Goal: Information Seeking & Learning: Understand process/instructions

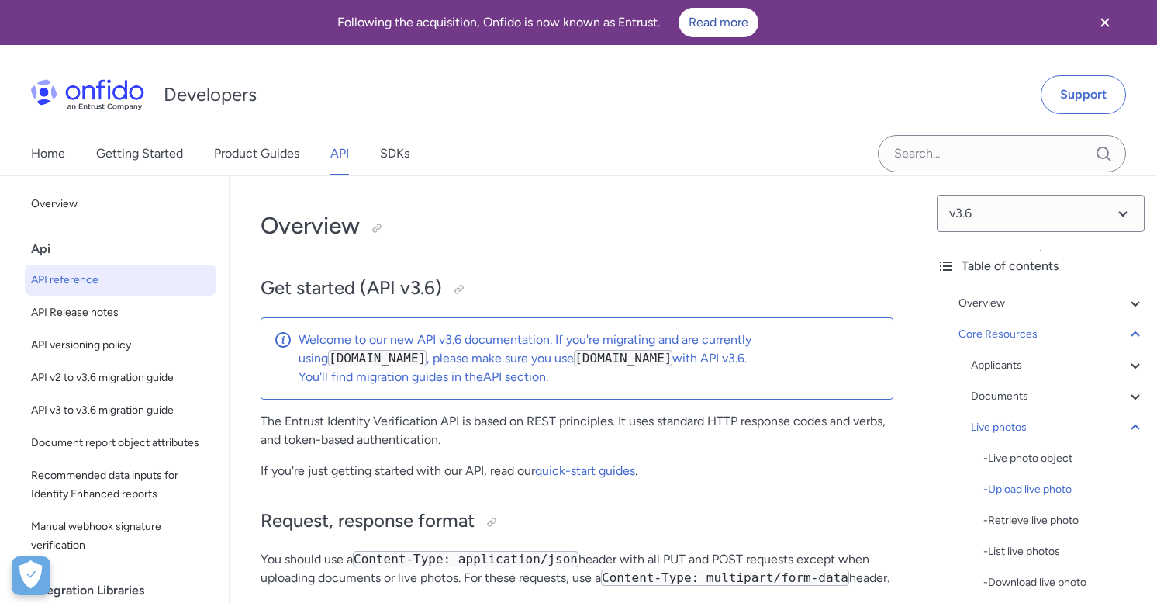
select select "java"
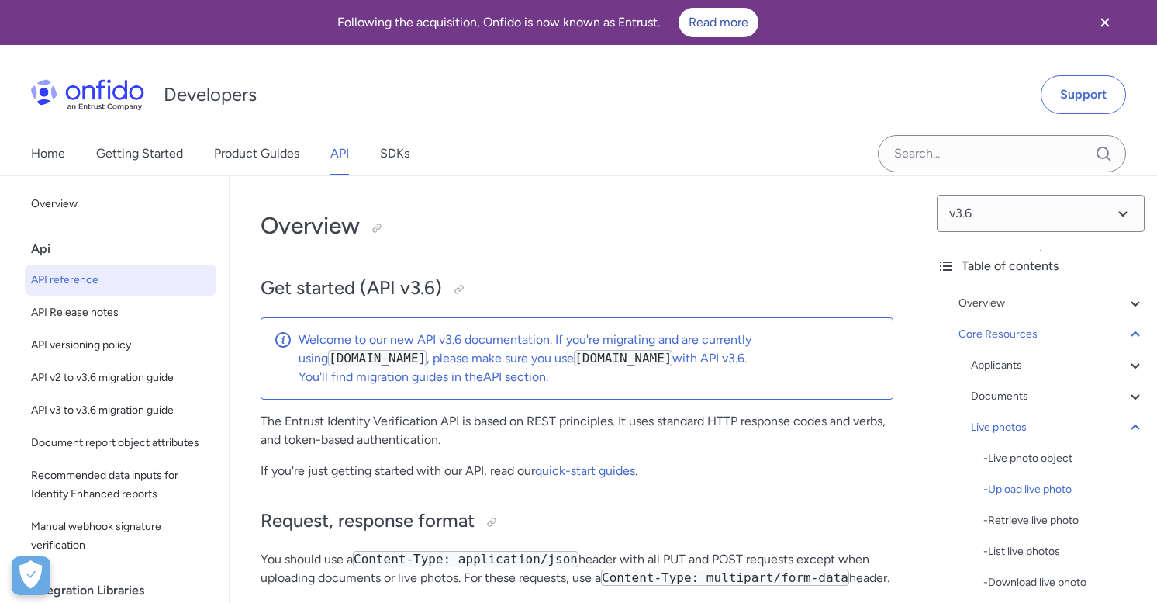
select select "java"
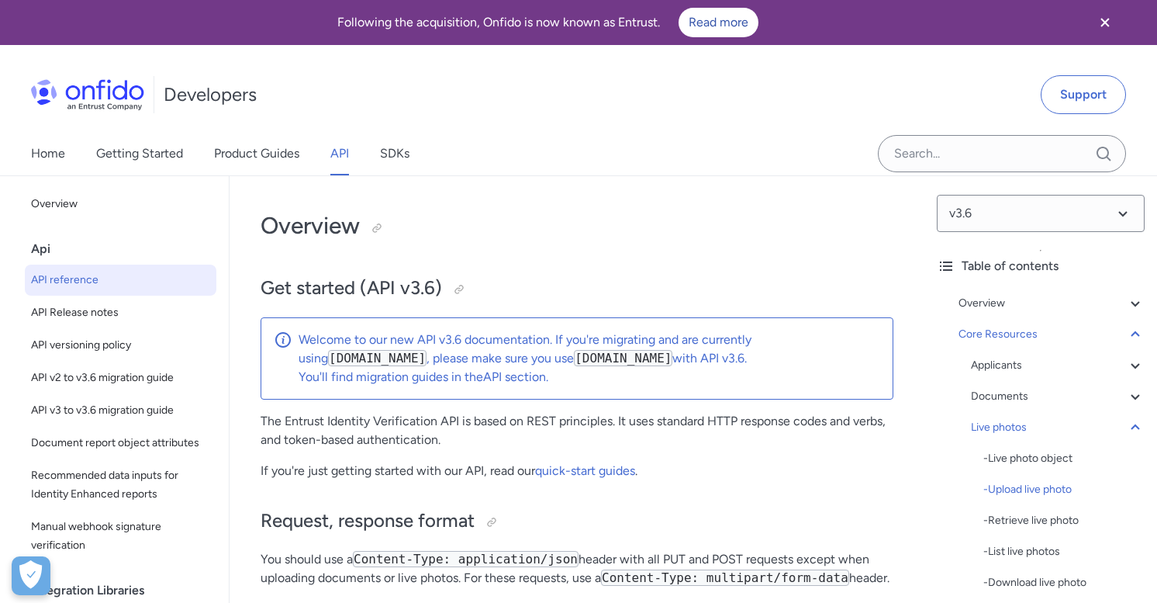
select select "java"
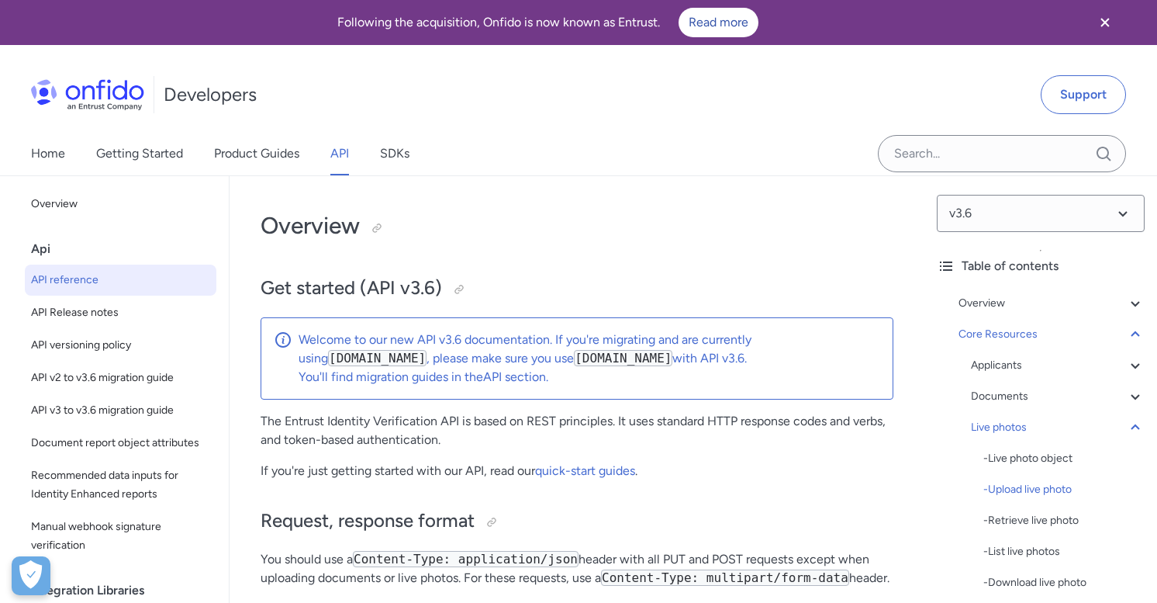
select select "java"
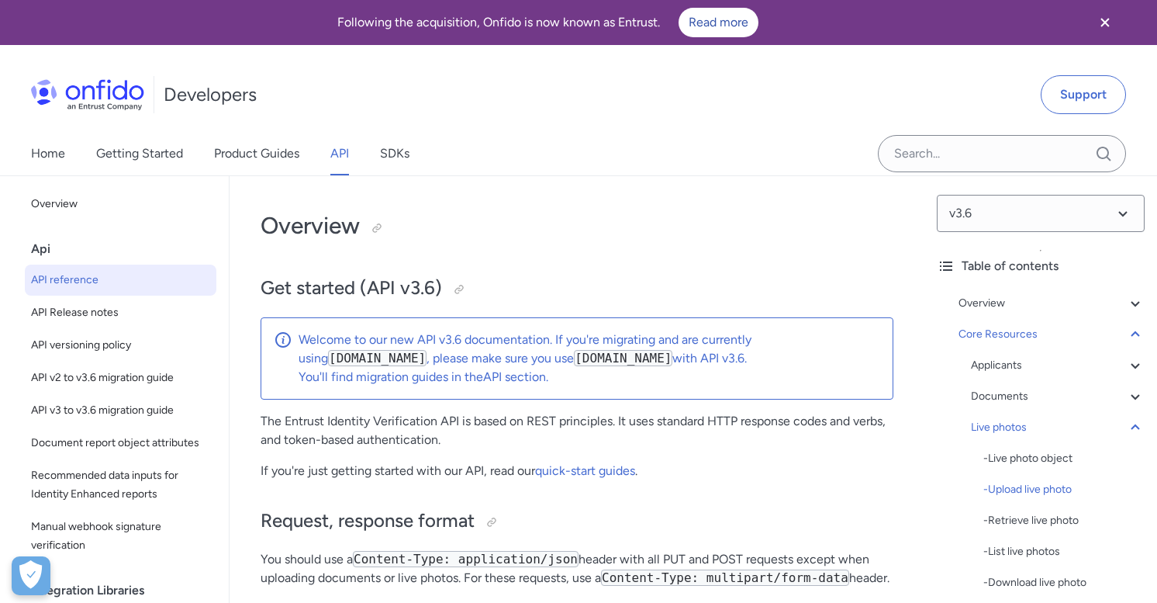
select select "java"
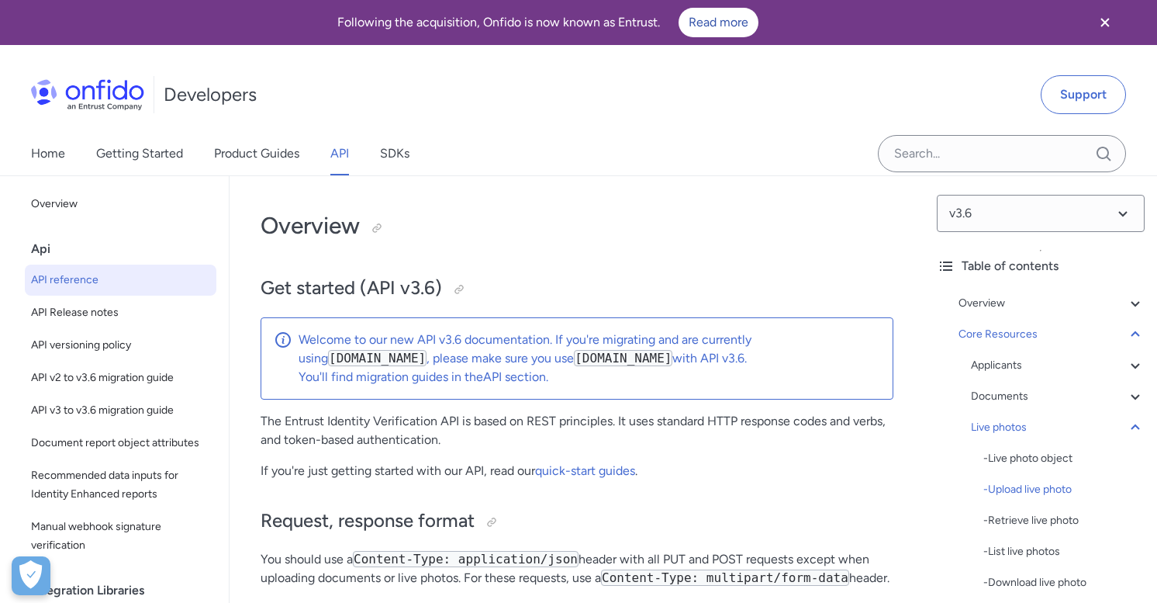
select select "java"
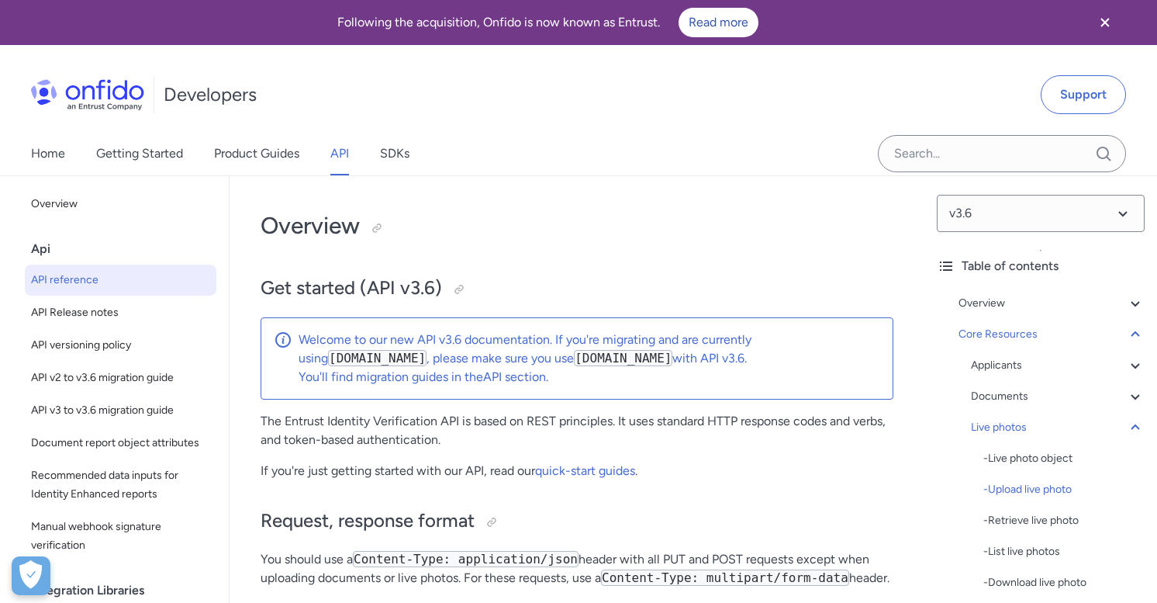
select select "java"
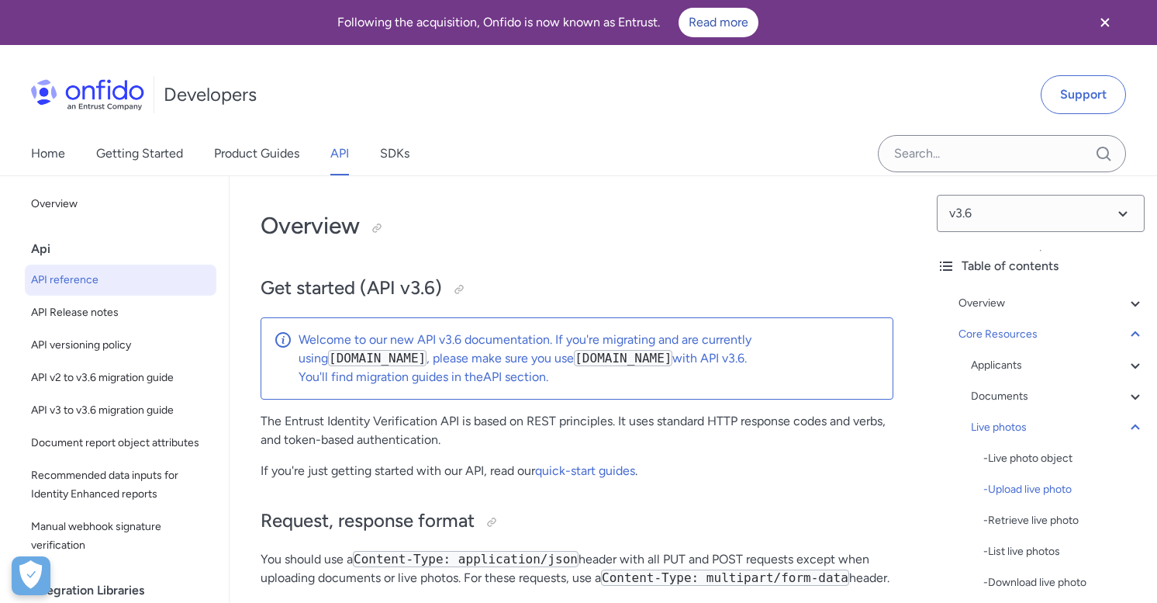
select select "java"
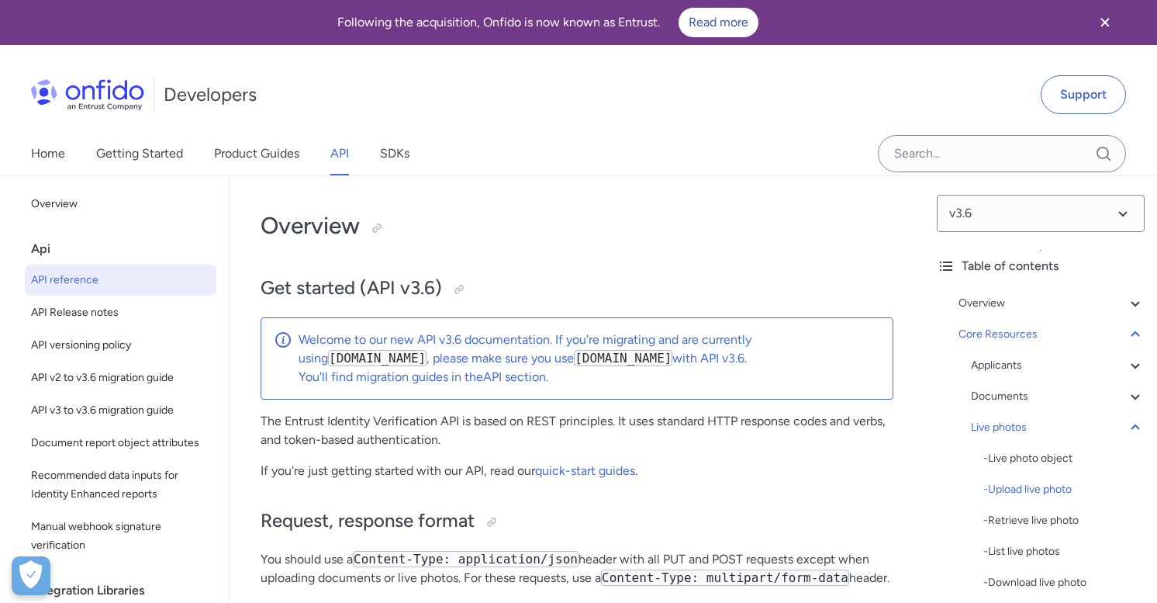
select select "java"
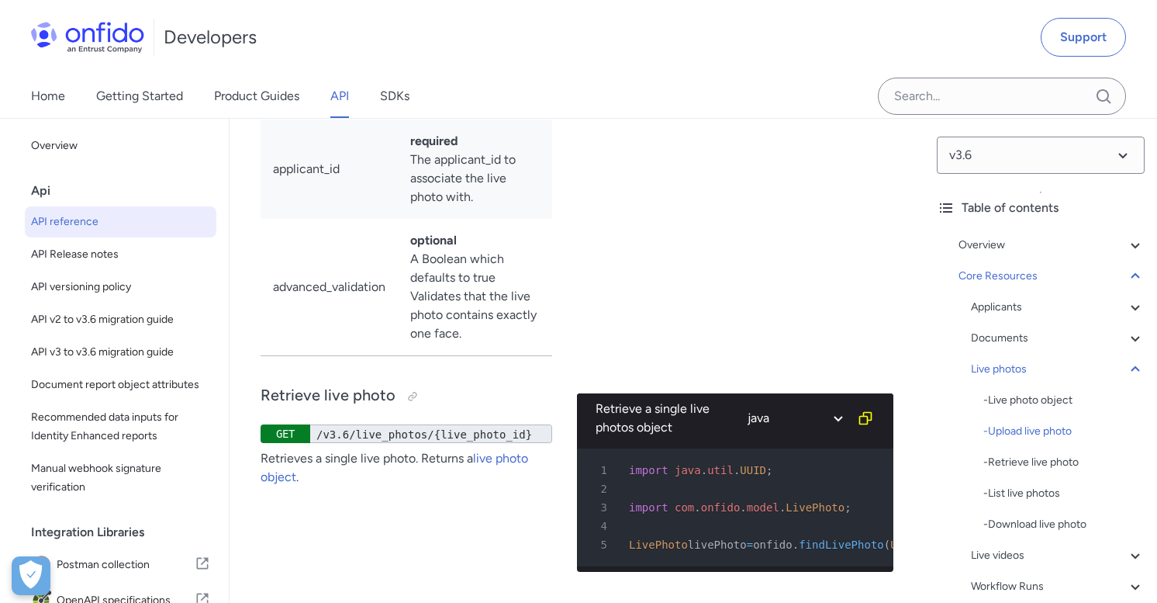
scroll to position [0, 108]
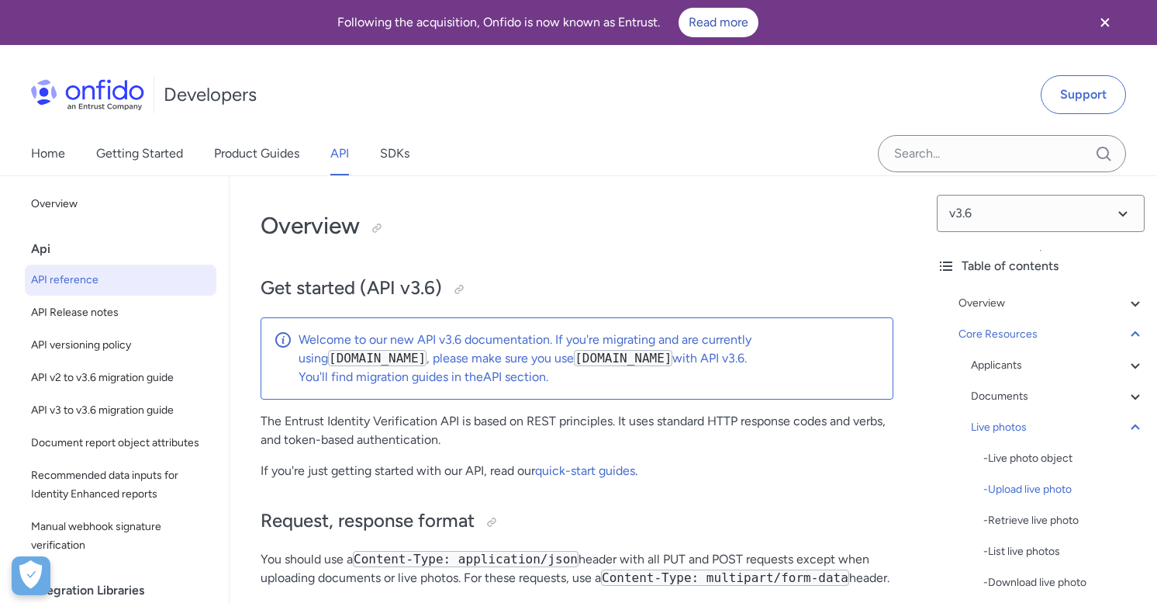
select select "java"
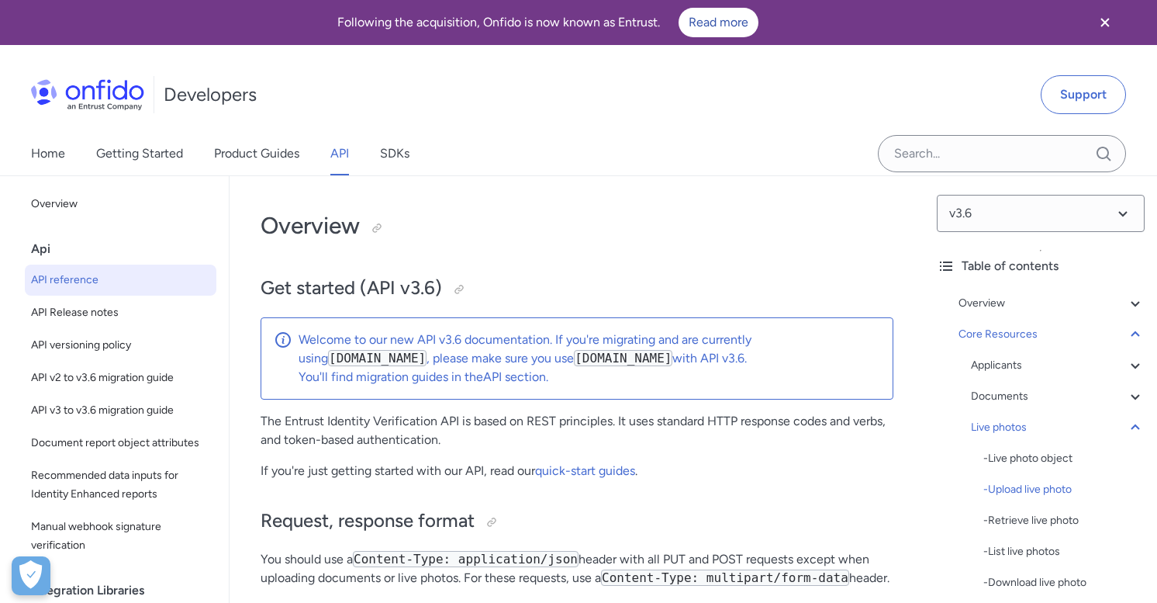
select select "java"
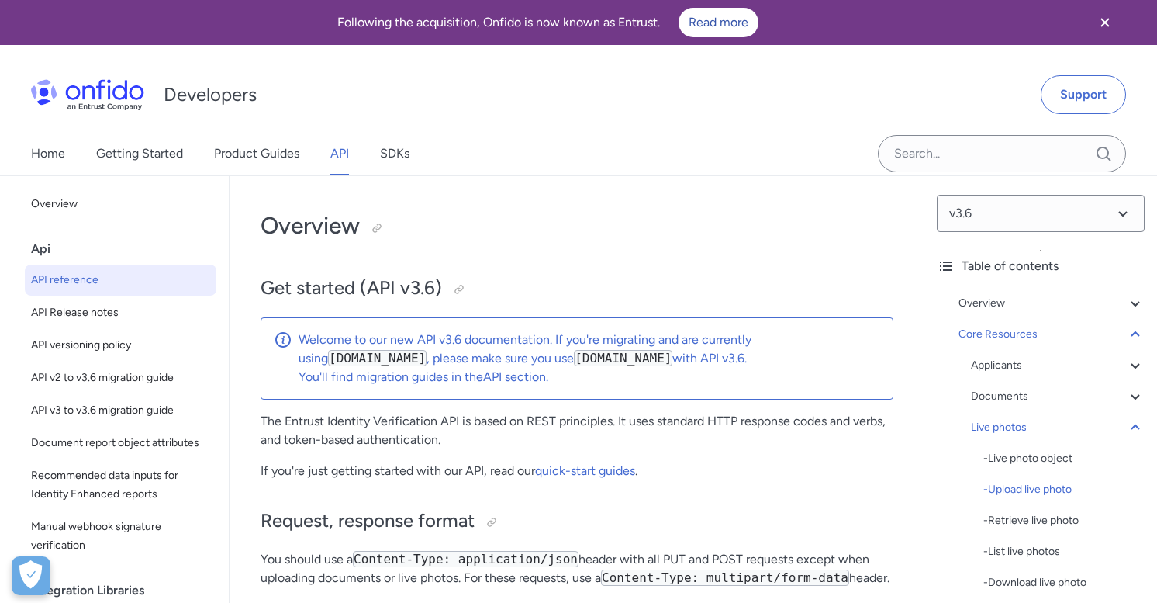
select select "java"
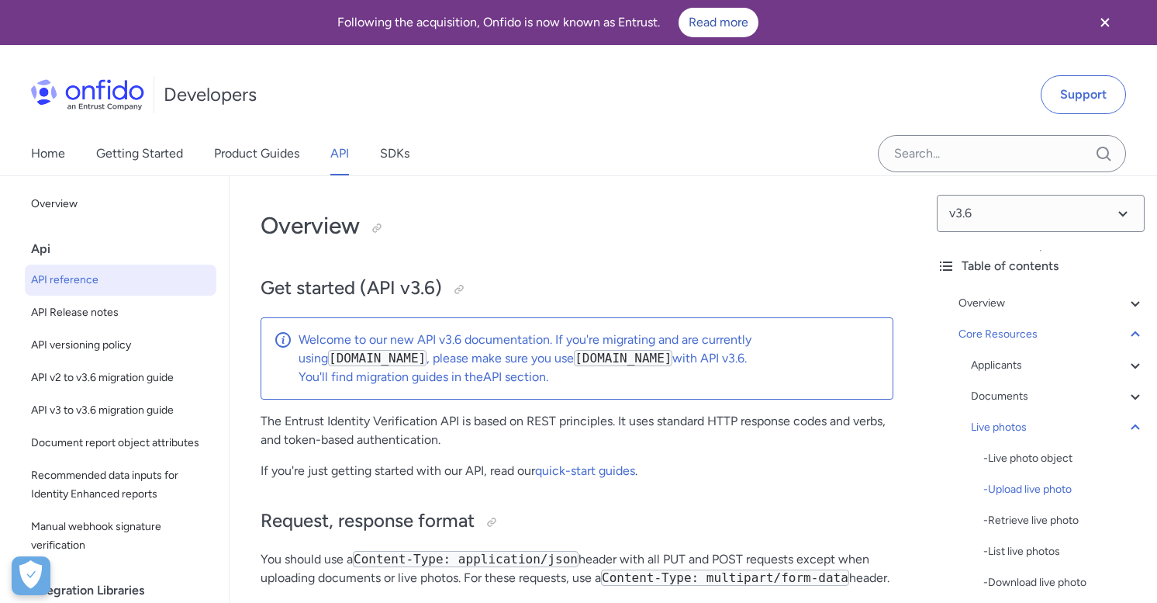
select select "java"
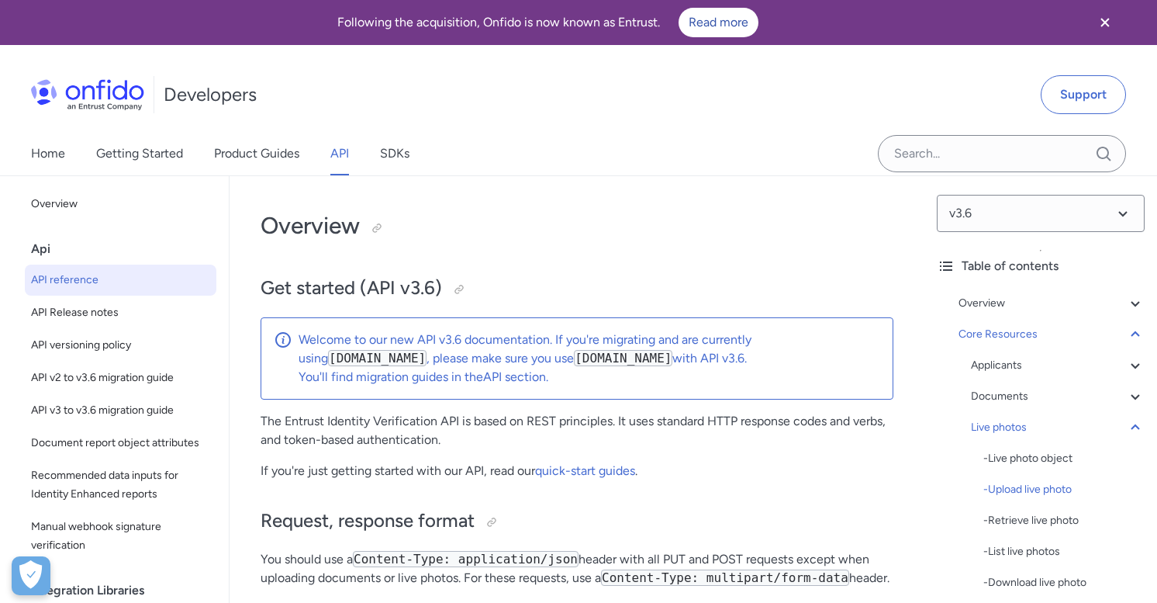
select select "java"
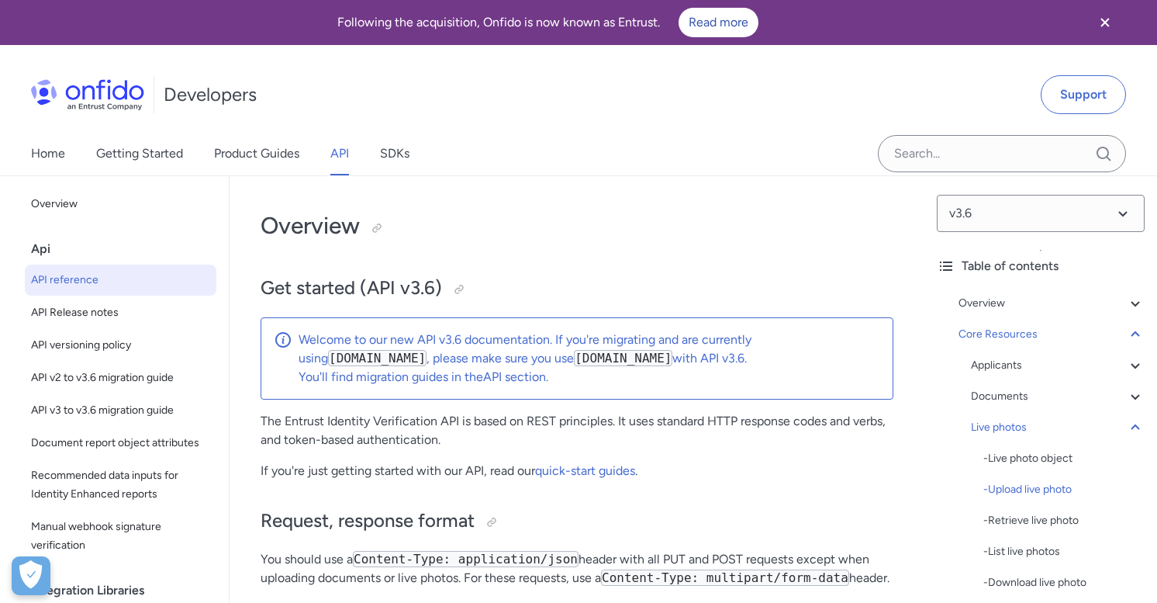
select select "java"
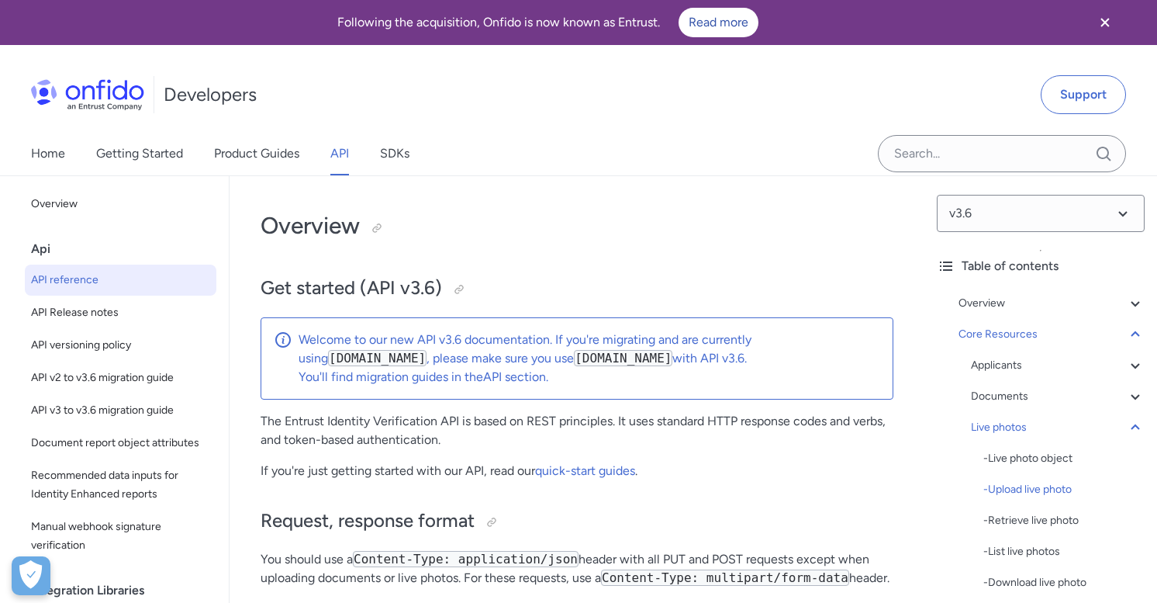
select select "java"
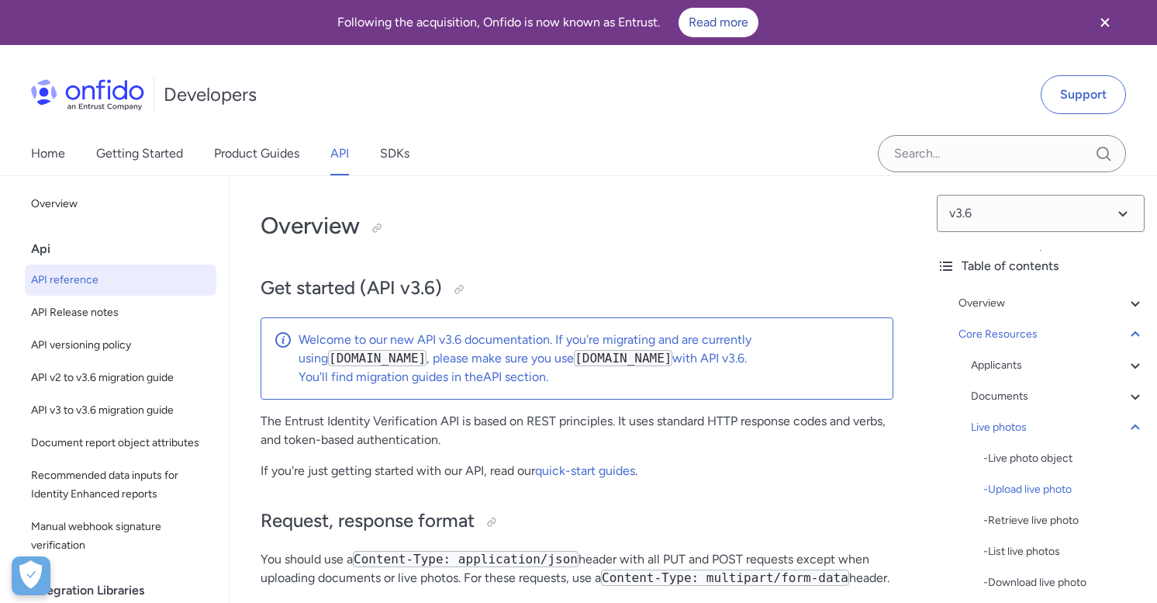
select select "java"
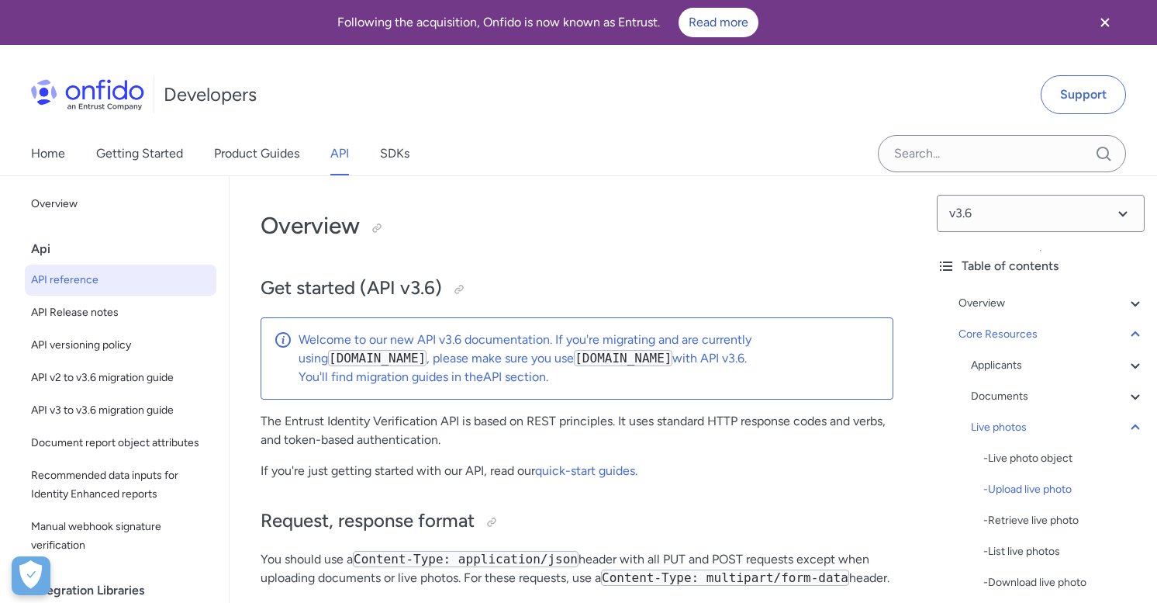
select select "java"
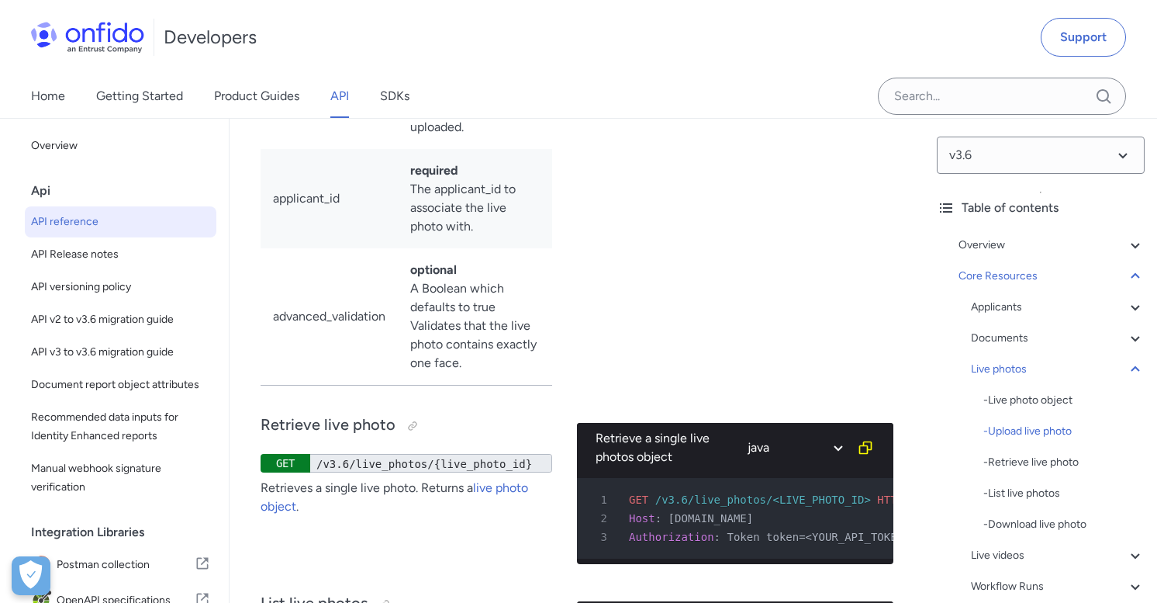
select select "bash"
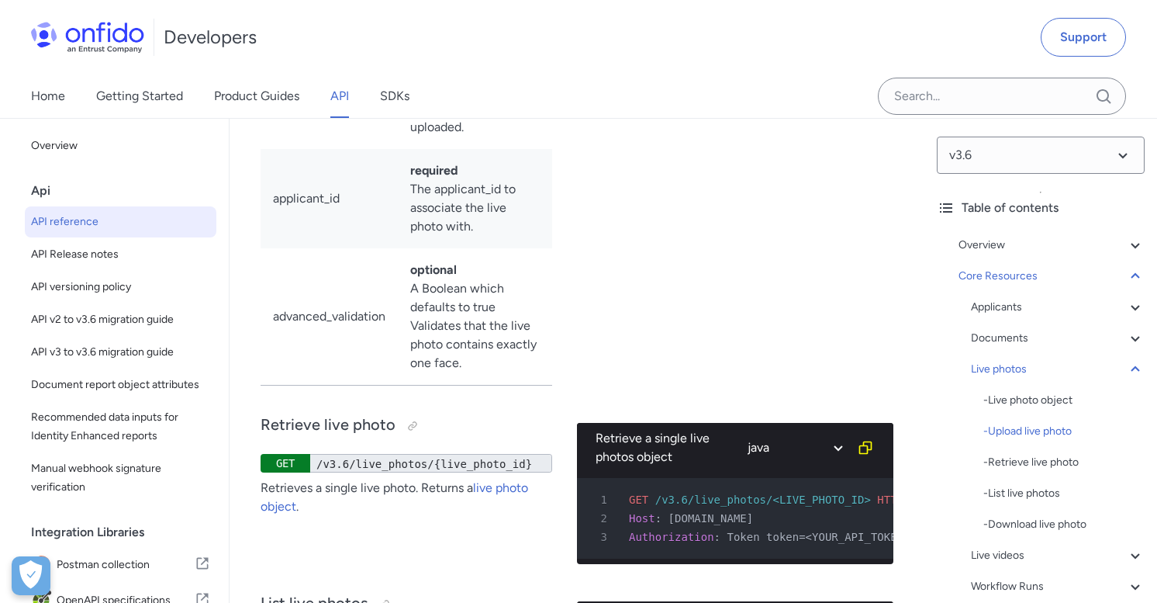
select select "bash"
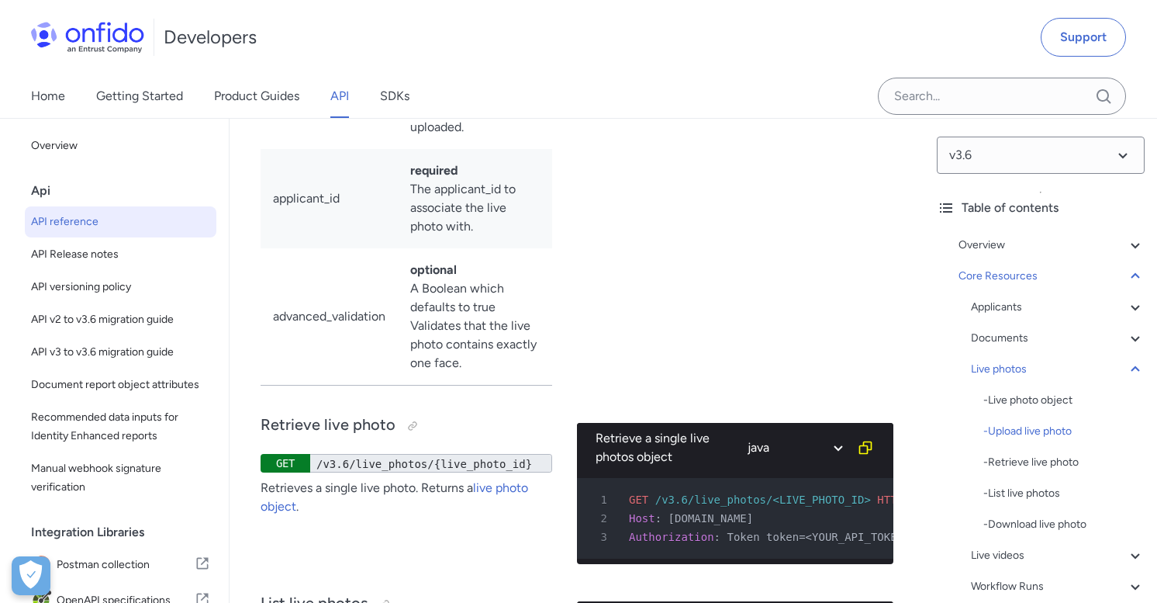
select select "bash"
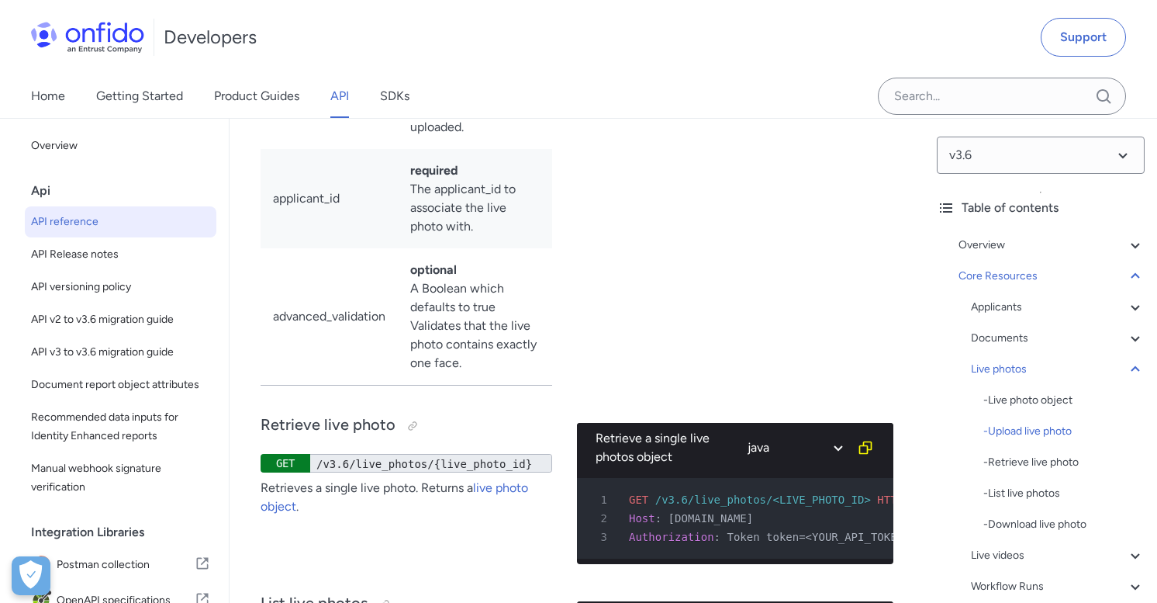
select select "bash"
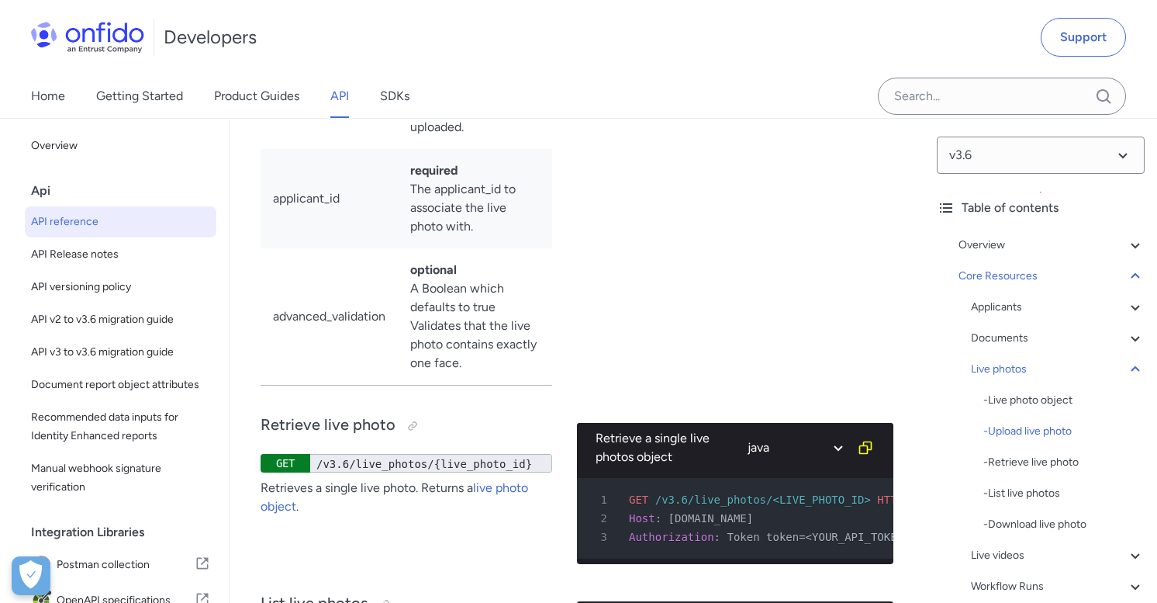
select select "bash"
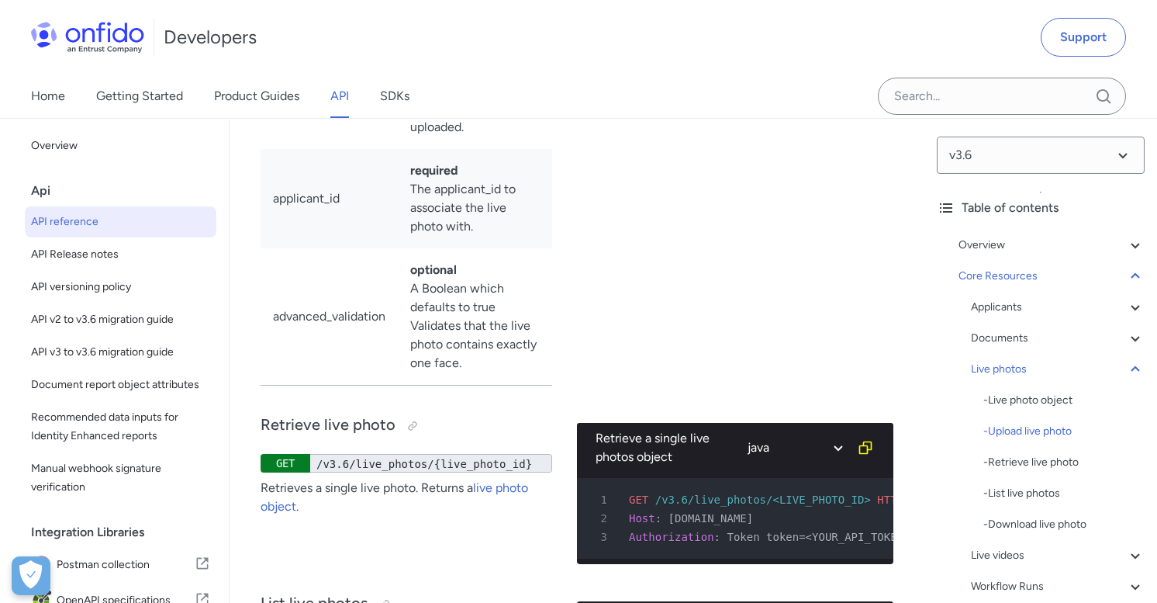
select select "bash"
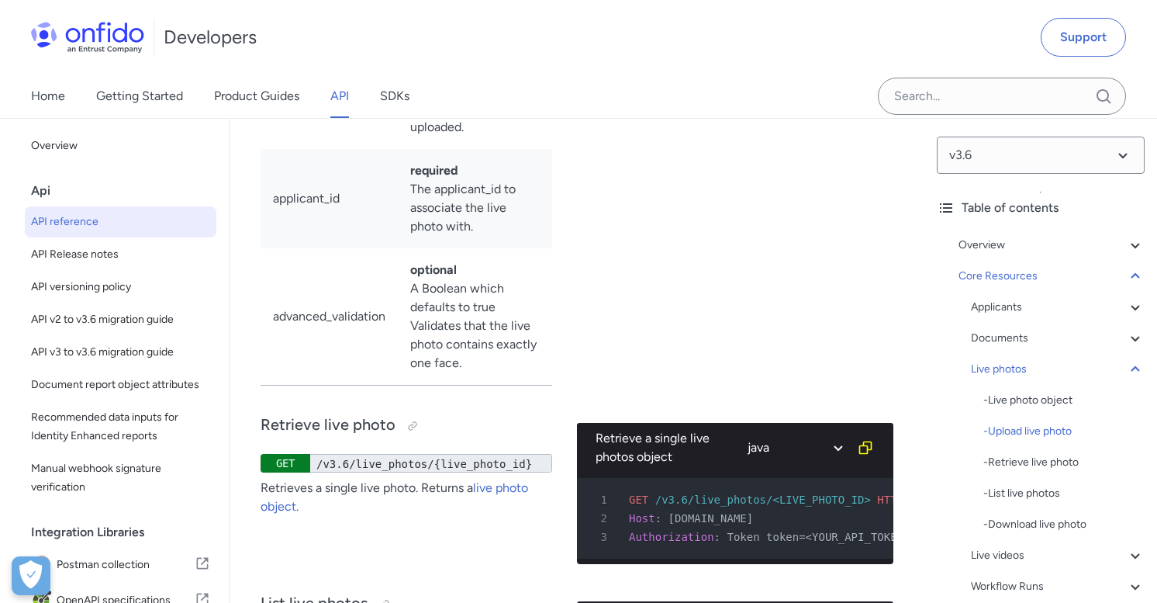
select select "bash"
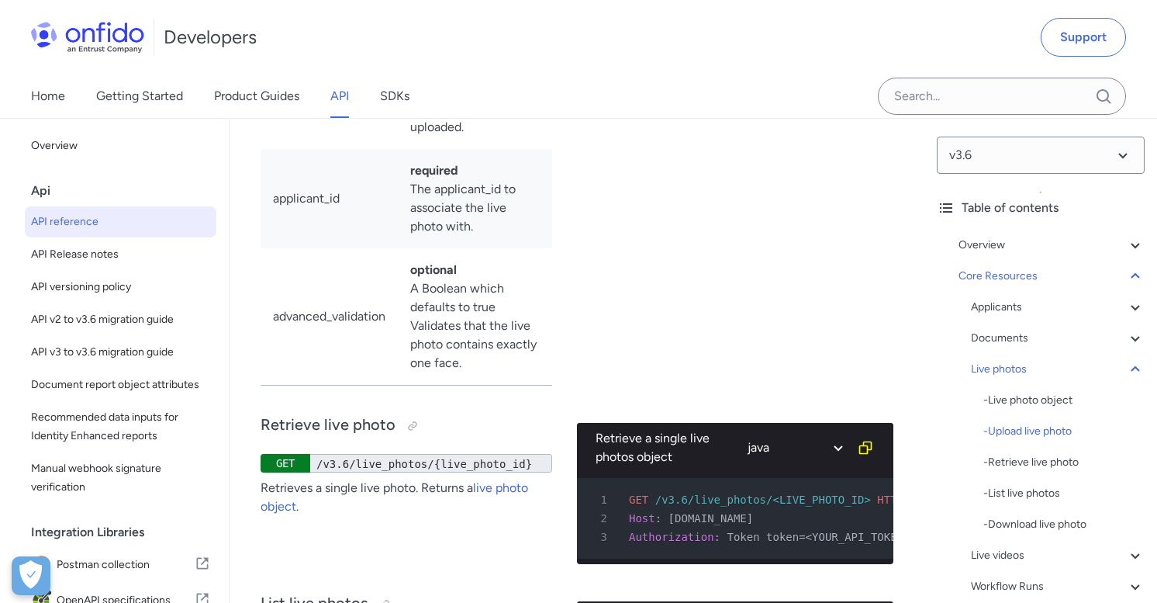
select select "bash"
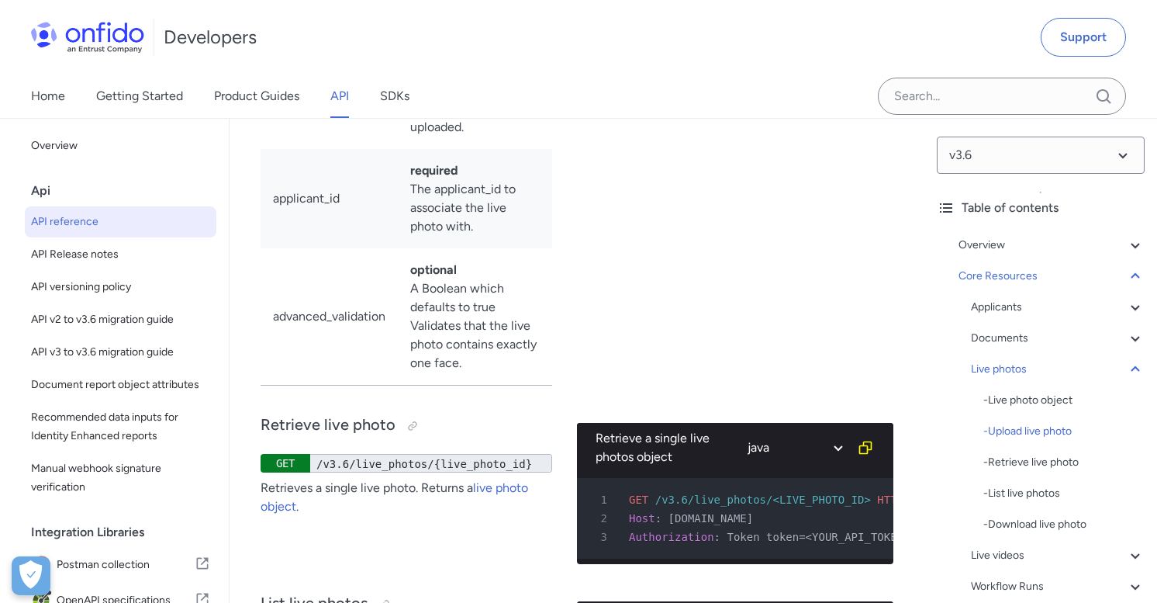
select select "bash"
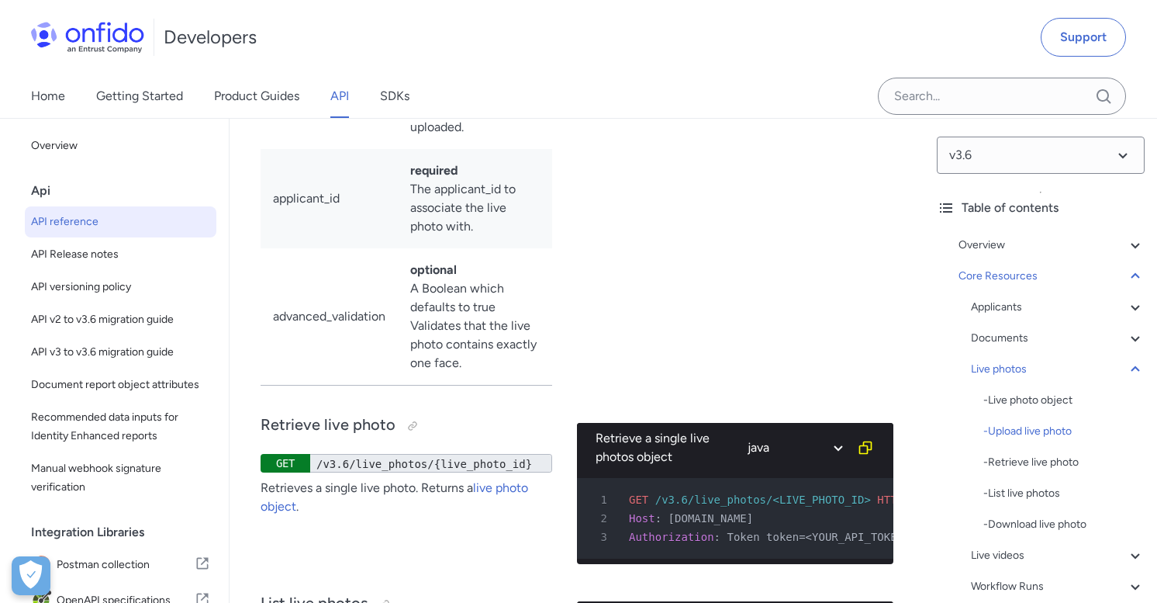
select select "bash"
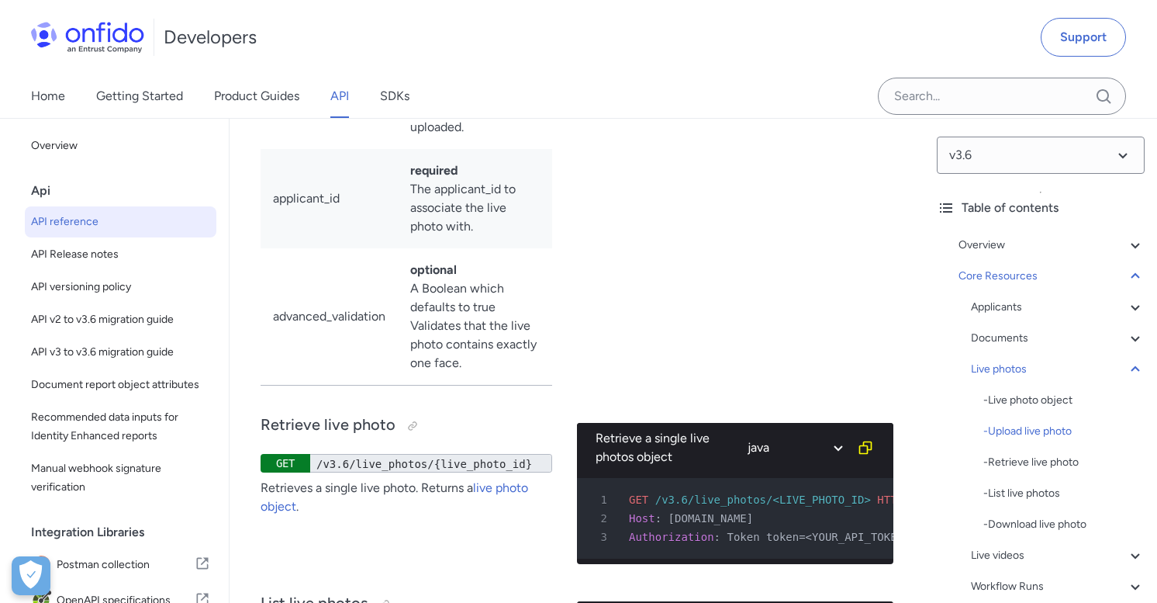
select select "bash"
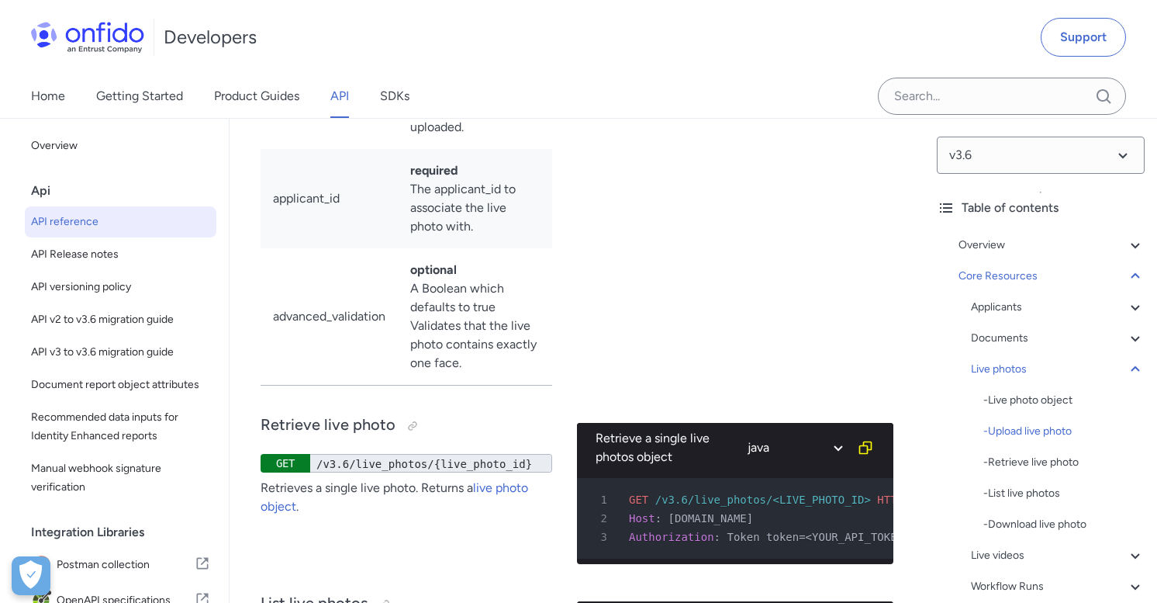
select select "bash"
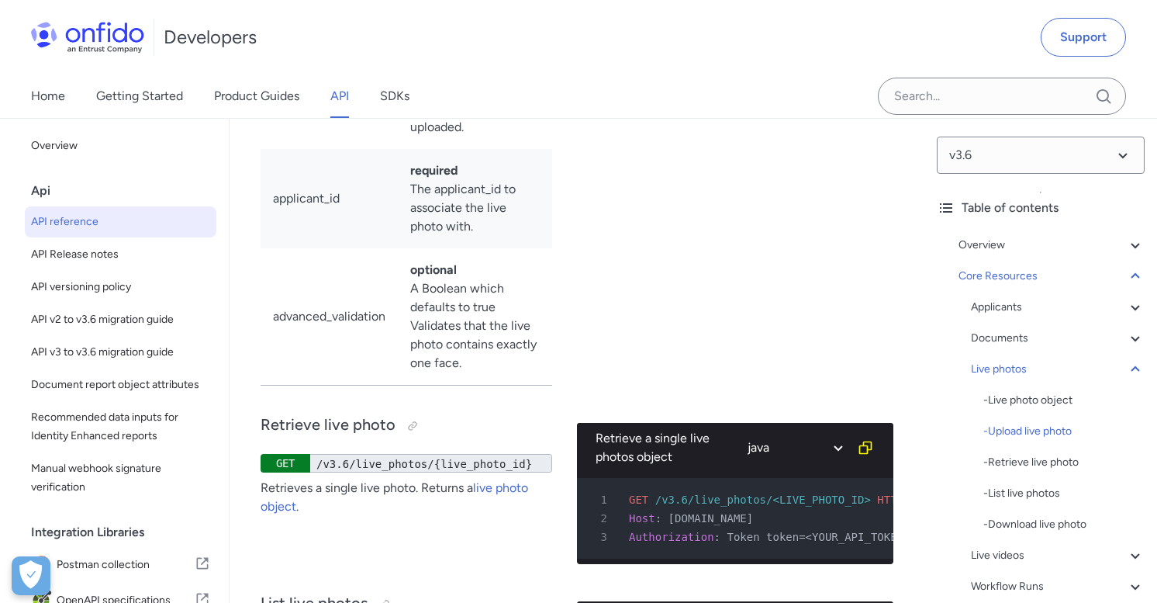
select select "bash"
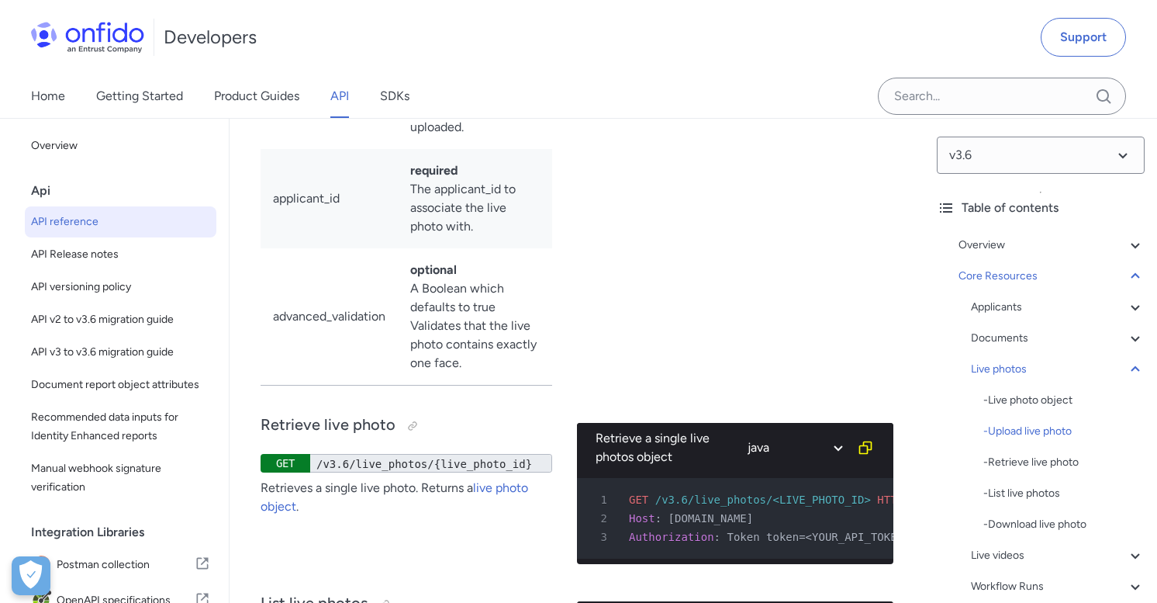
select select "bash"
select select "ruby"
select select "bash"
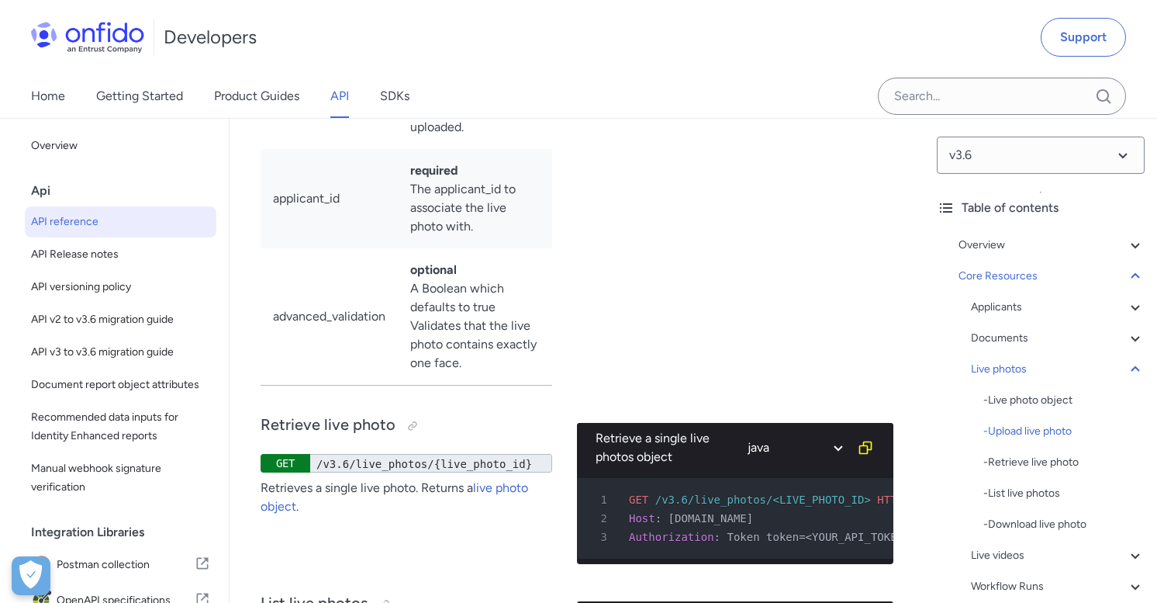
select select "bash"
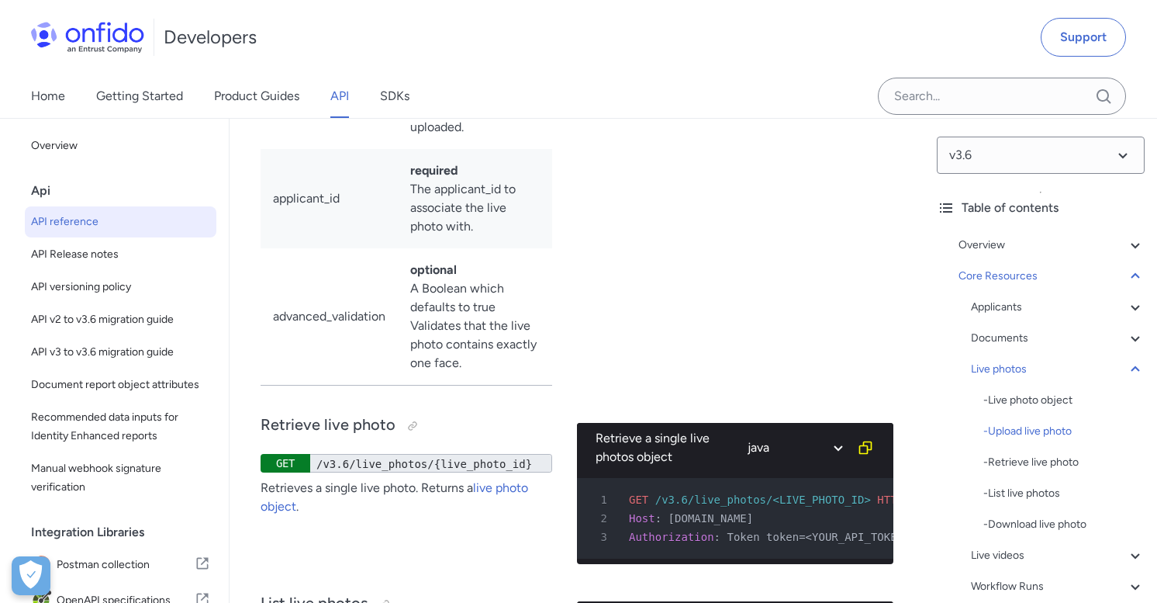
select select "bash"
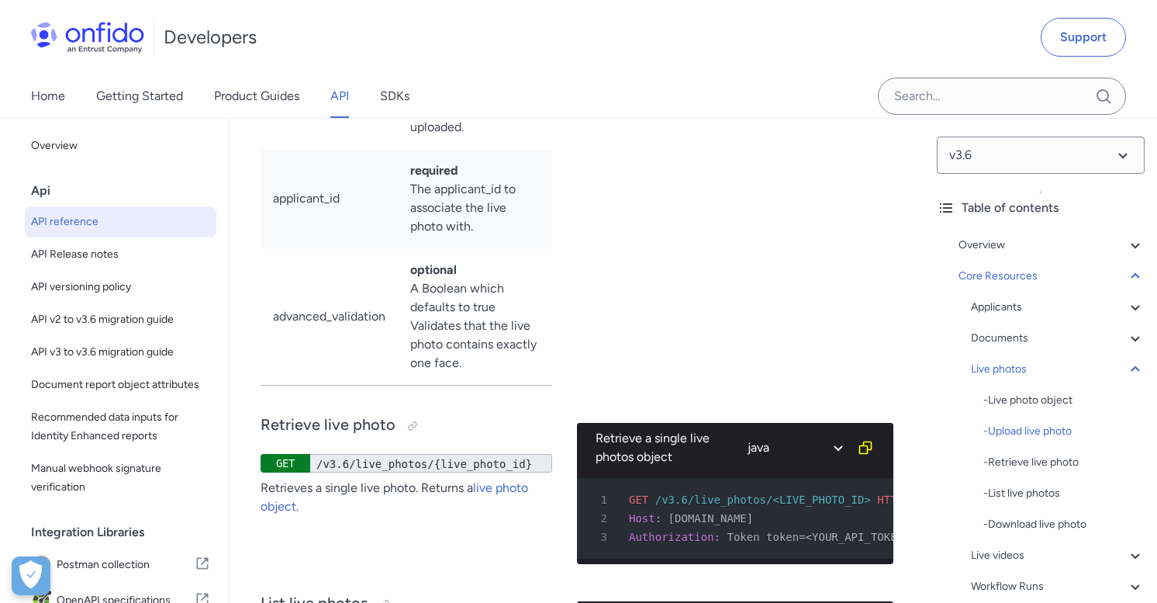
select select "bash"
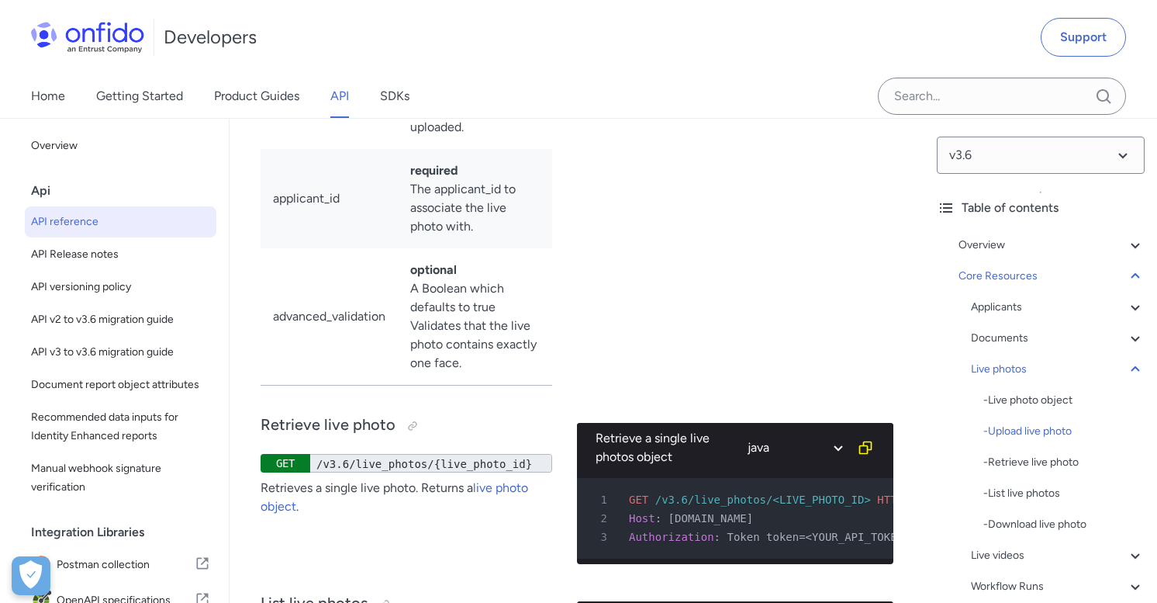
select select "bash"
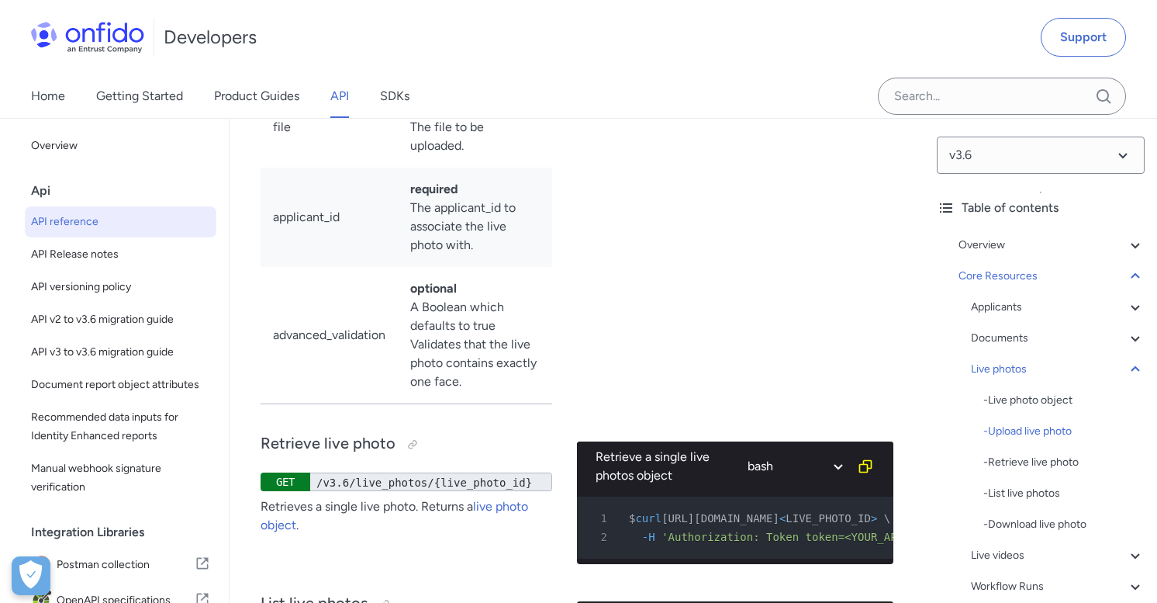
select select "http"
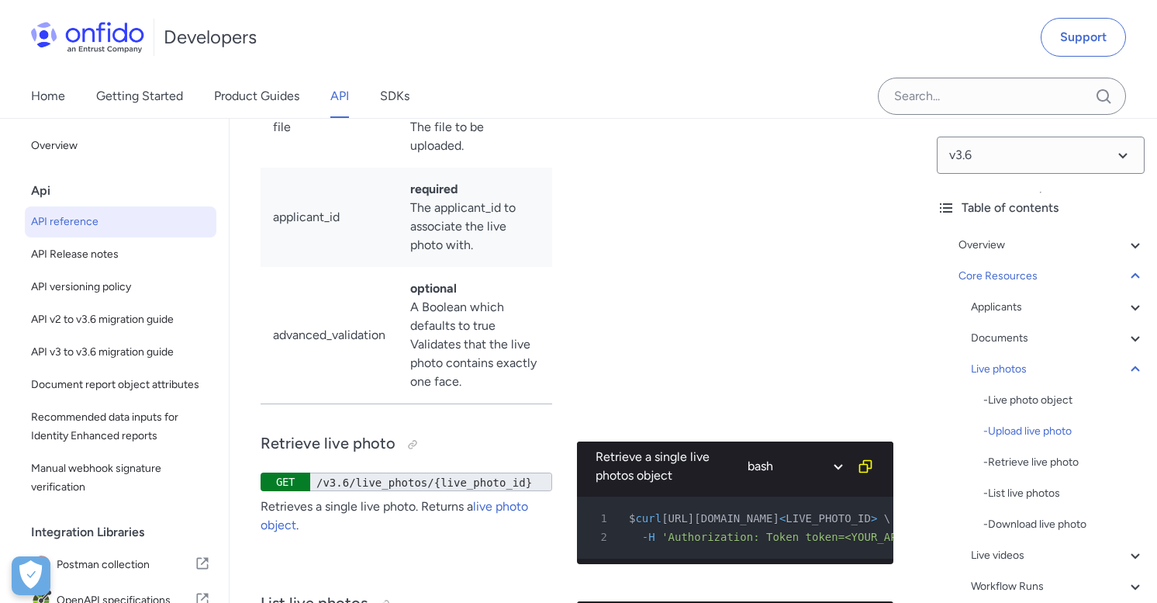
select select "http"
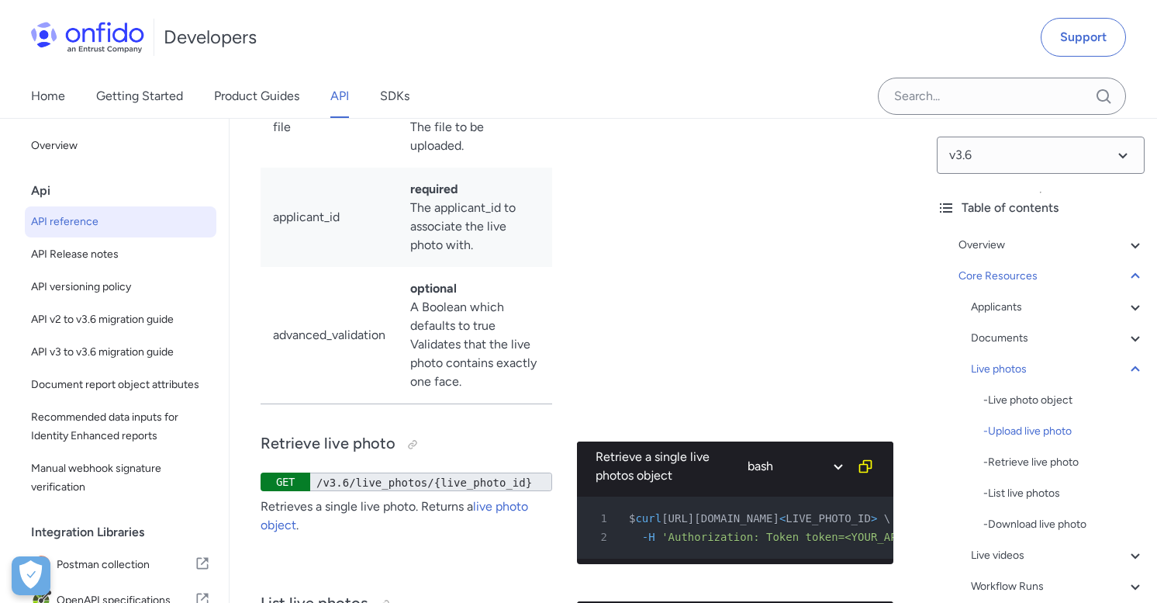
select select "ruby"
select select "http"
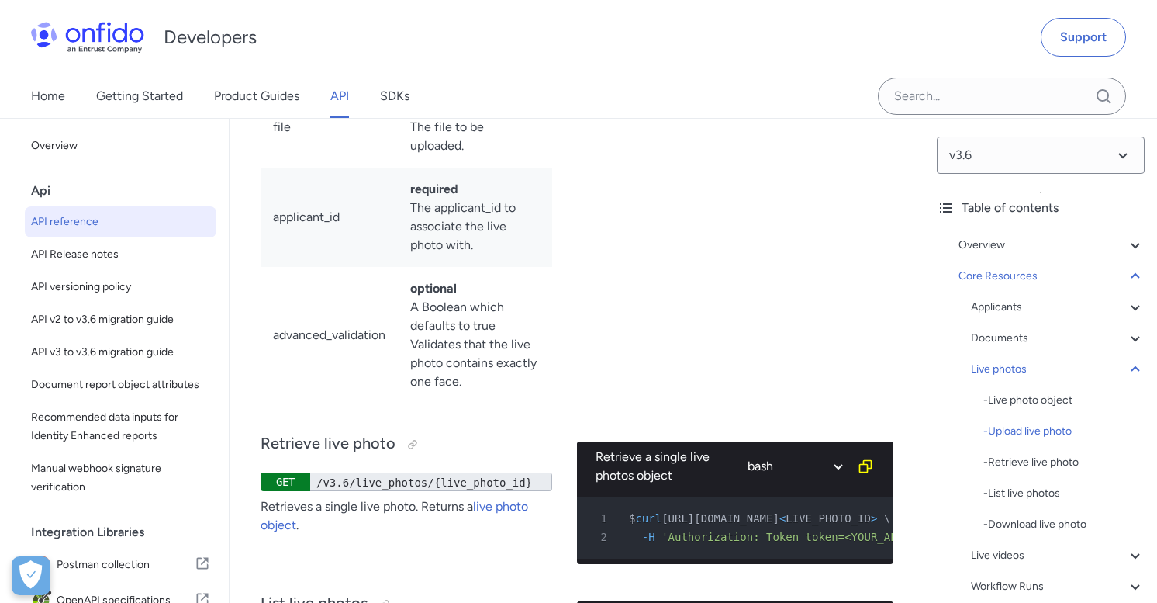
select select "http"
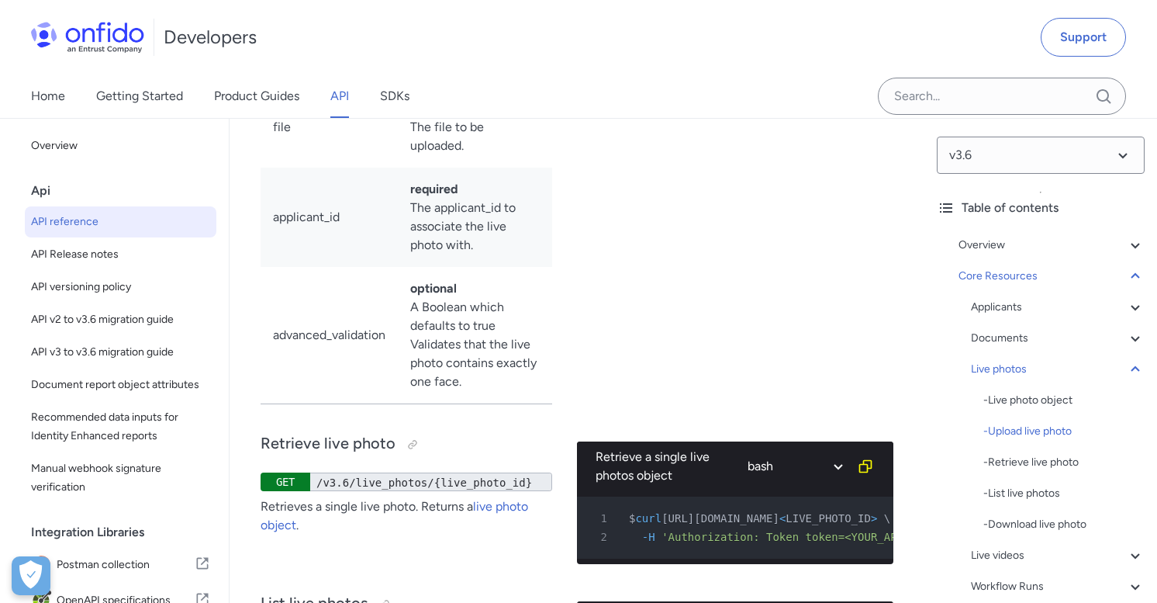
select select "http"
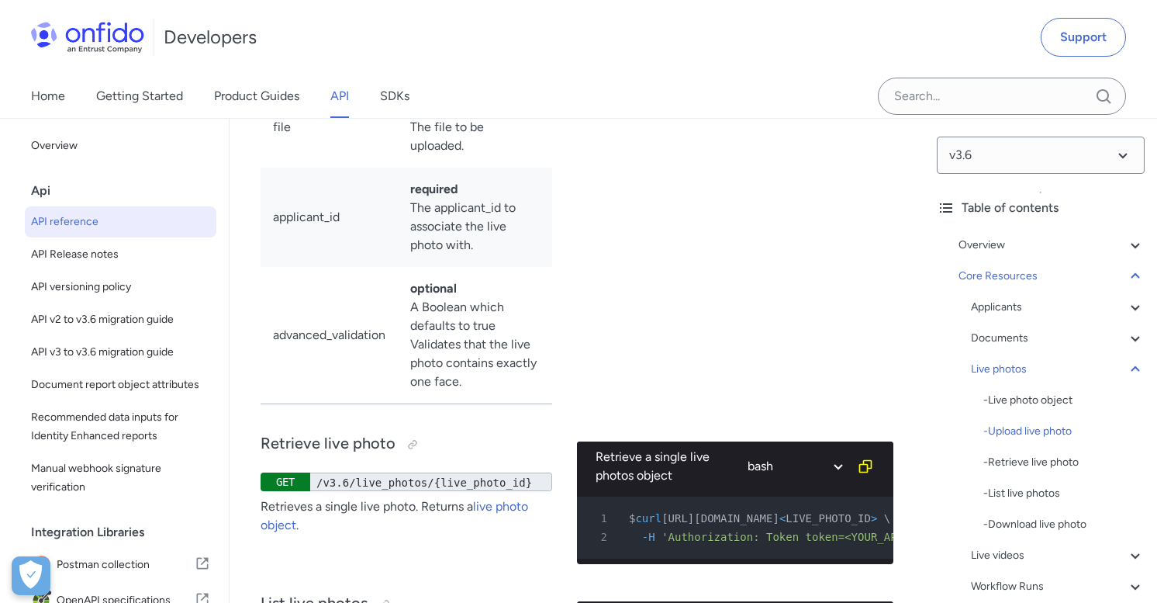
select select "http"
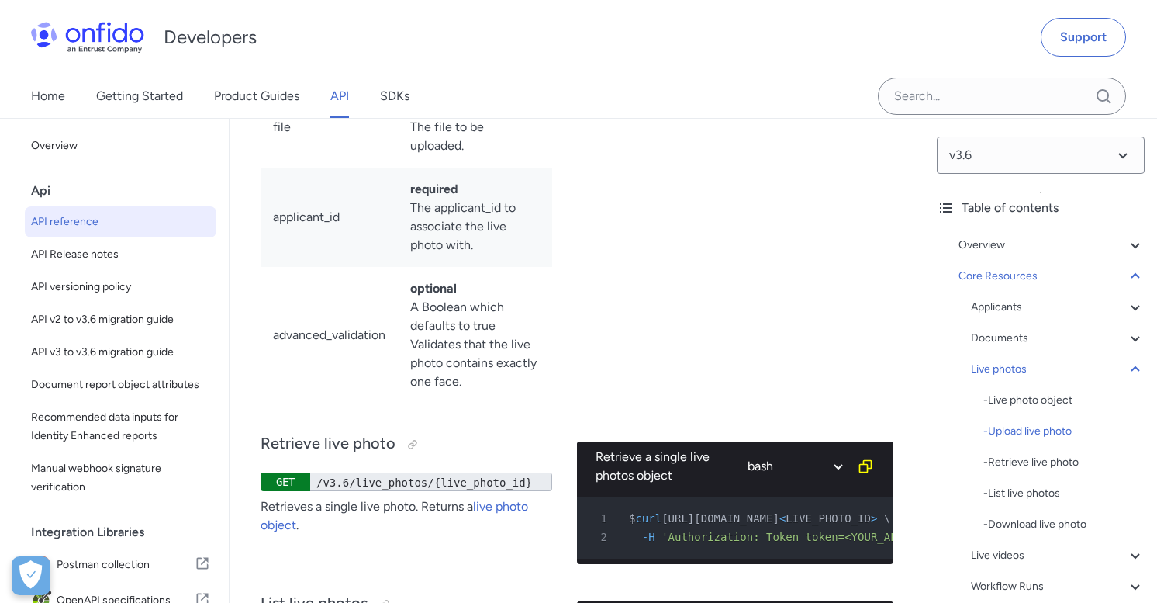
select select "http"
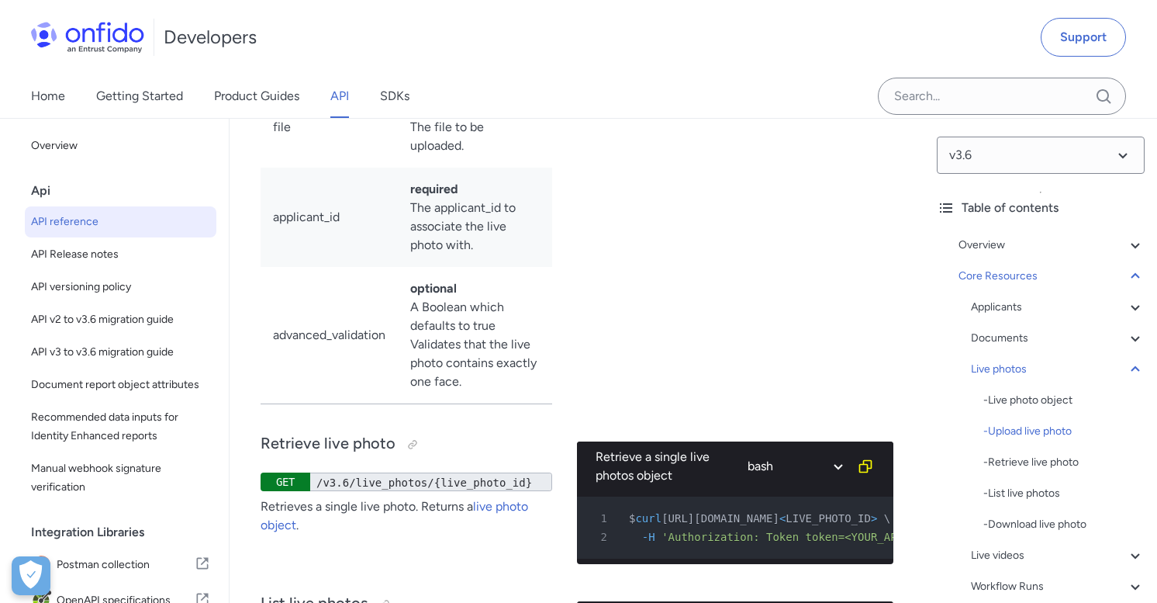
select select "http"
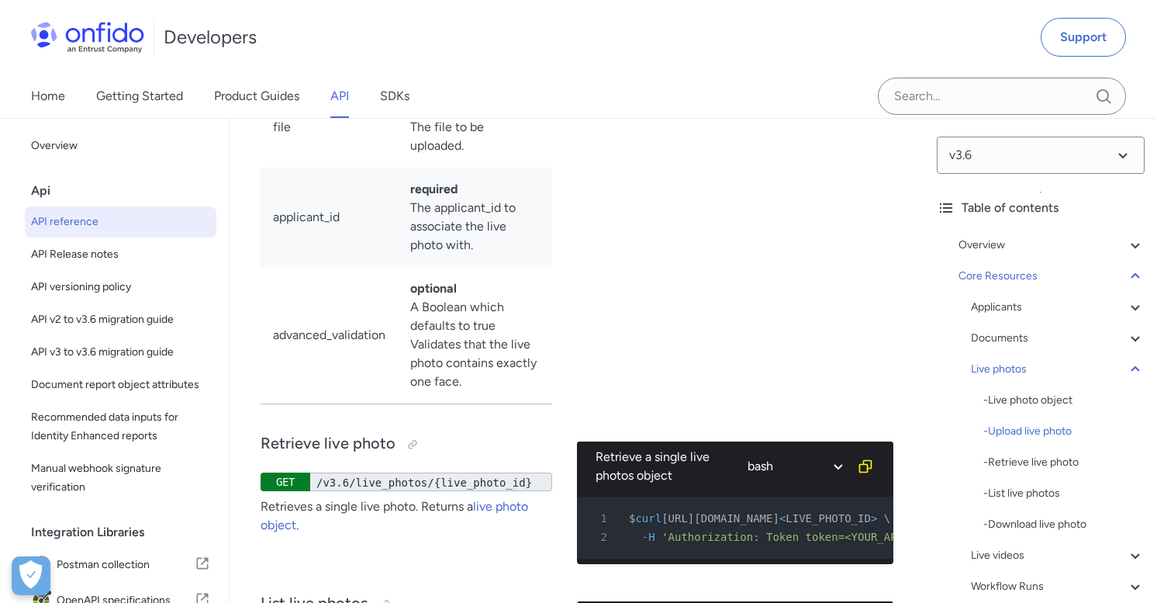
select select "http"
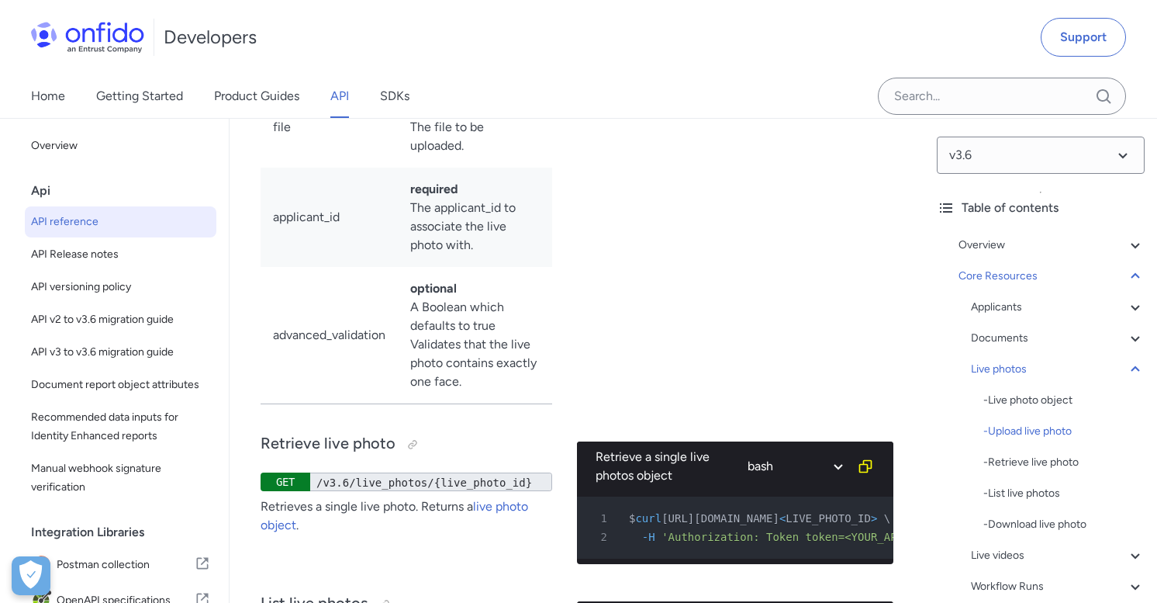
select select "http"
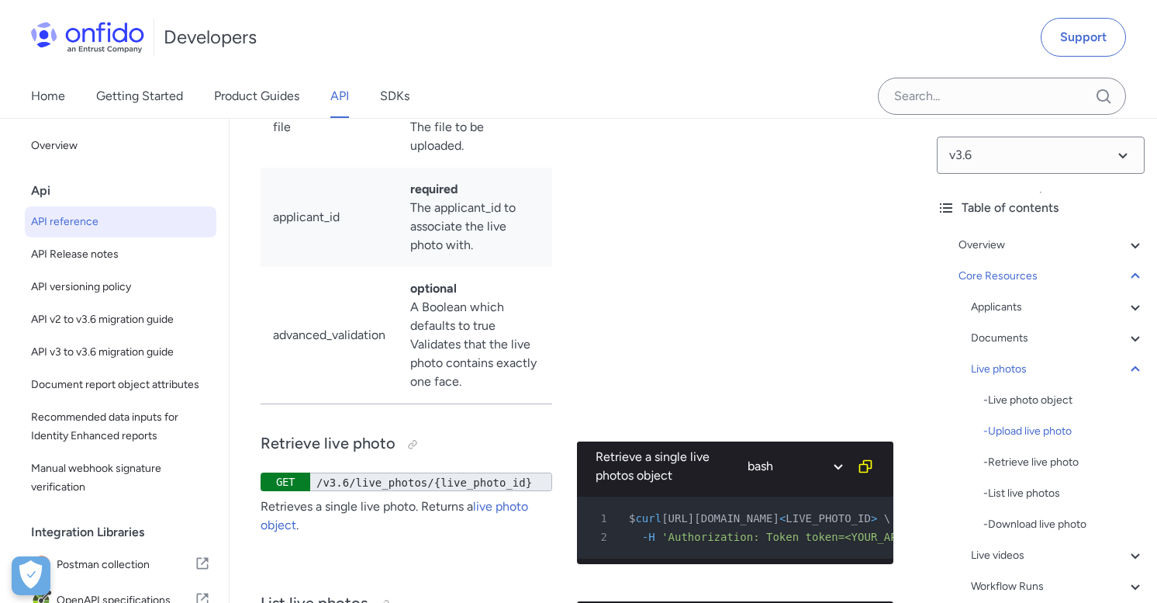
select select "http"
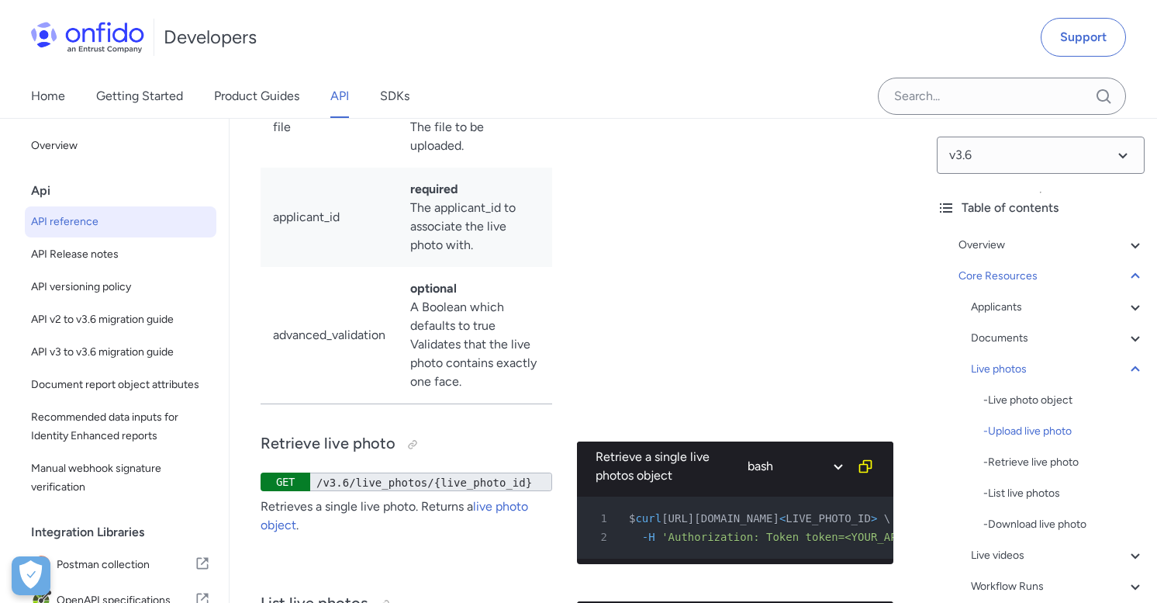
select select "http"
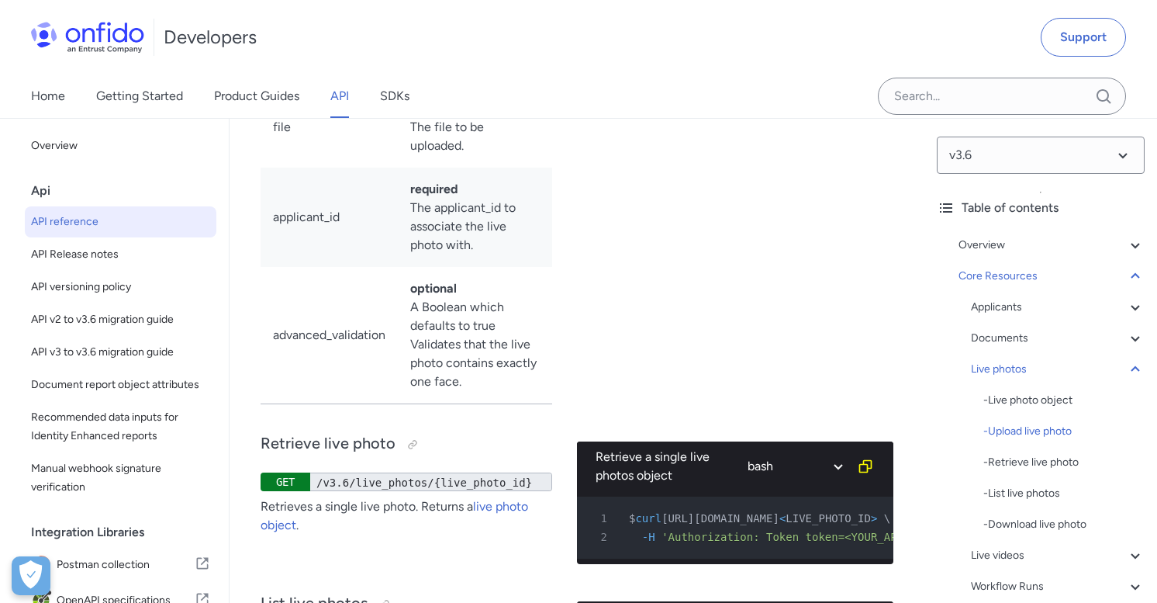
select select "http"
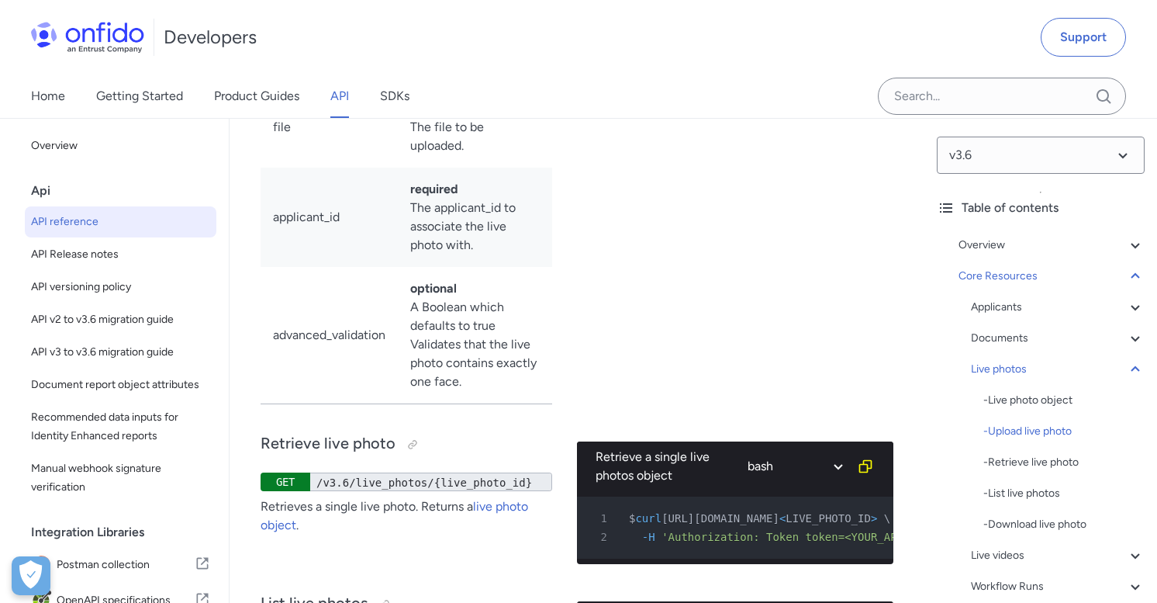
select select "http"
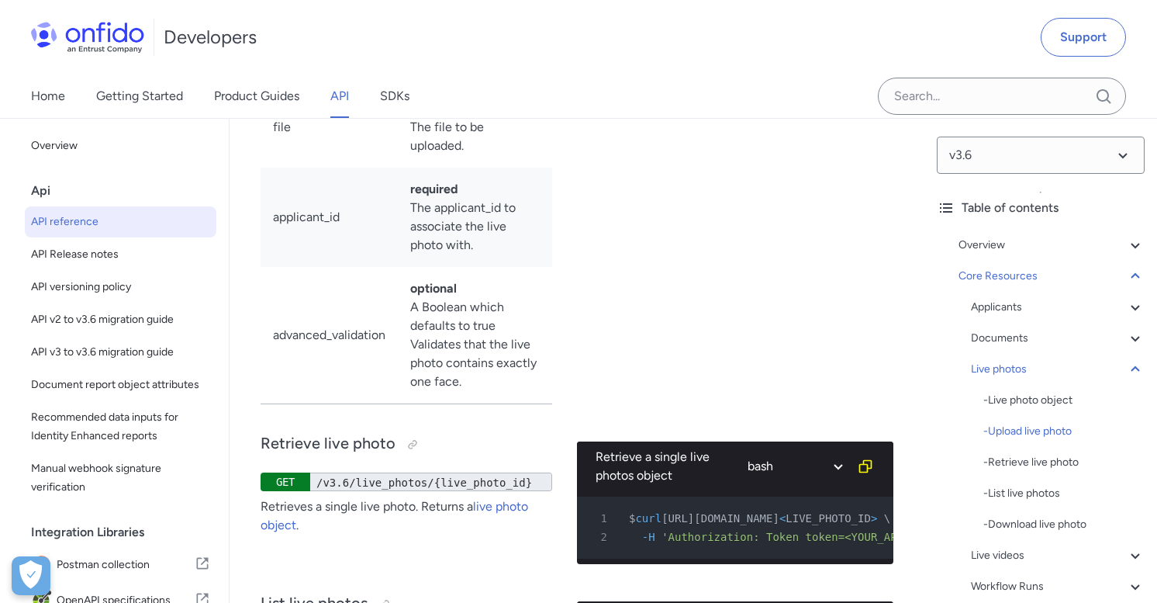
select select "http"
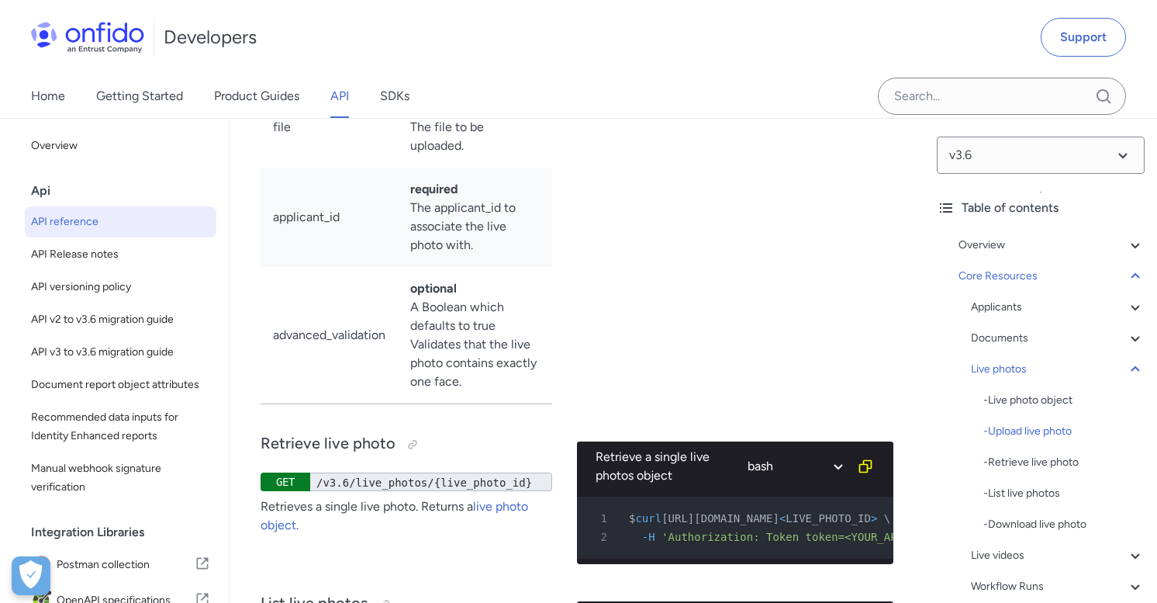
select select "http"
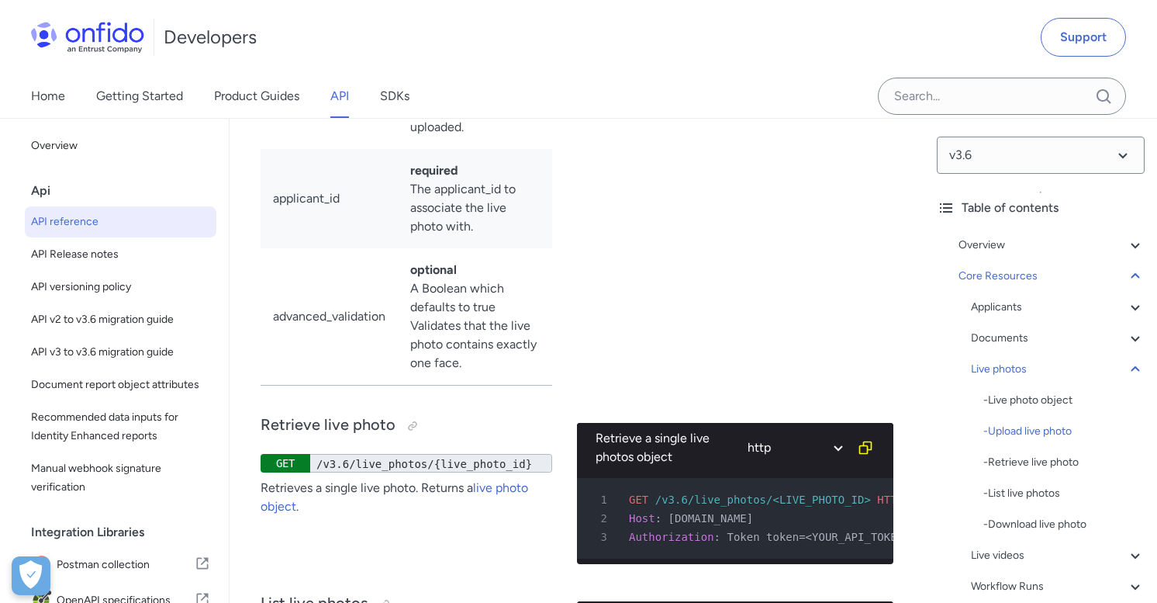
scroll to position [0, 9]
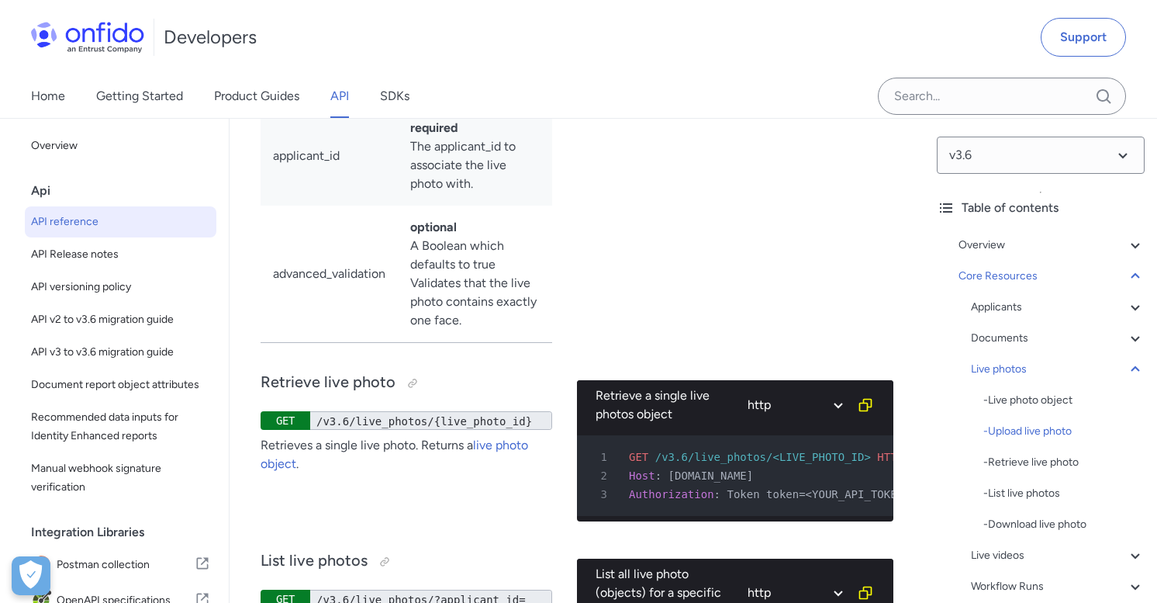
scroll to position [34147, 0]
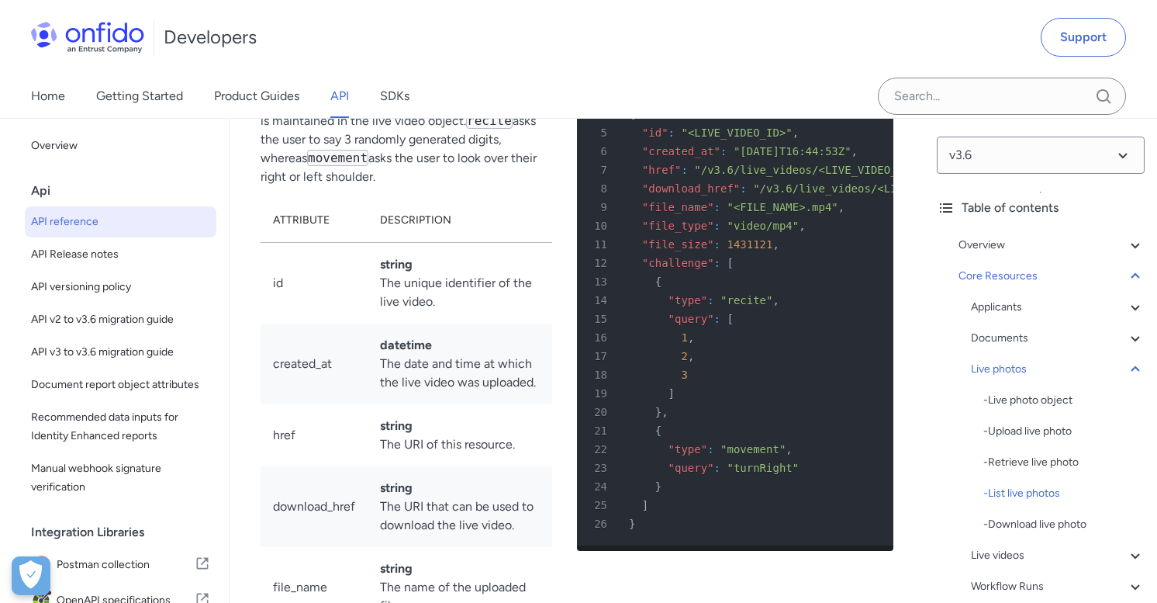
scroll to position [34733, 0]
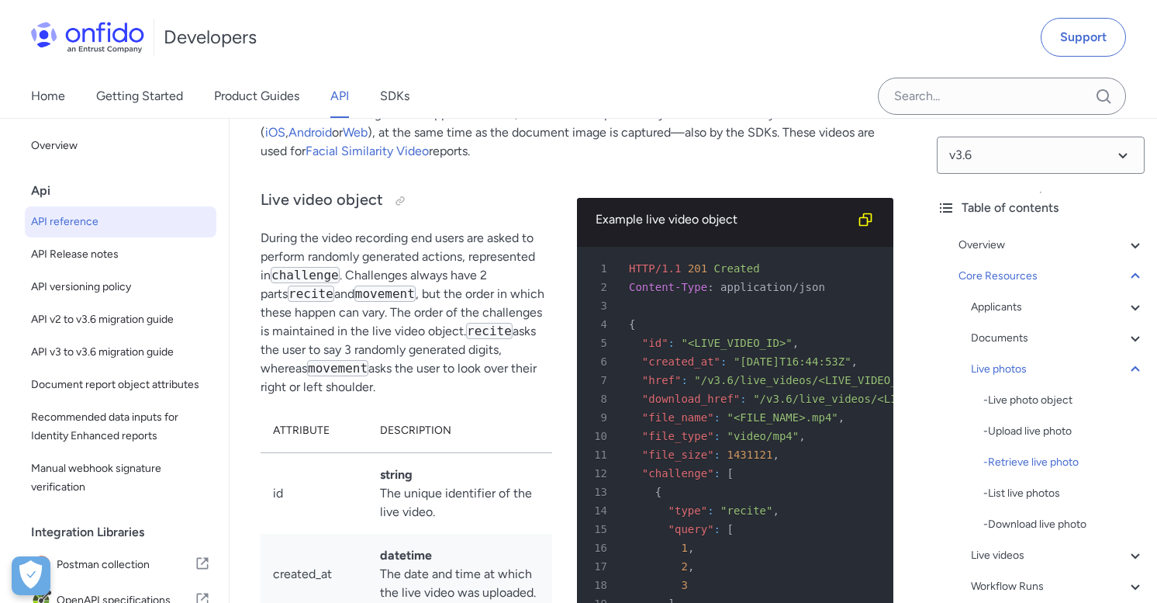
scroll to position [34507, 0]
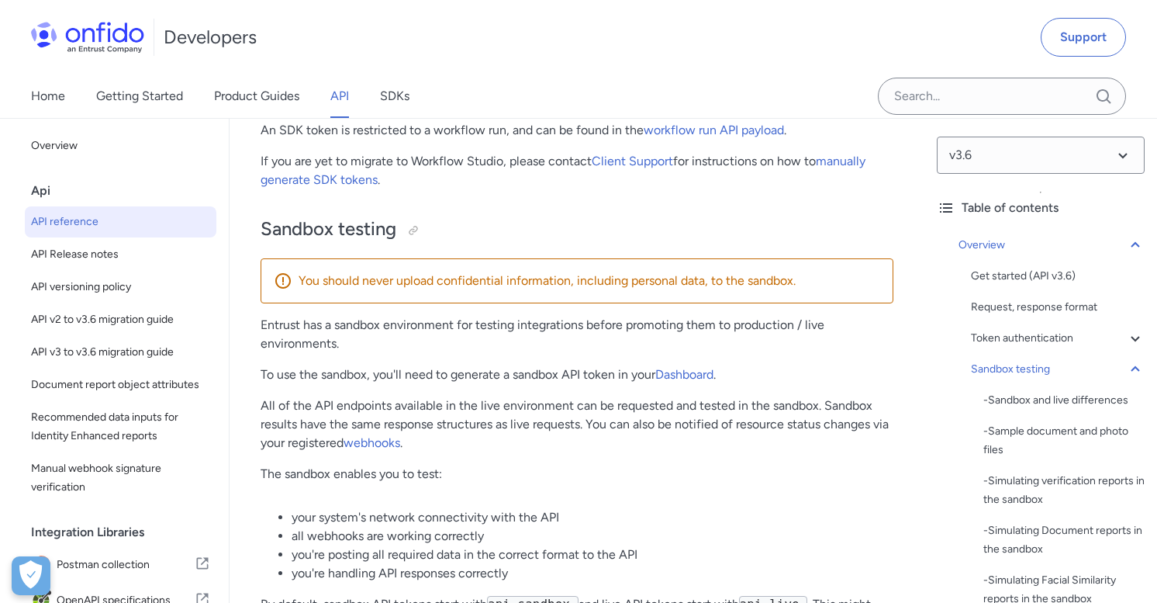
scroll to position [2957, 0]
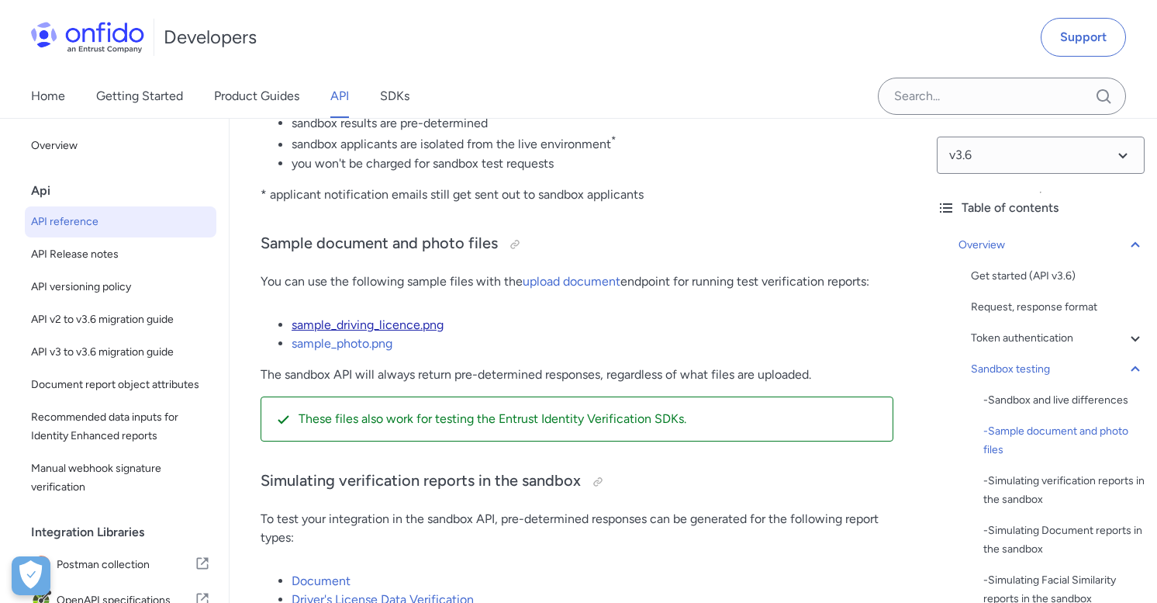
click at [384, 332] on link "sample_driving_licence.png" at bounding box center [368, 324] width 152 height 15
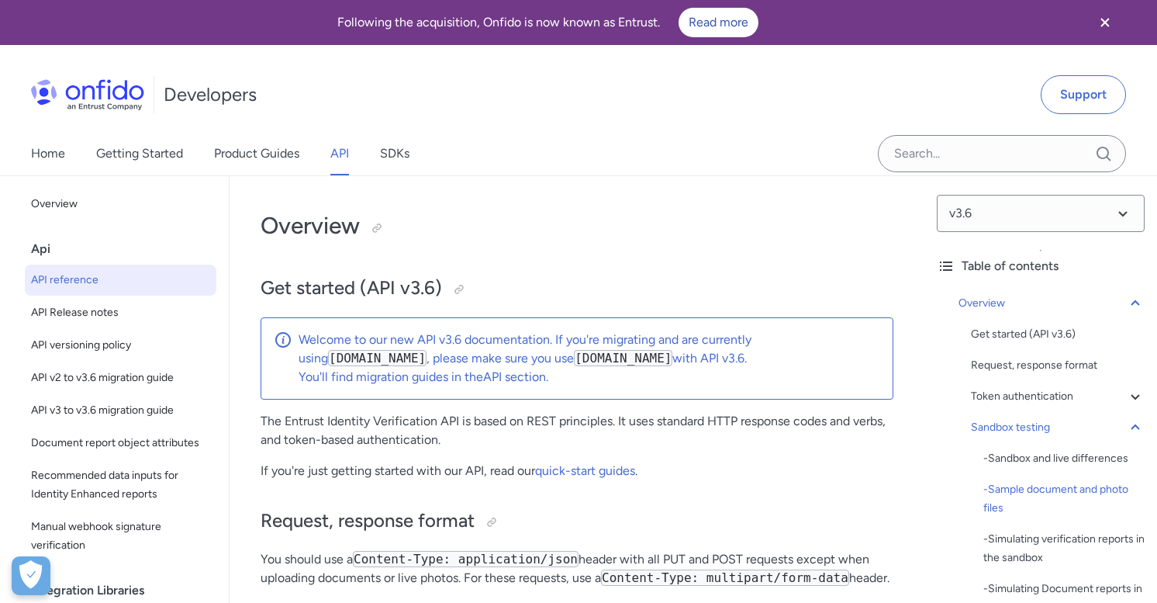
select select "bash"
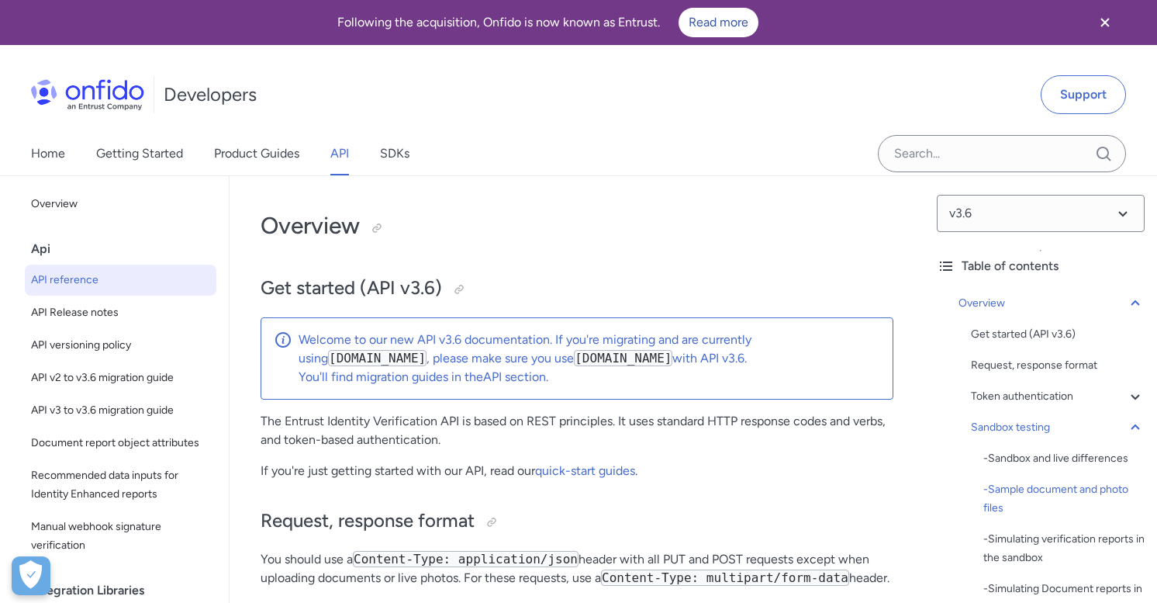
select select "bash"
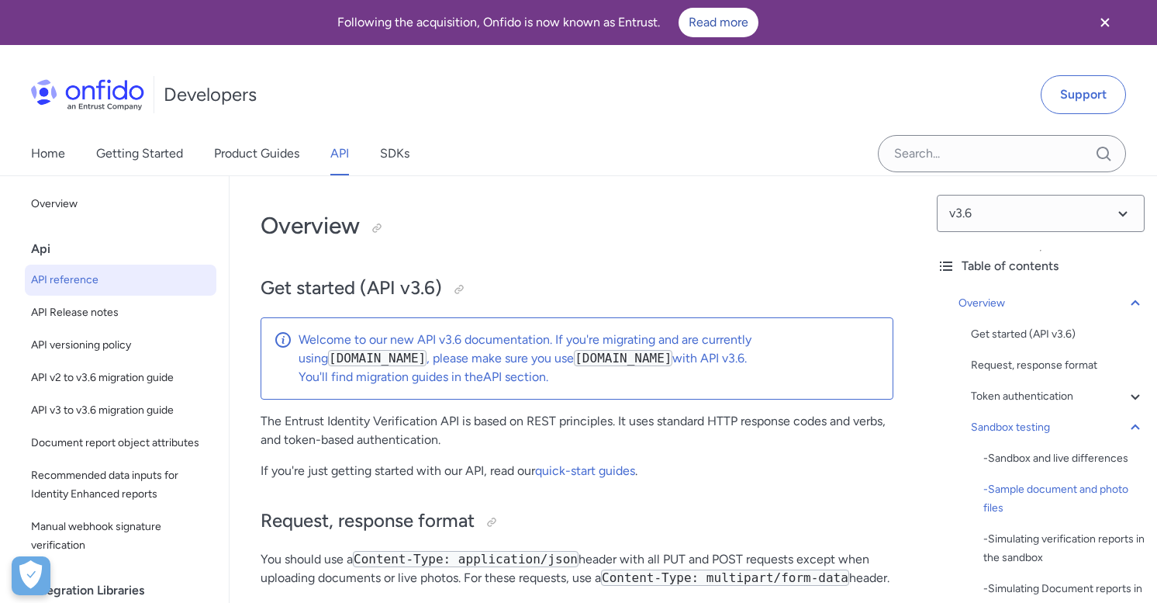
select select "bash"
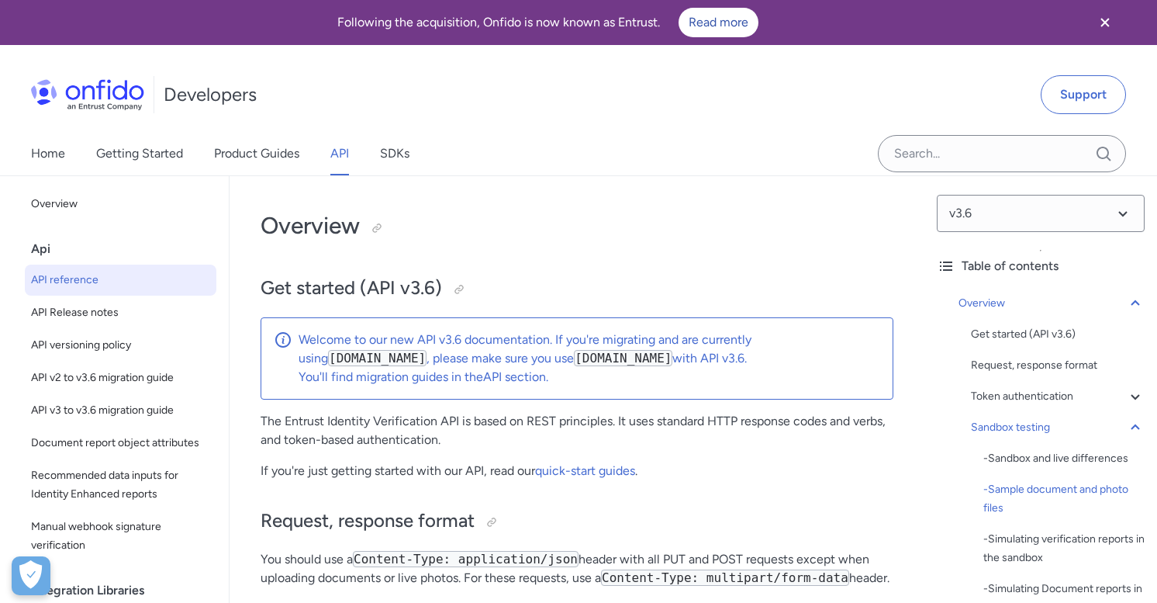
select select "bash"
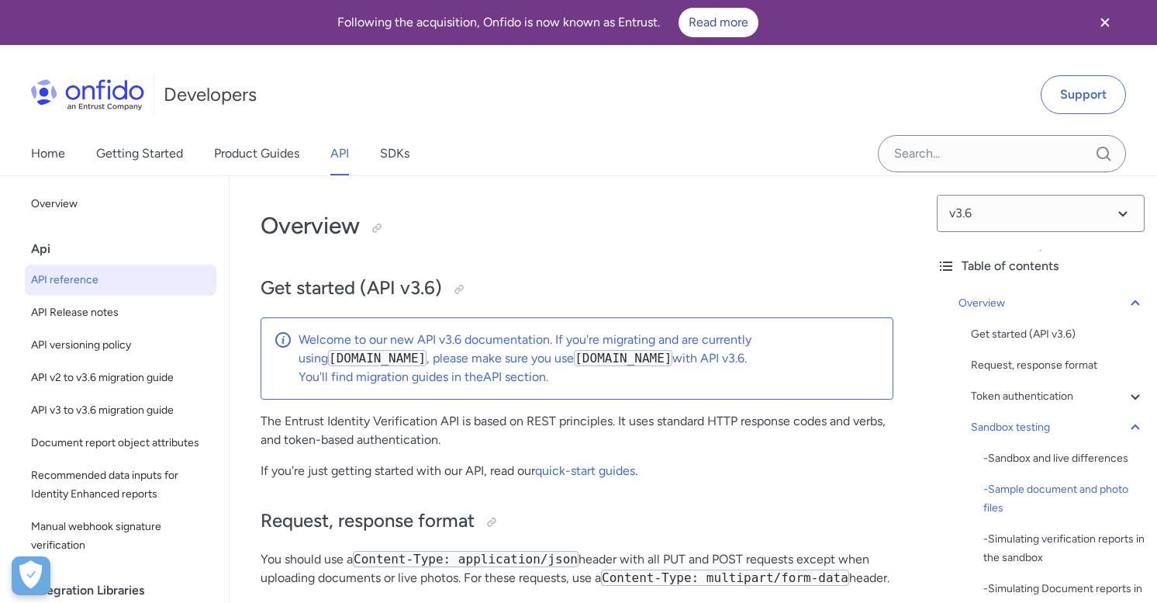
select select "bash"
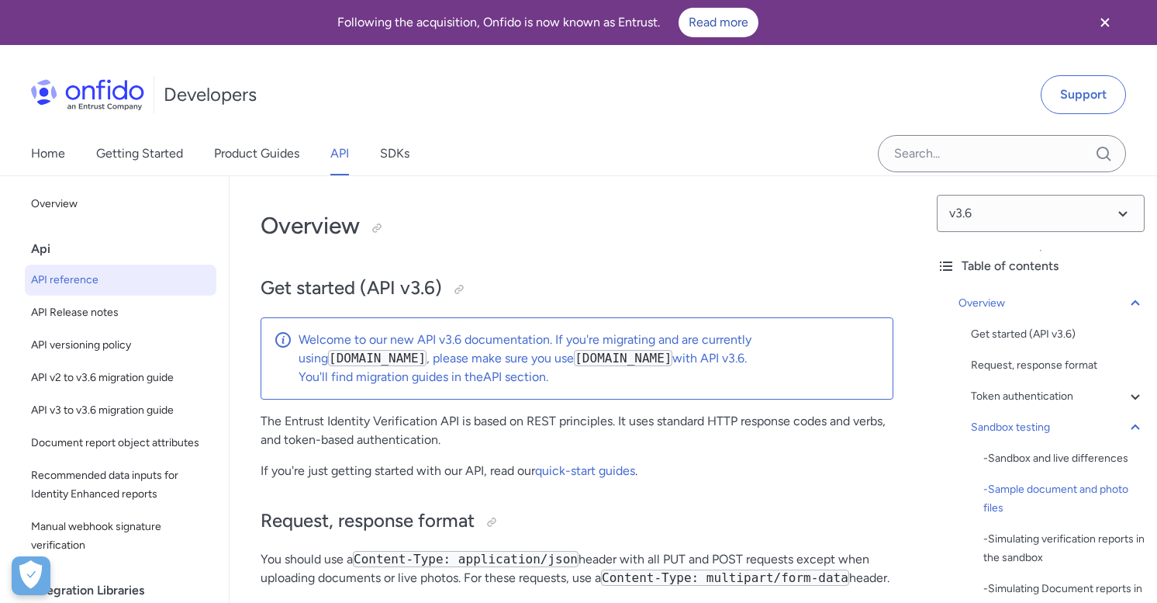
select select "bash"
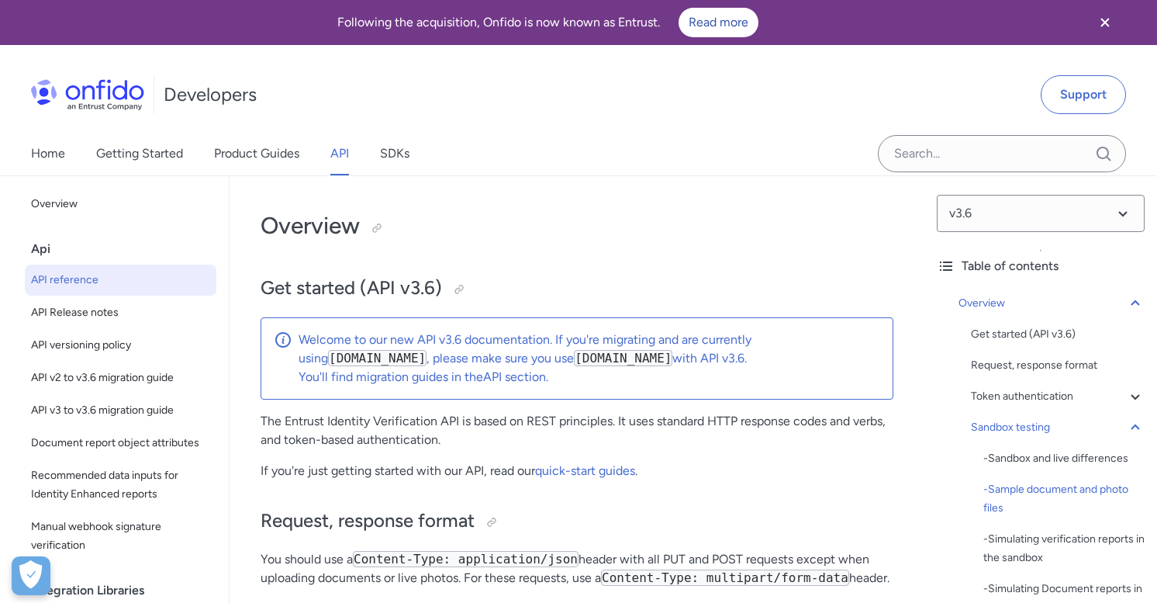
select select "bash"
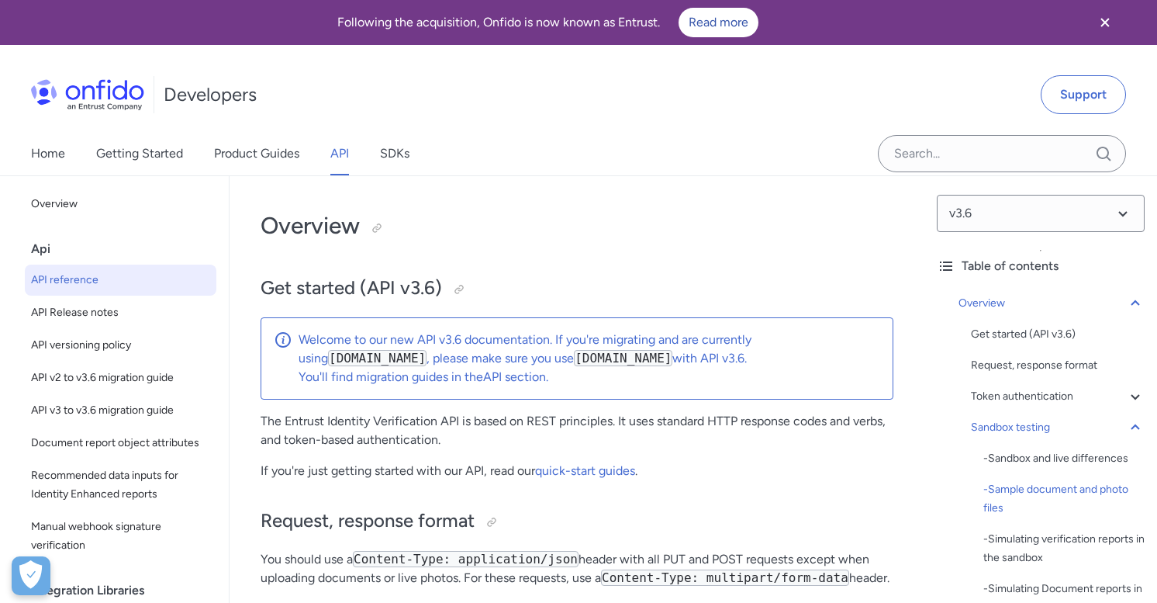
select select "bash"
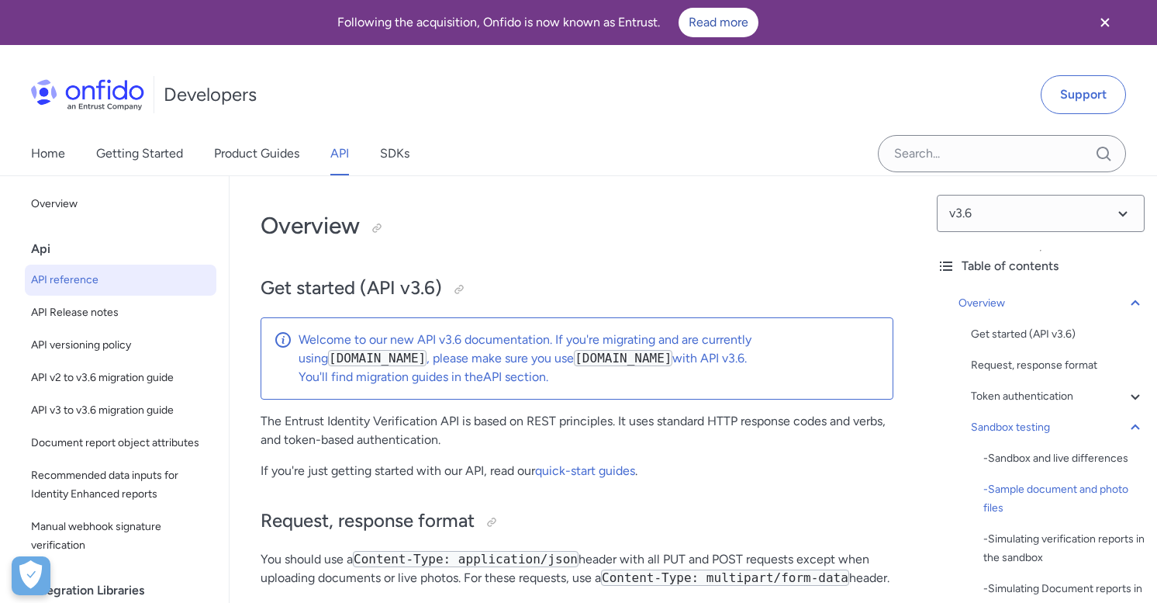
select select "bash"
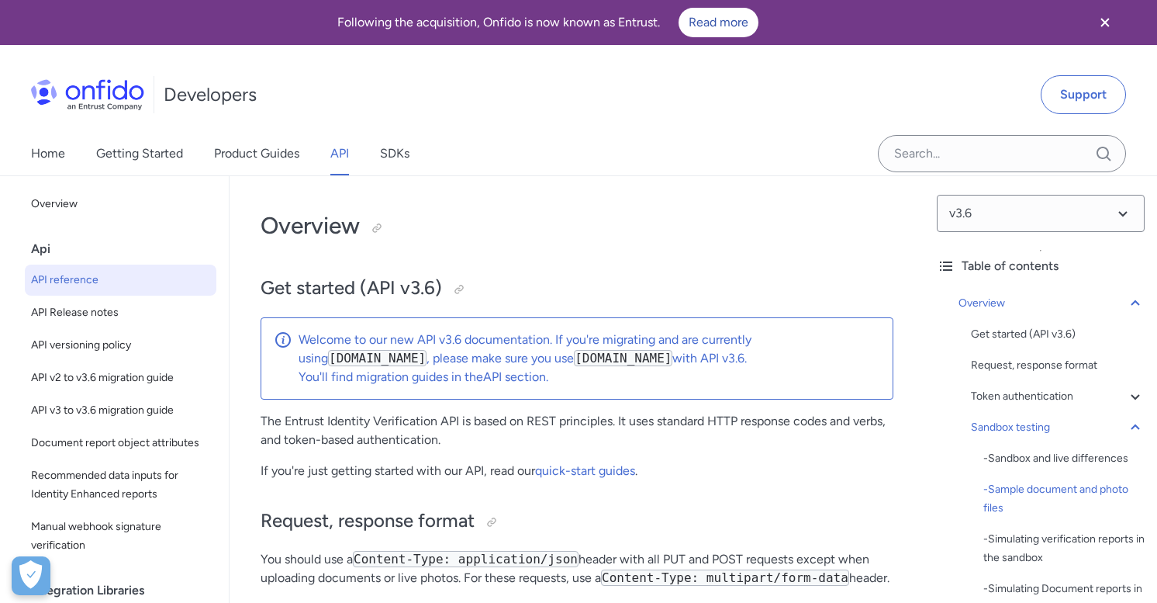
select select "bash"
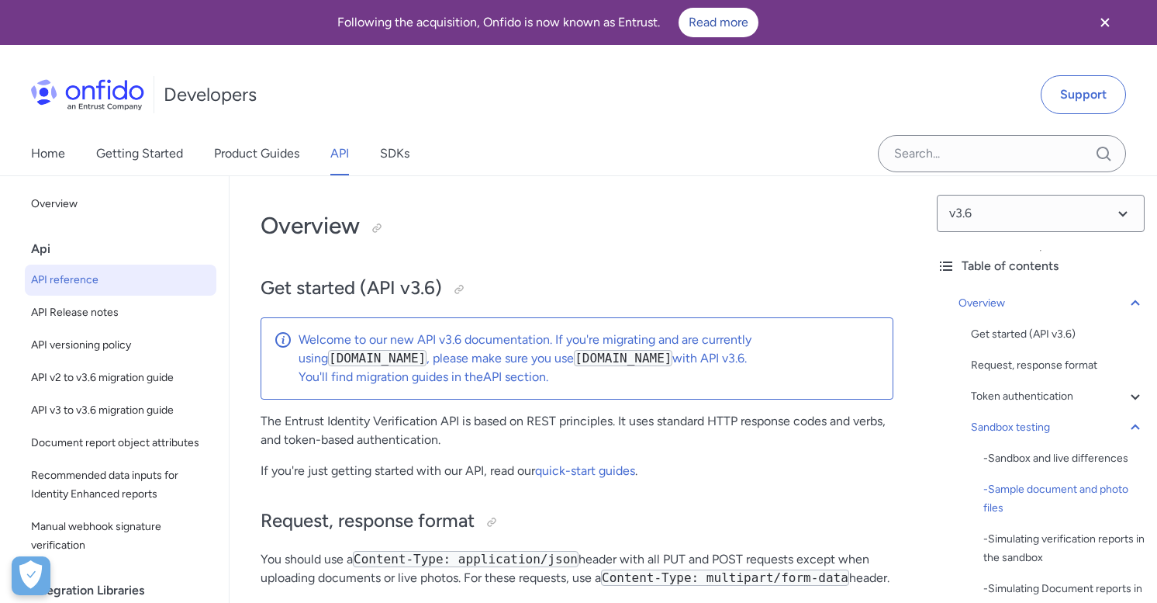
select select "bash"
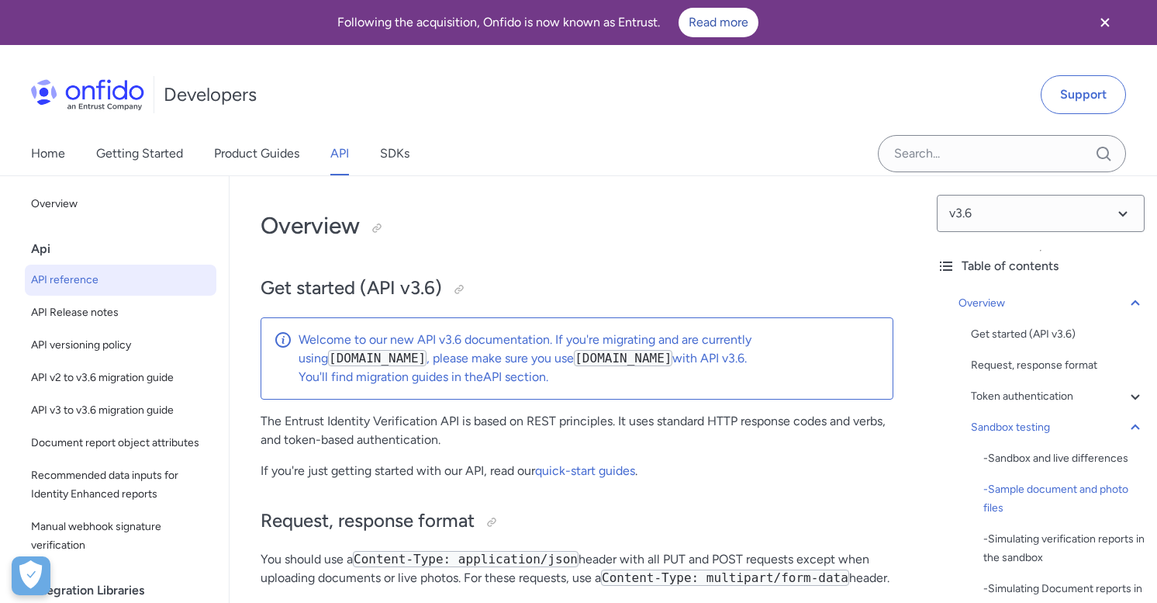
select select "bash"
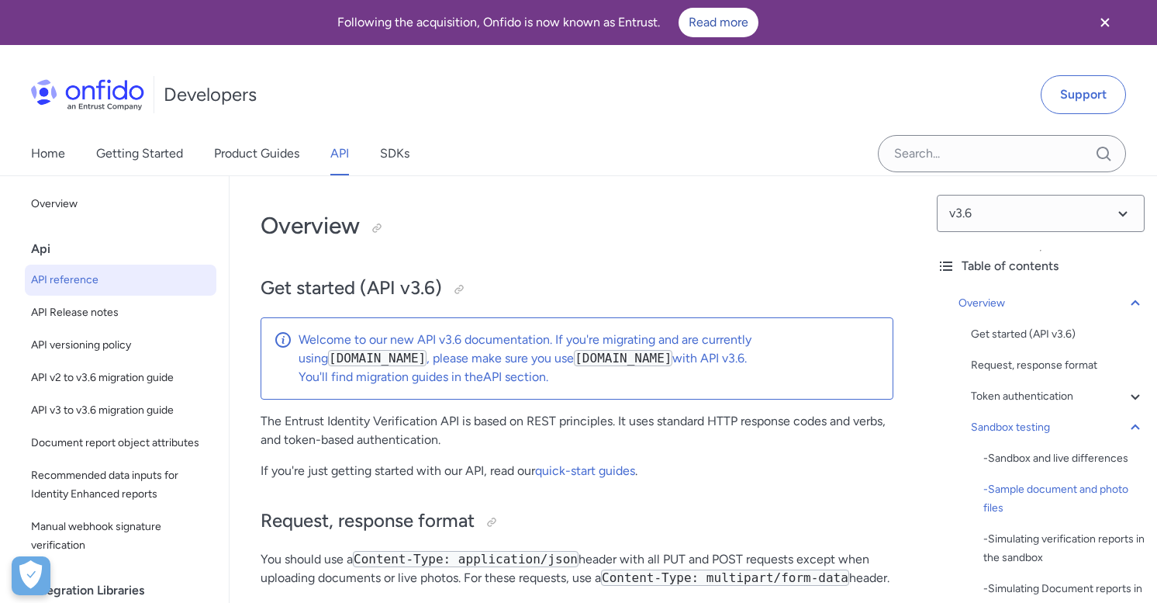
select select "bash"
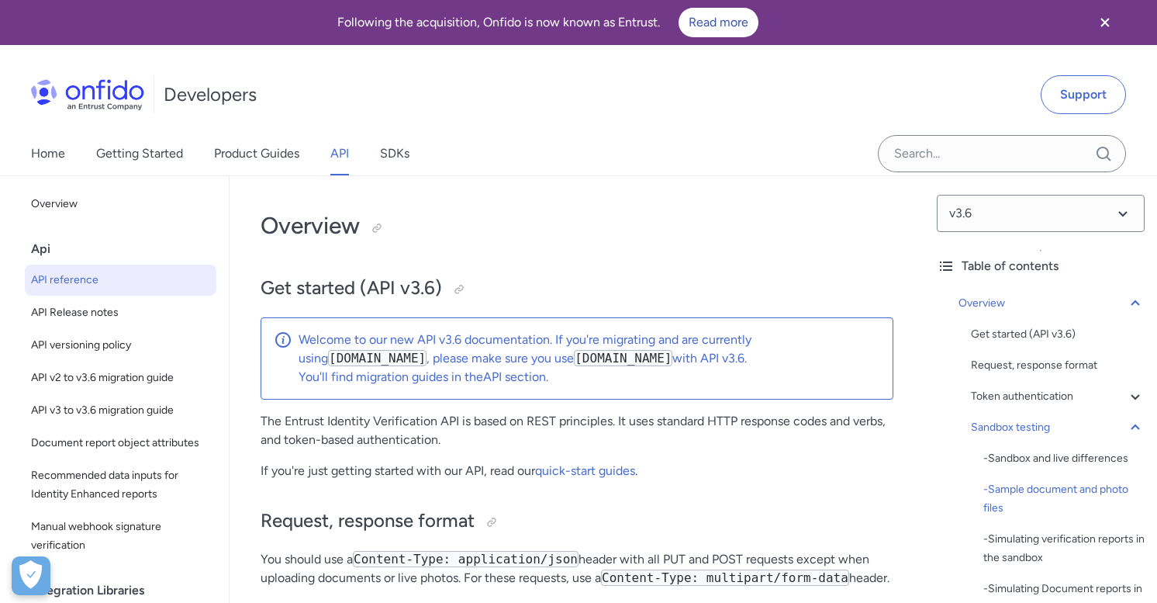
select select "bash"
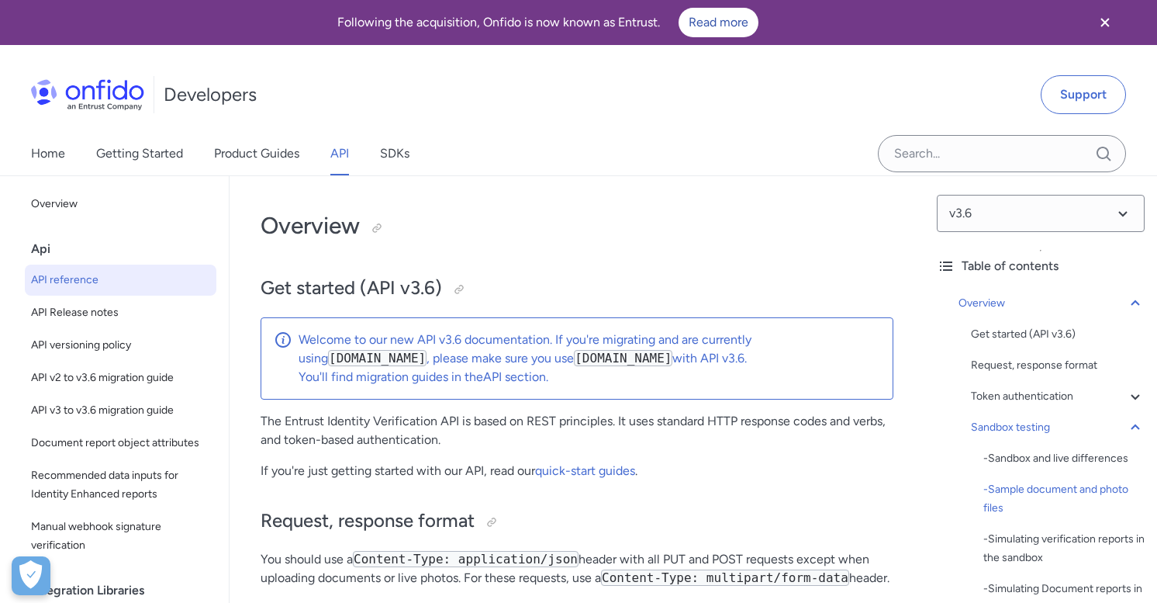
select select "bash"
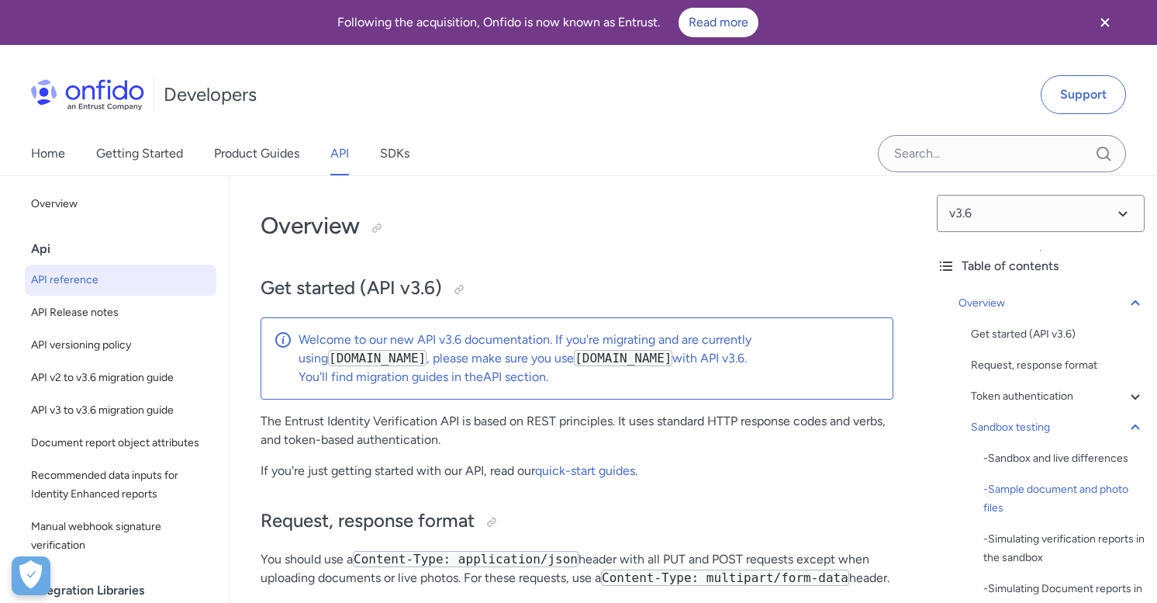
select select "bash"
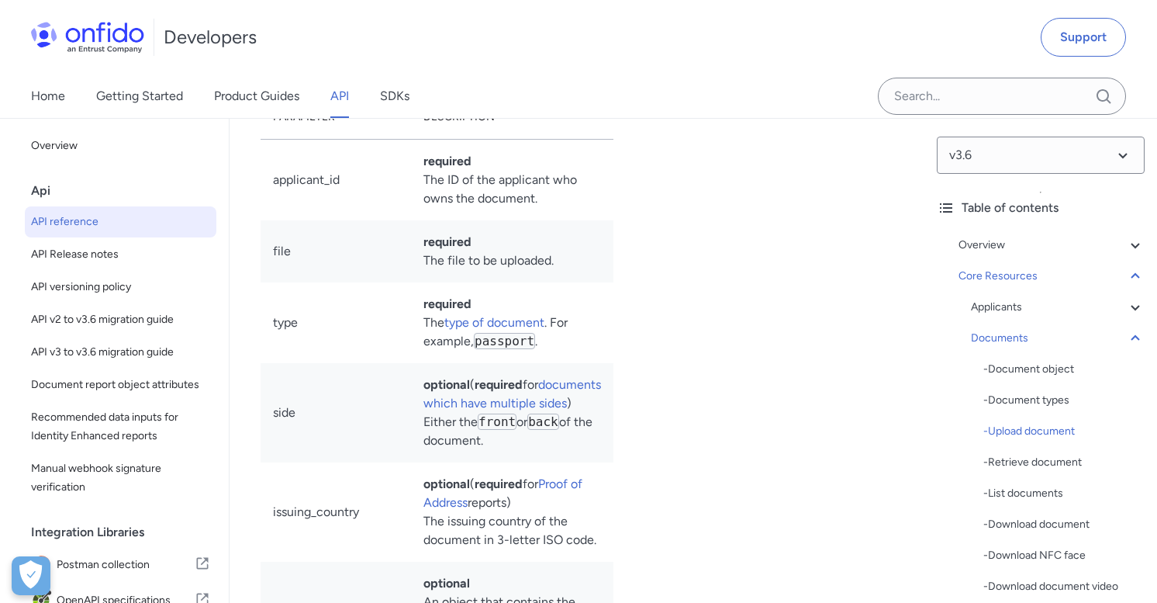
scroll to position [29616, 0]
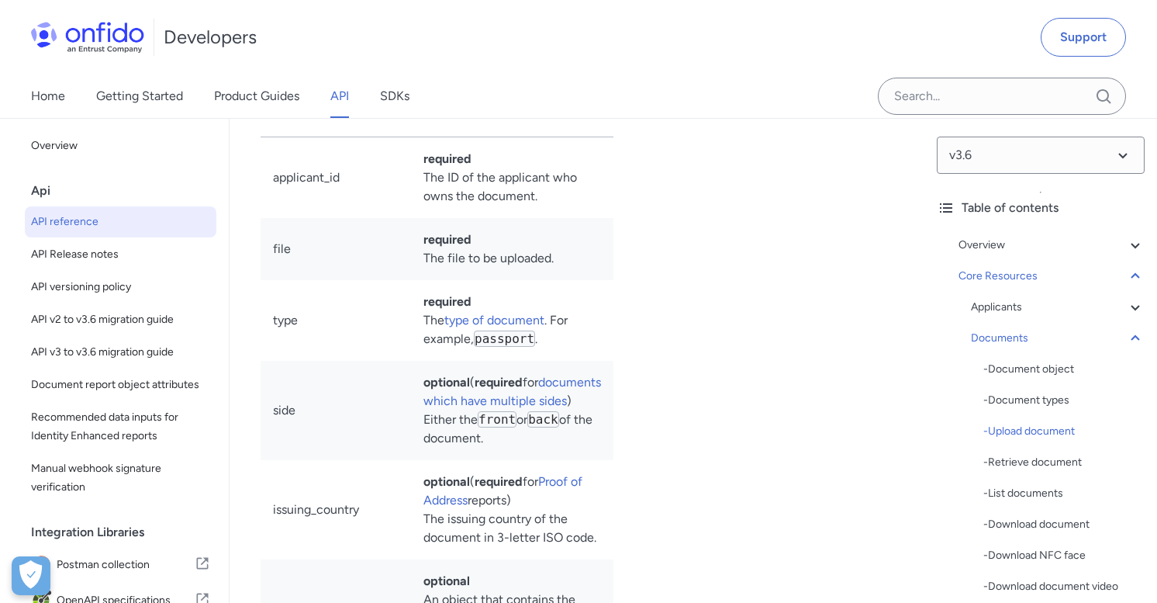
select select "bash"
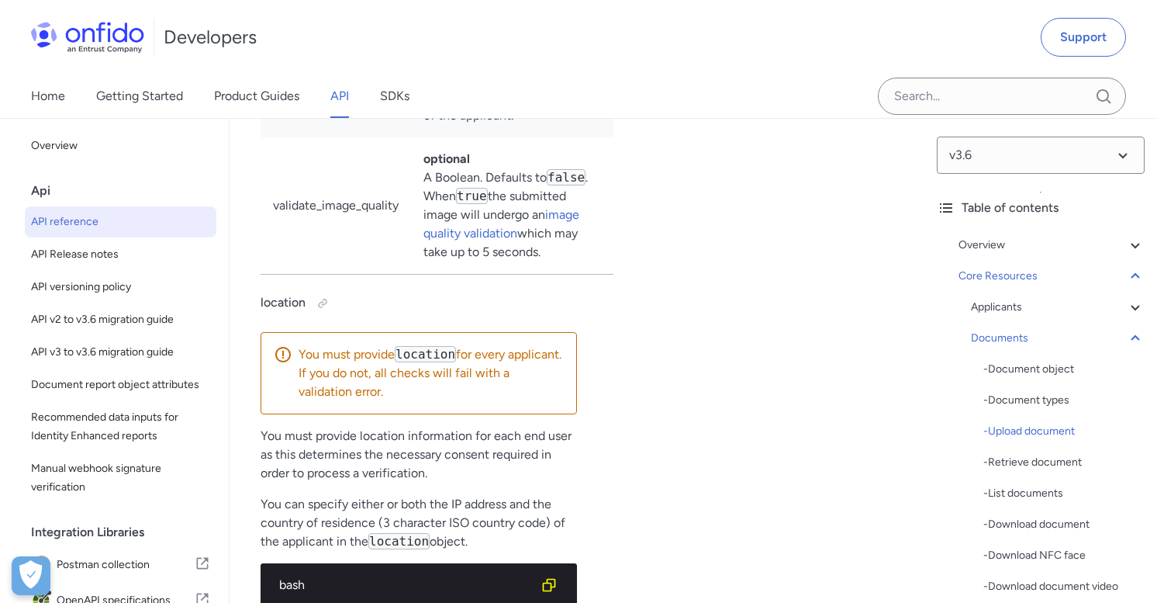
scroll to position [29076, 0]
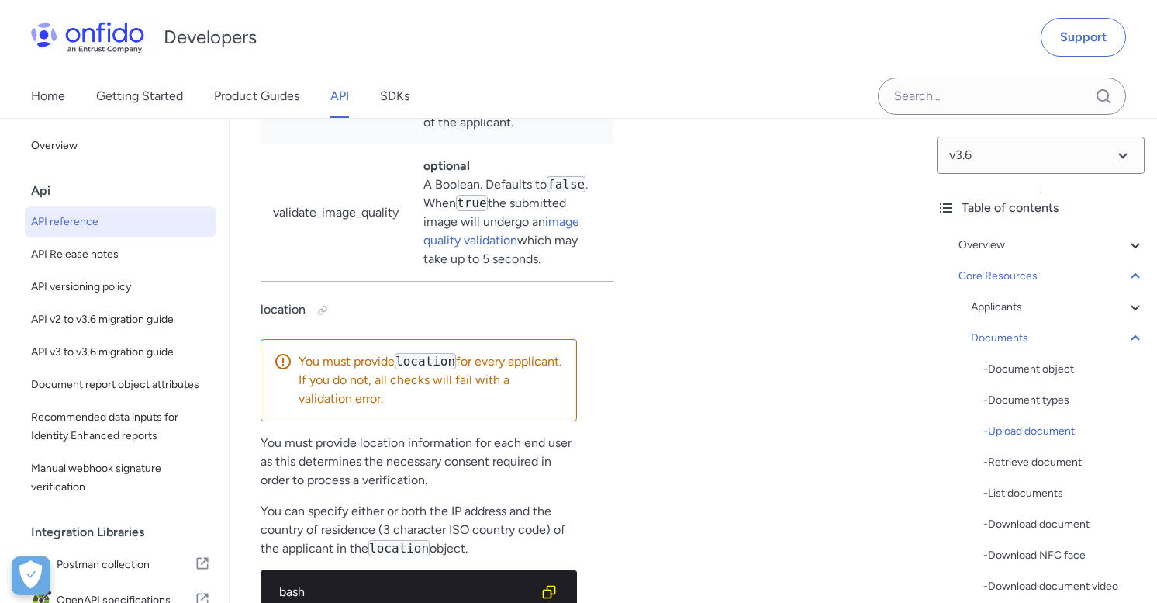
scroll to position [29610, 0]
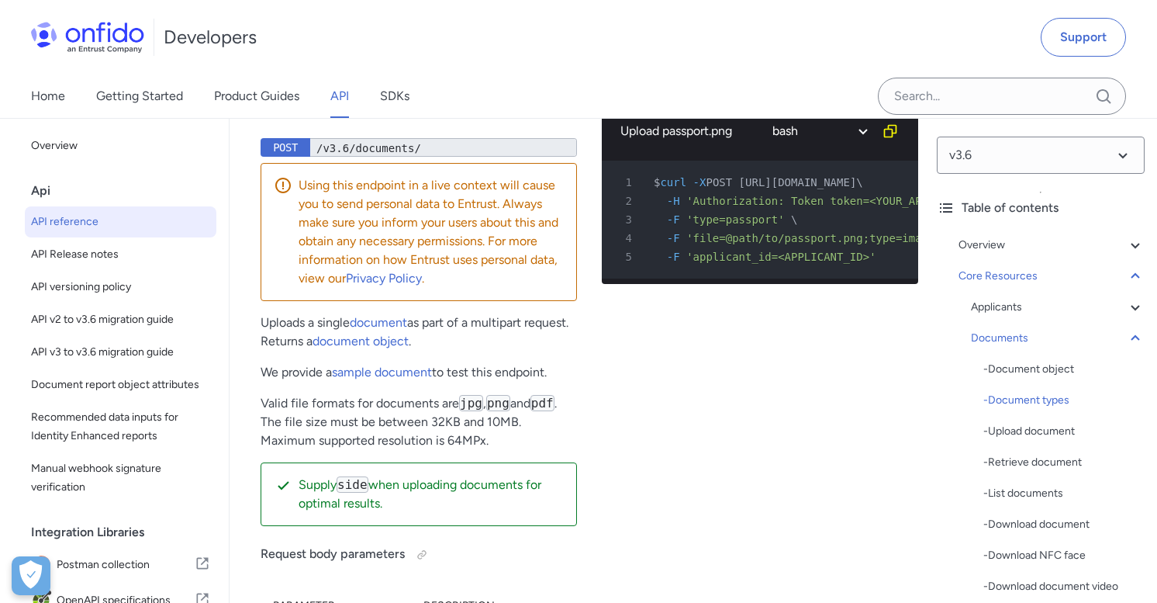
scroll to position [28612, 0]
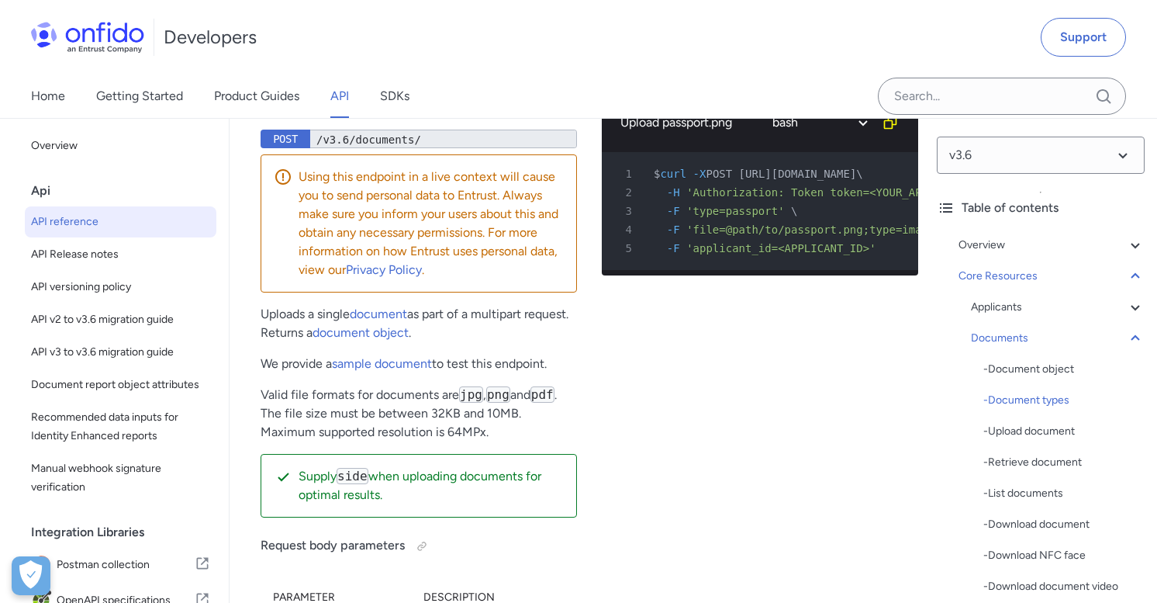
copy code "driving_licence"
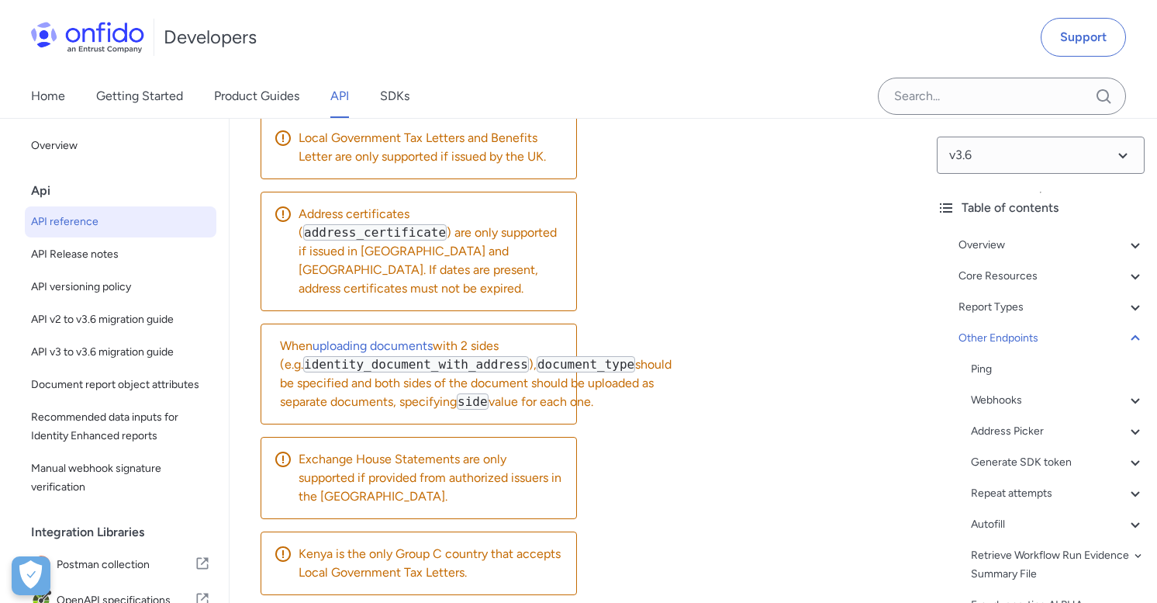
scroll to position [176604, 0]
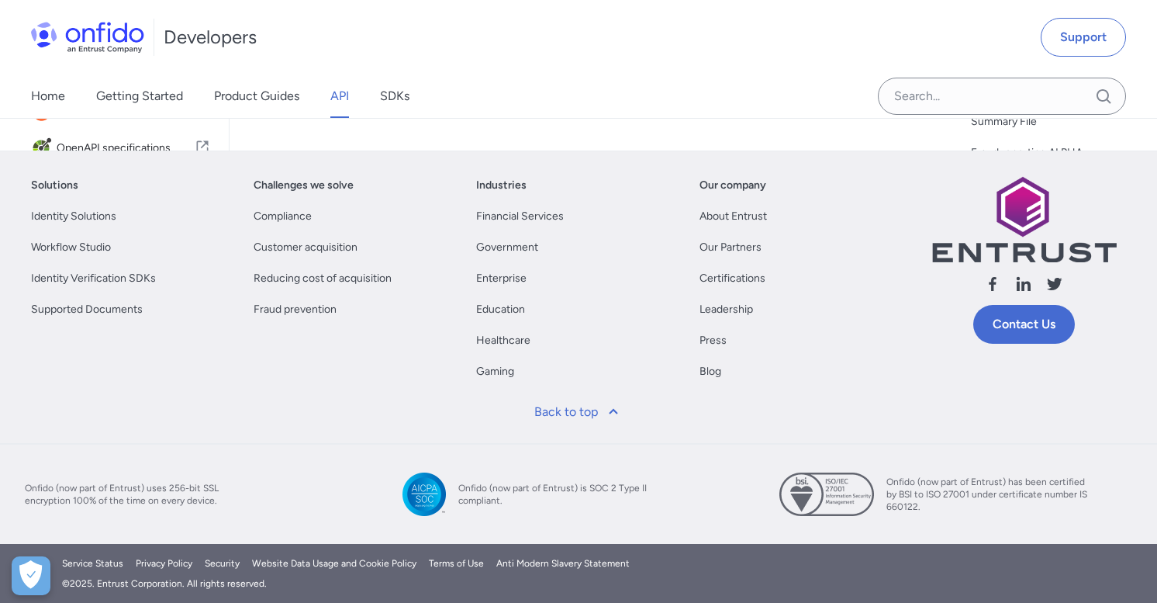
select select "http"
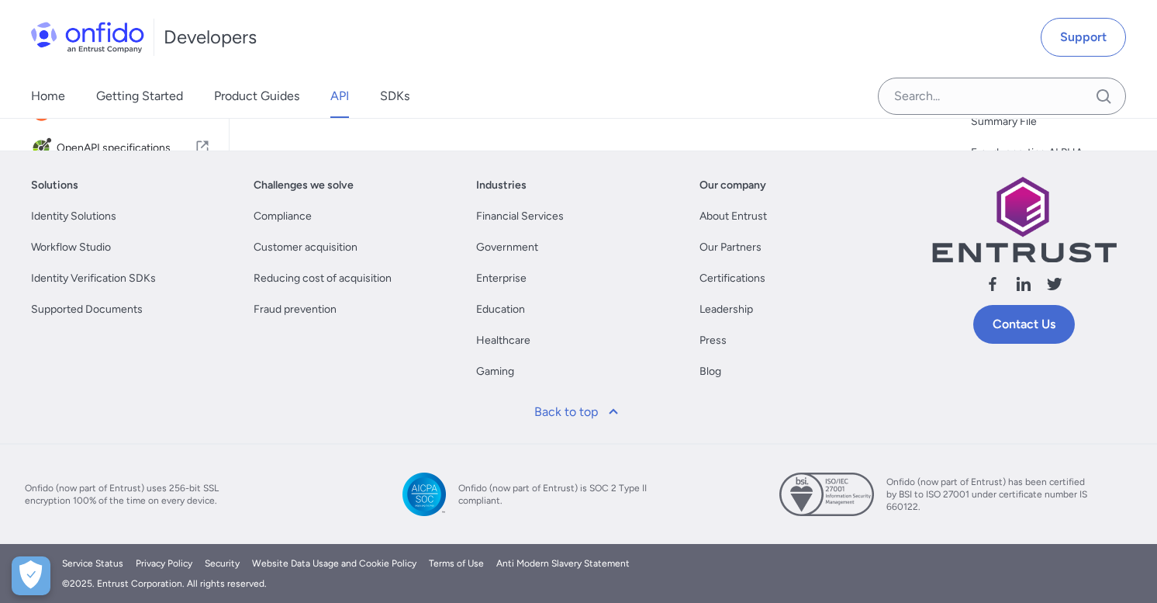
select select "http"
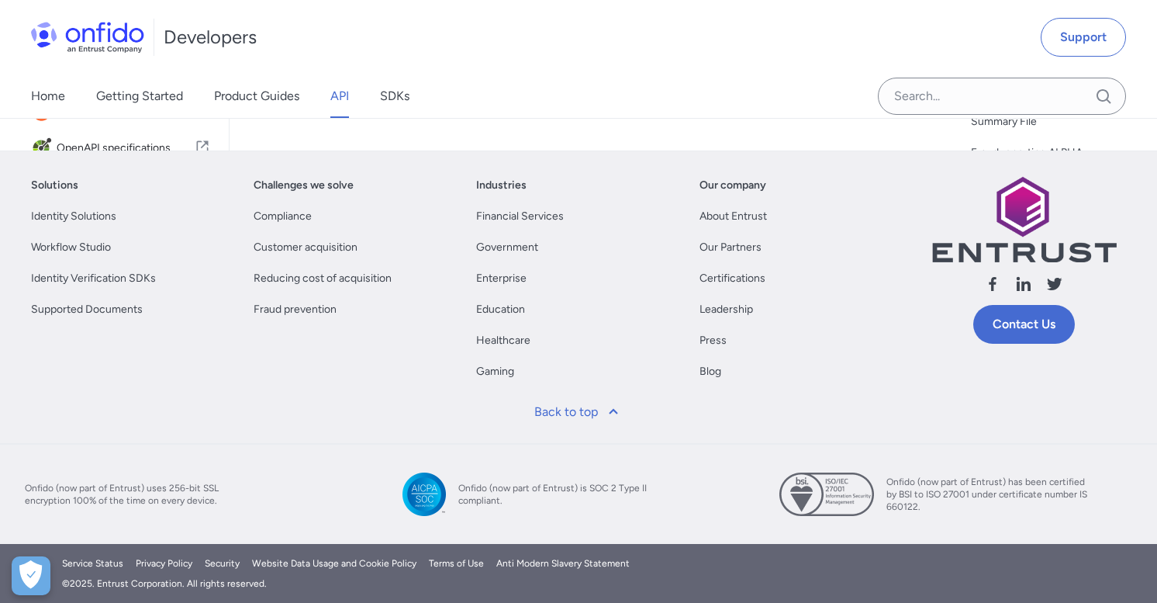
select select "ruby"
select select "http"
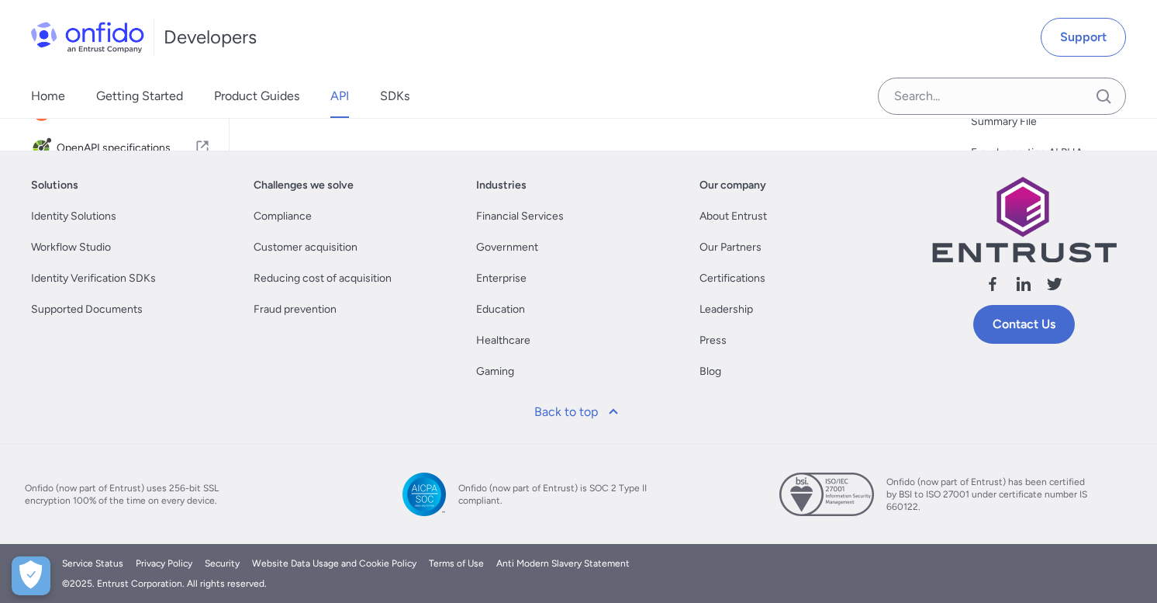
select select "http"
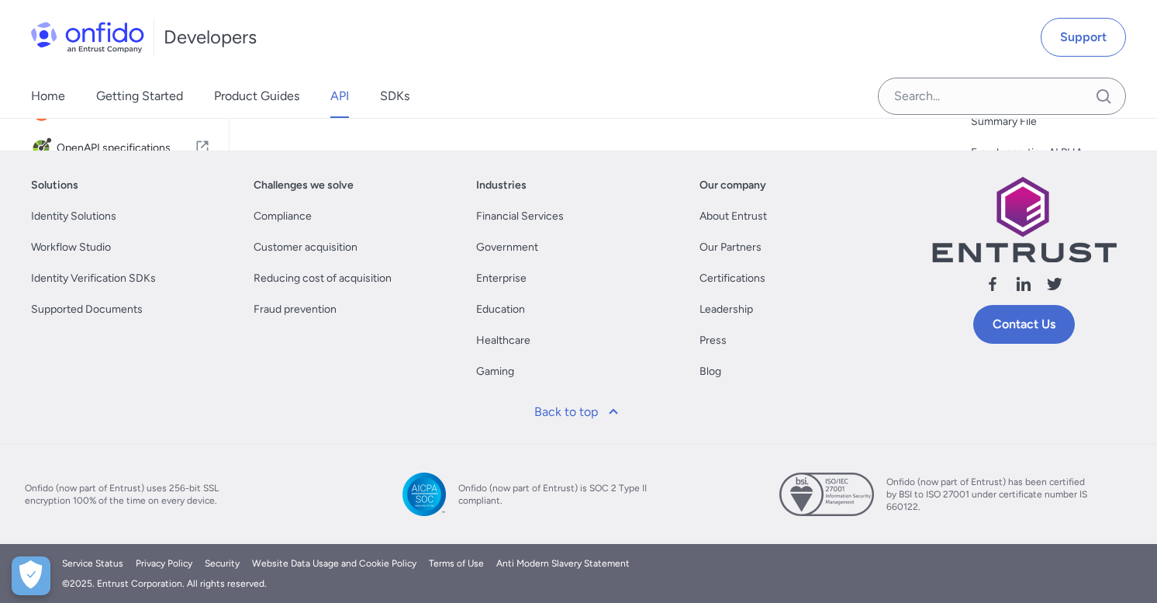
select select "http"
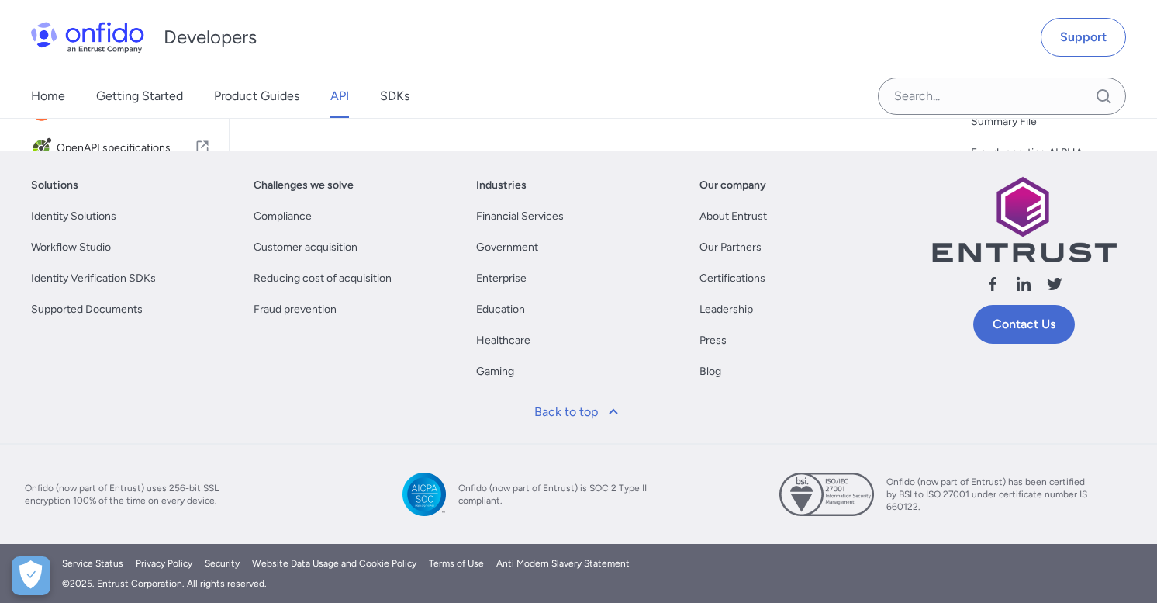
select select "http"
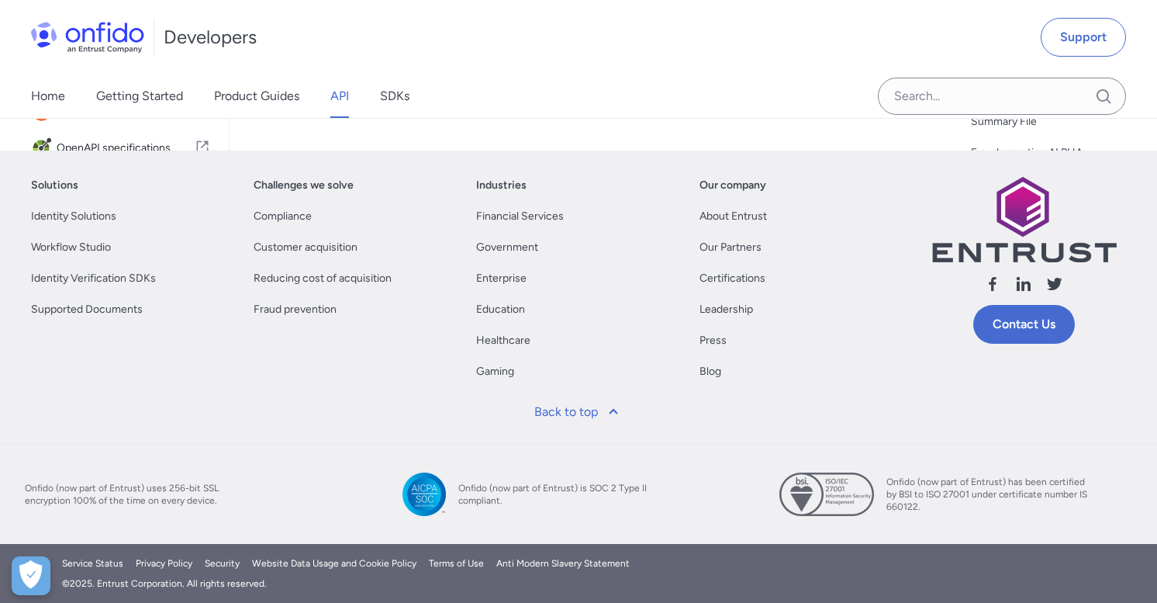
select select "http"
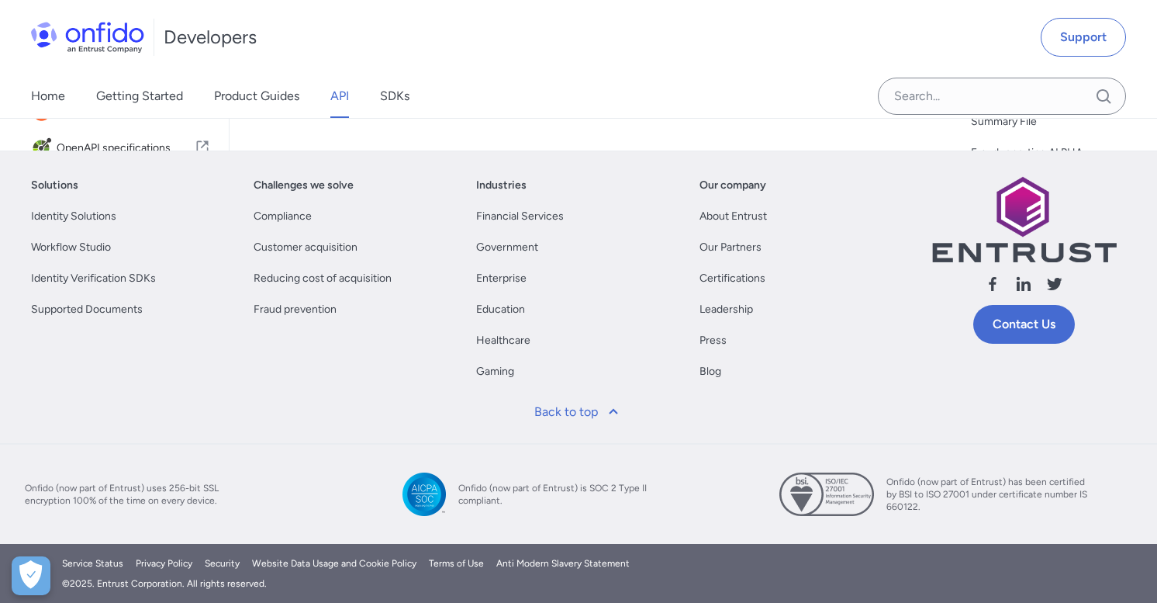
select select "http"
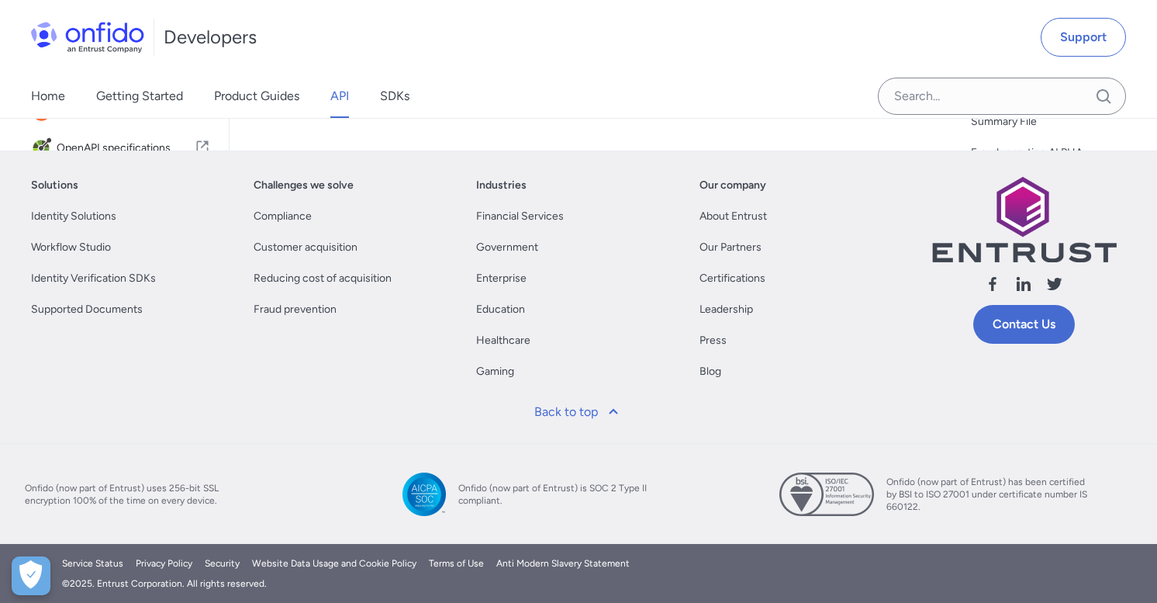
select select "http"
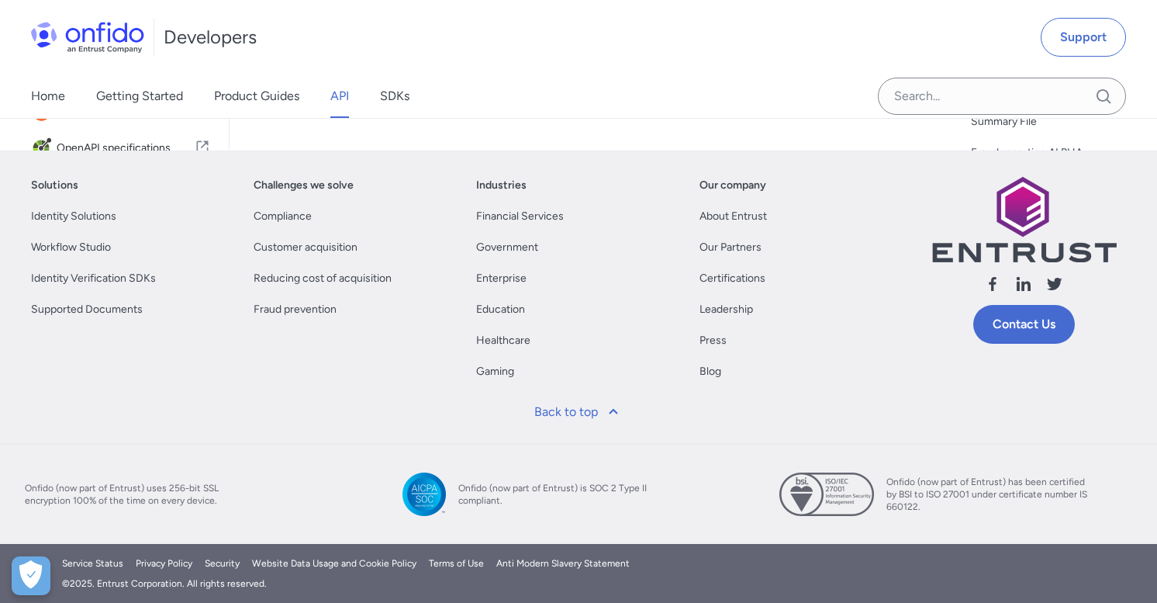
select select "http"
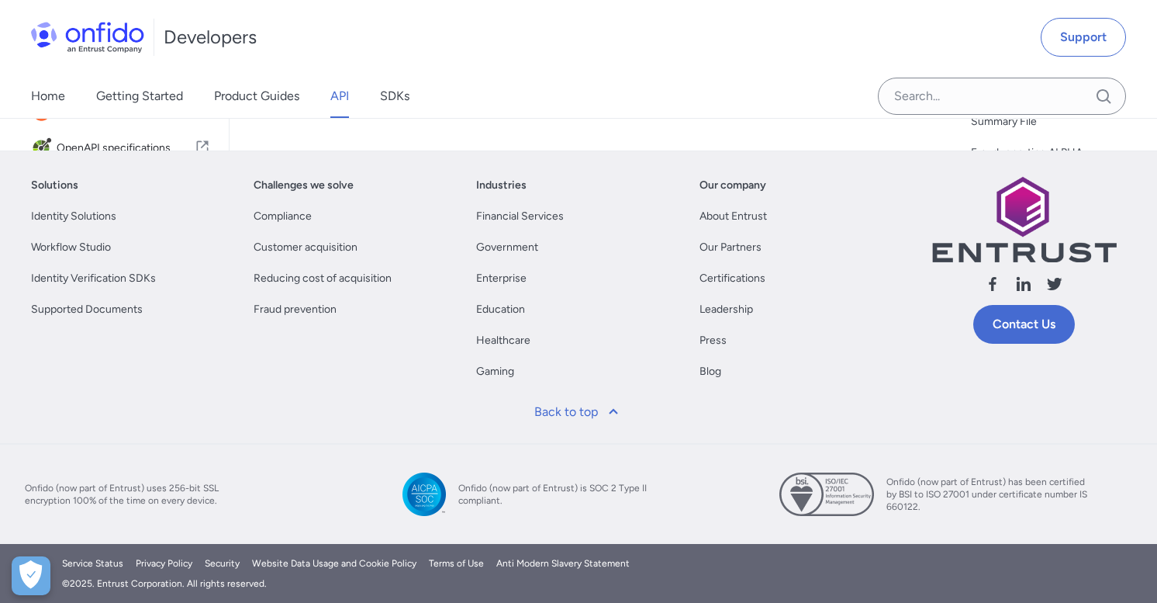
select select "http"
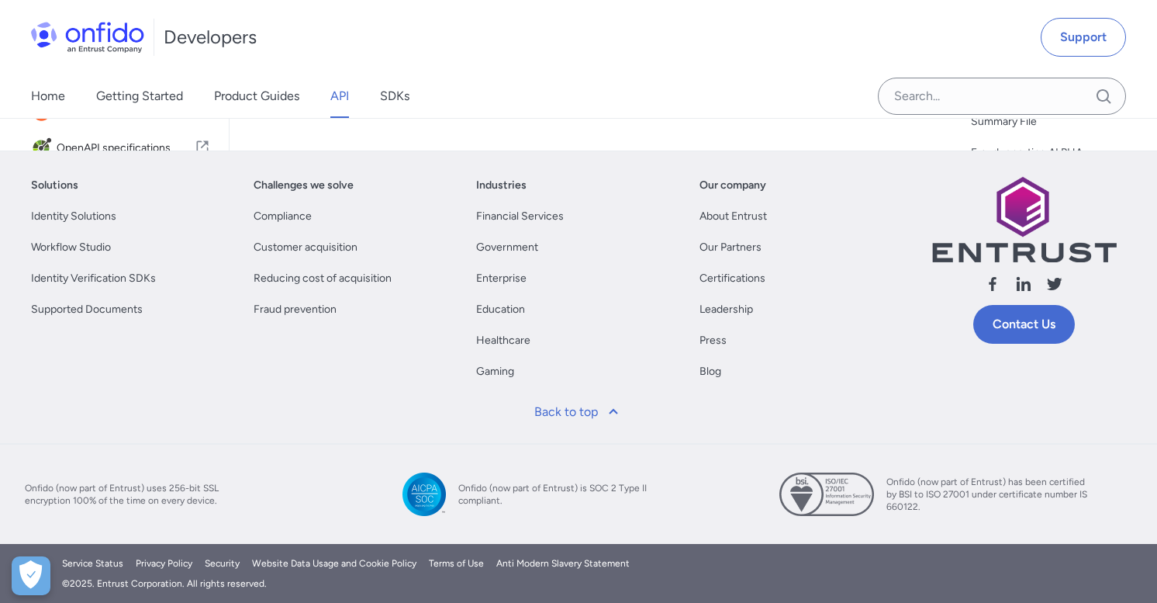
select select "http"
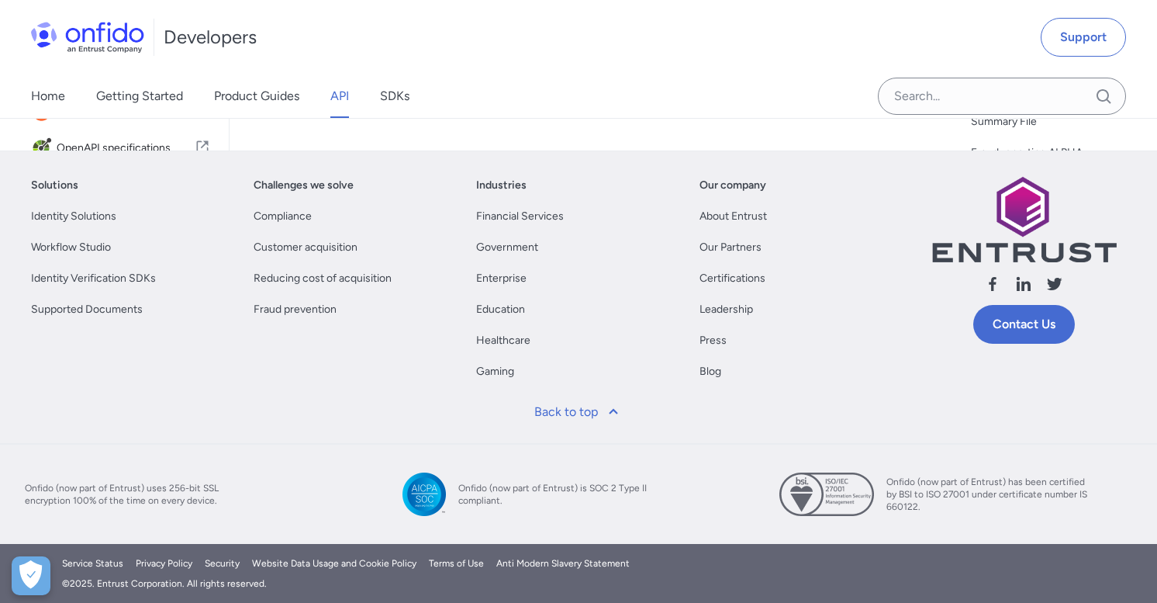
select select "http"
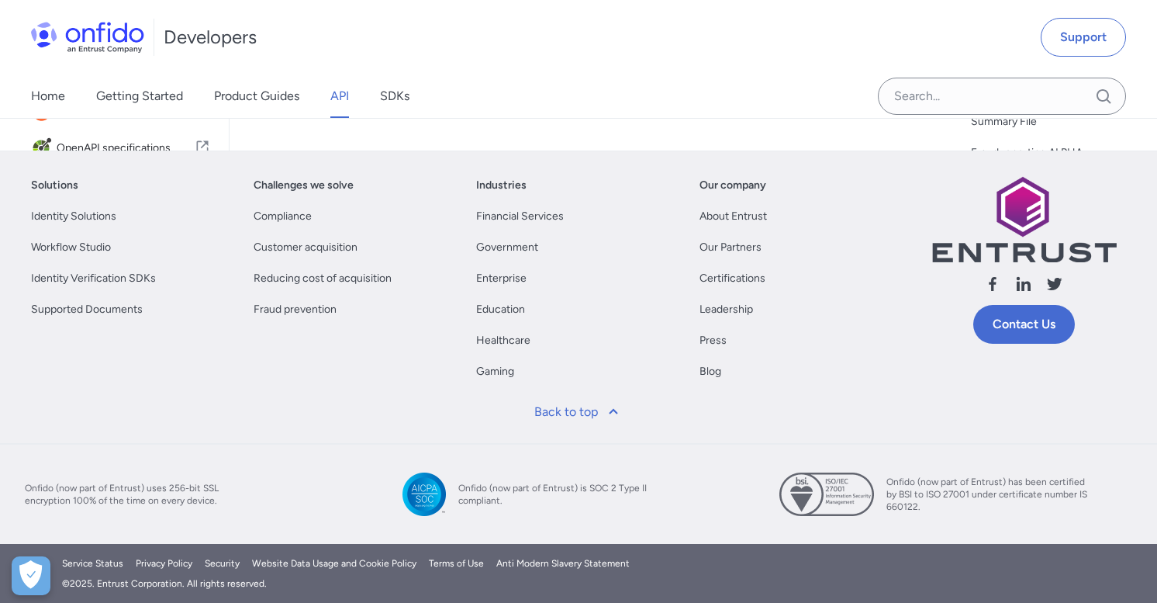
select select "http"
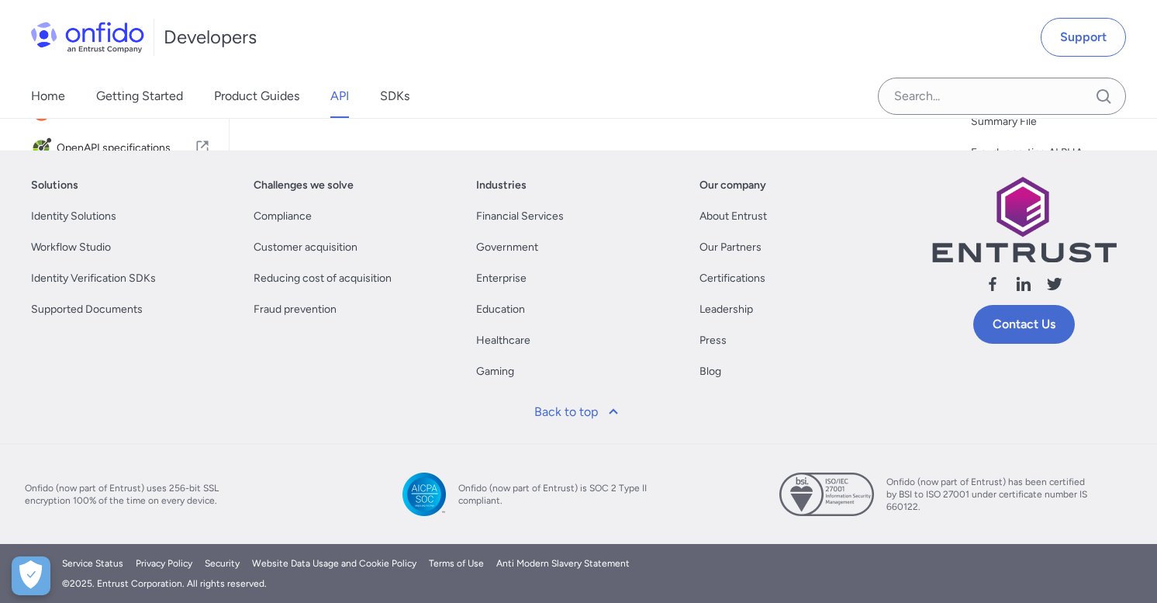
select select "http"
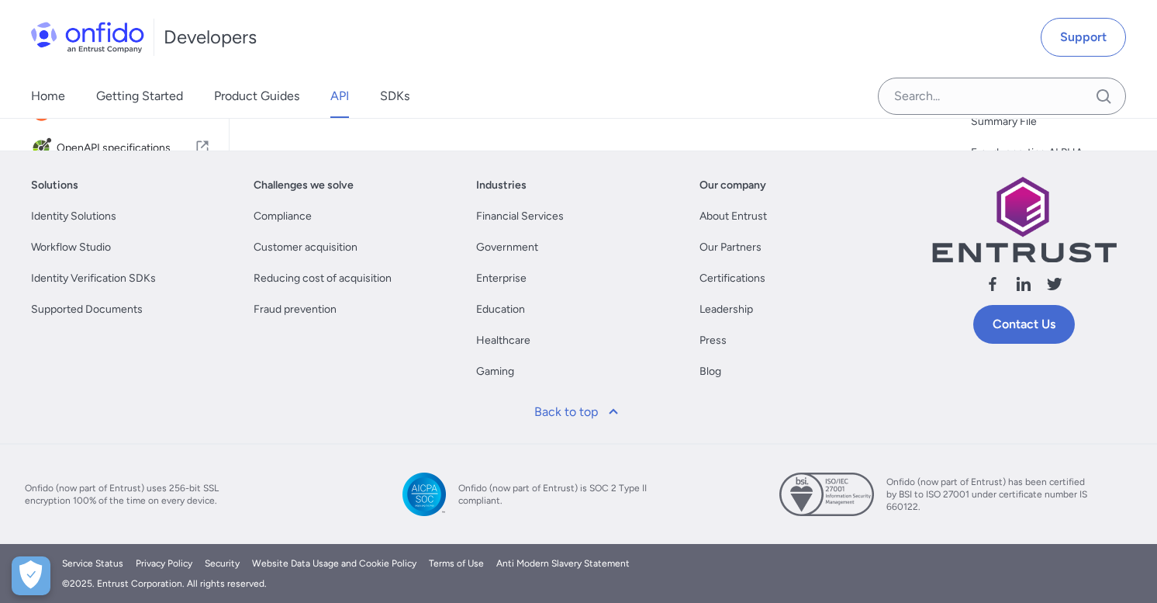
select select "http"
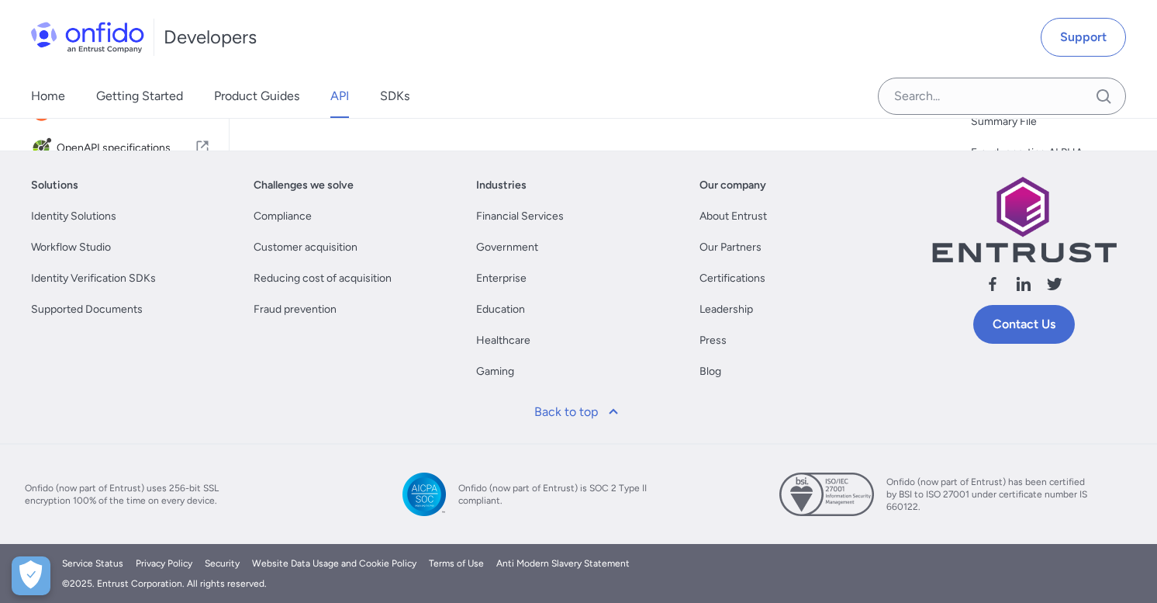
select select "http"
select select "bash"
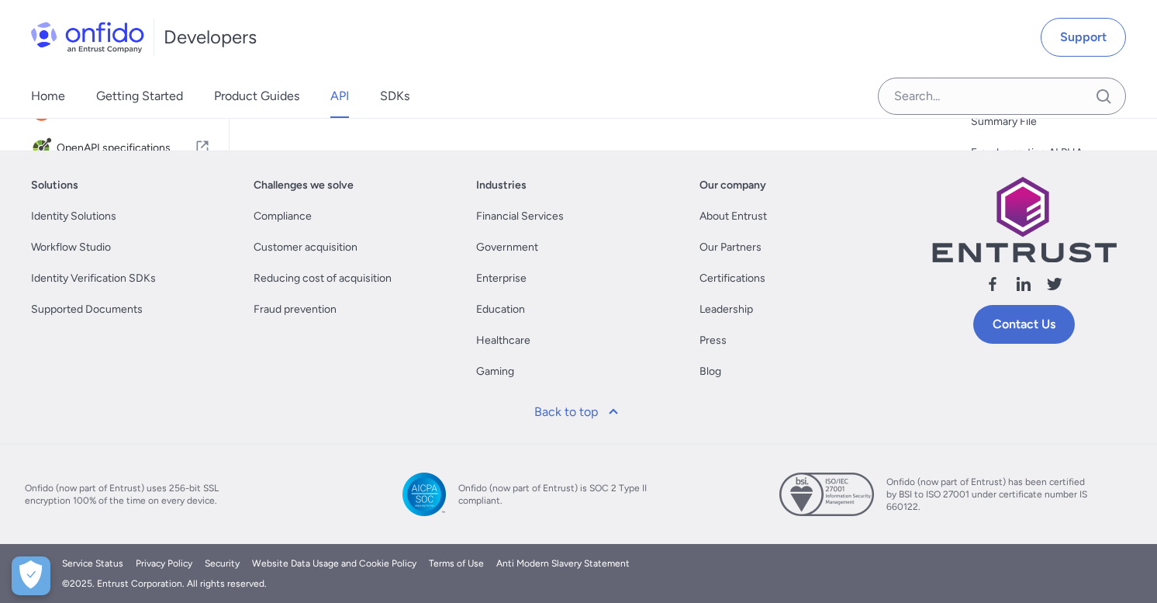
select select "bash"
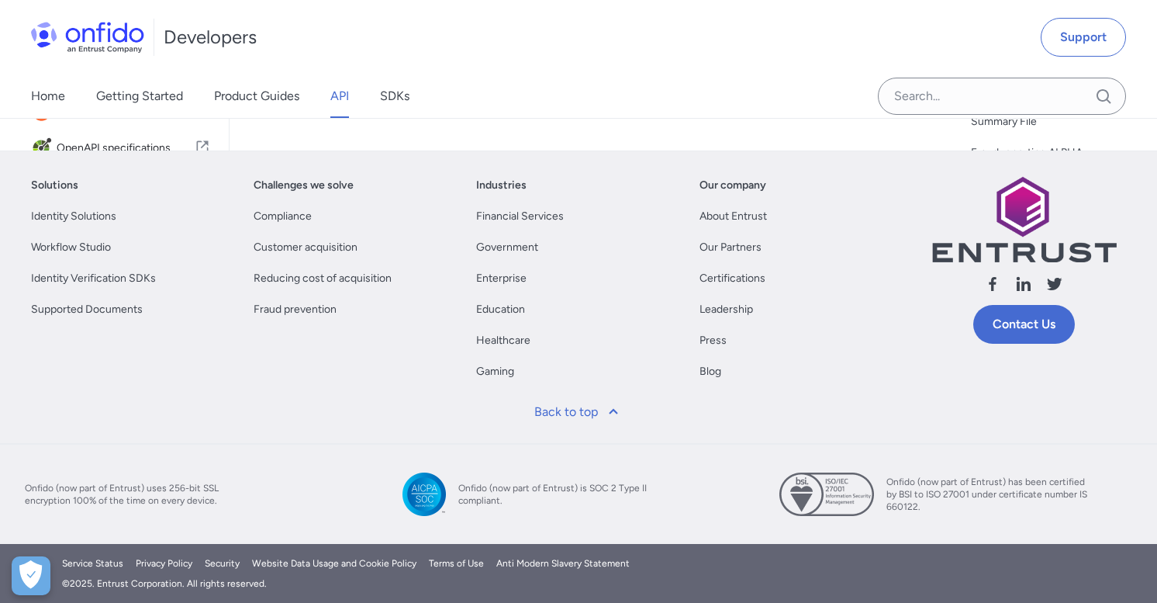
select select "bash"
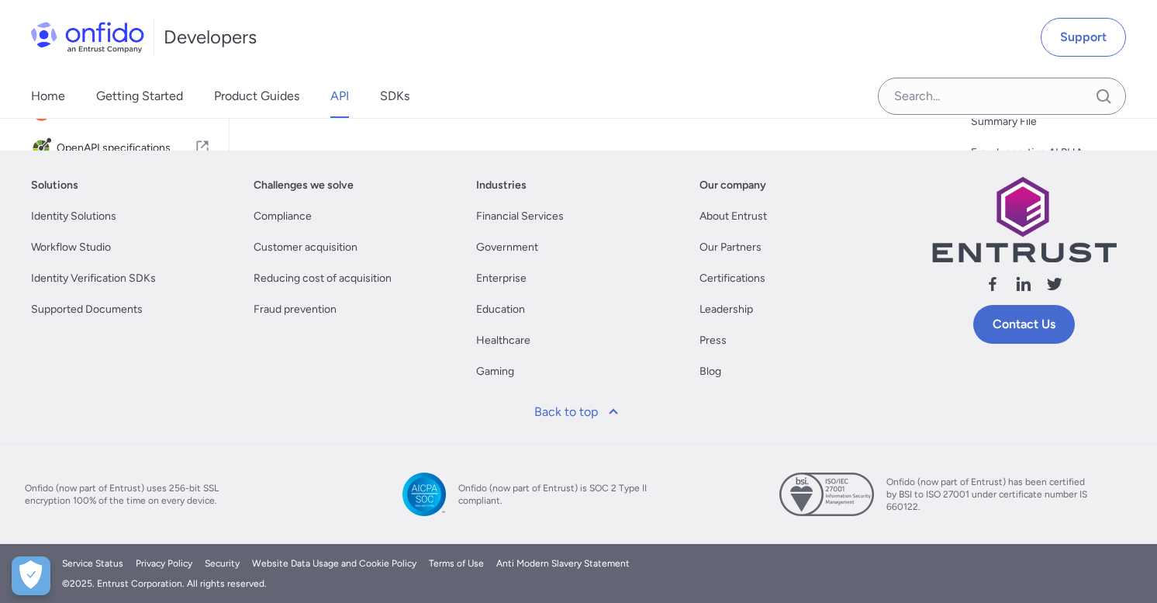
select select "bash"
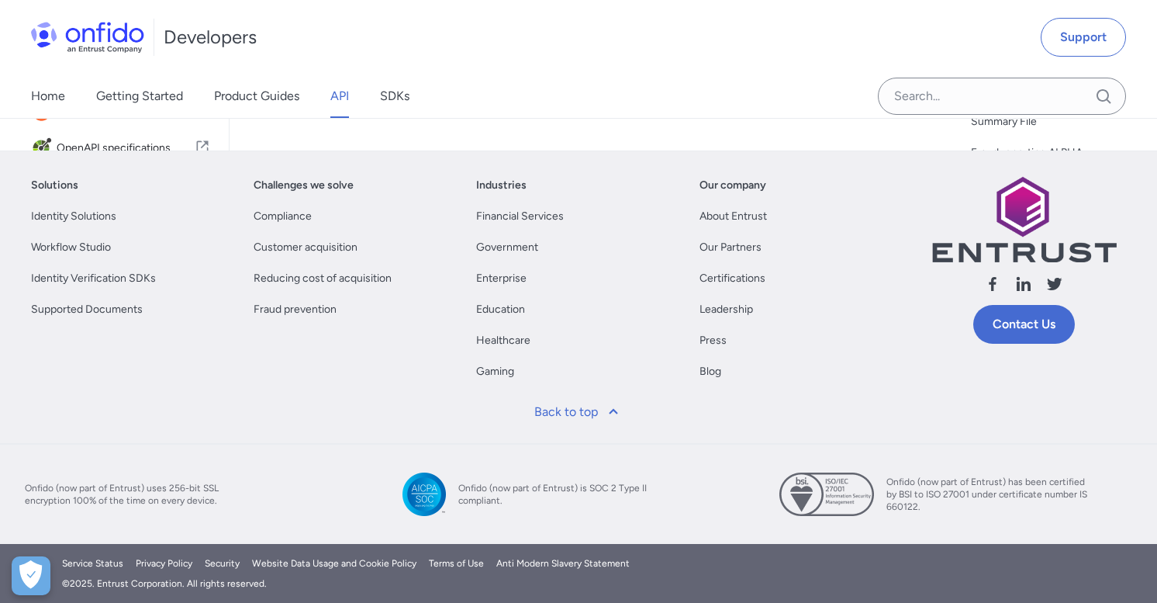
select select "bash"
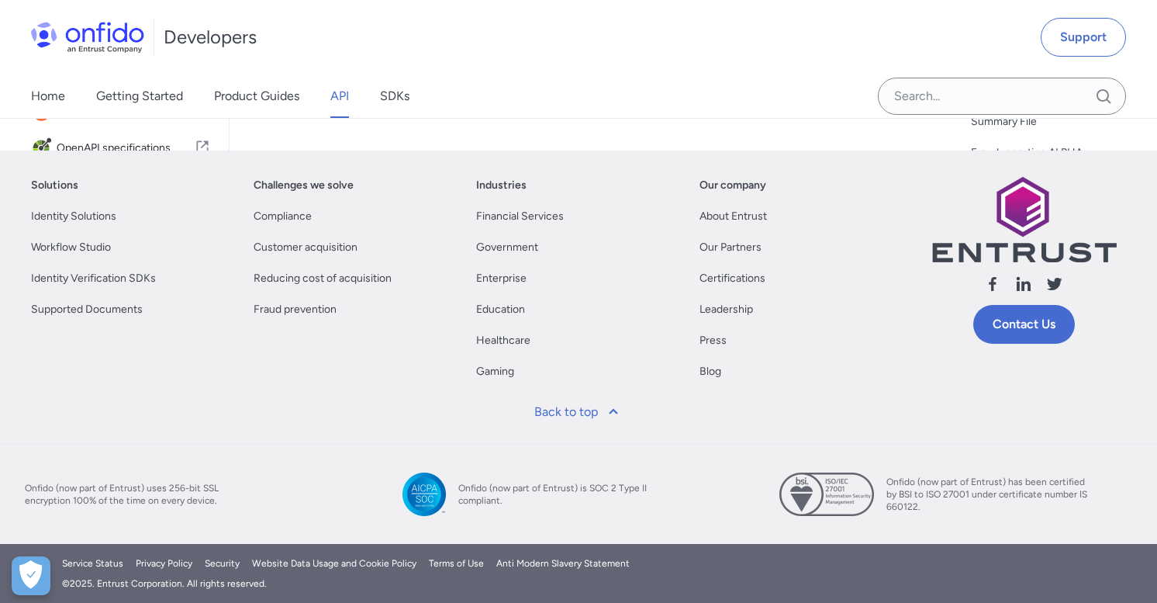
select select "bash"
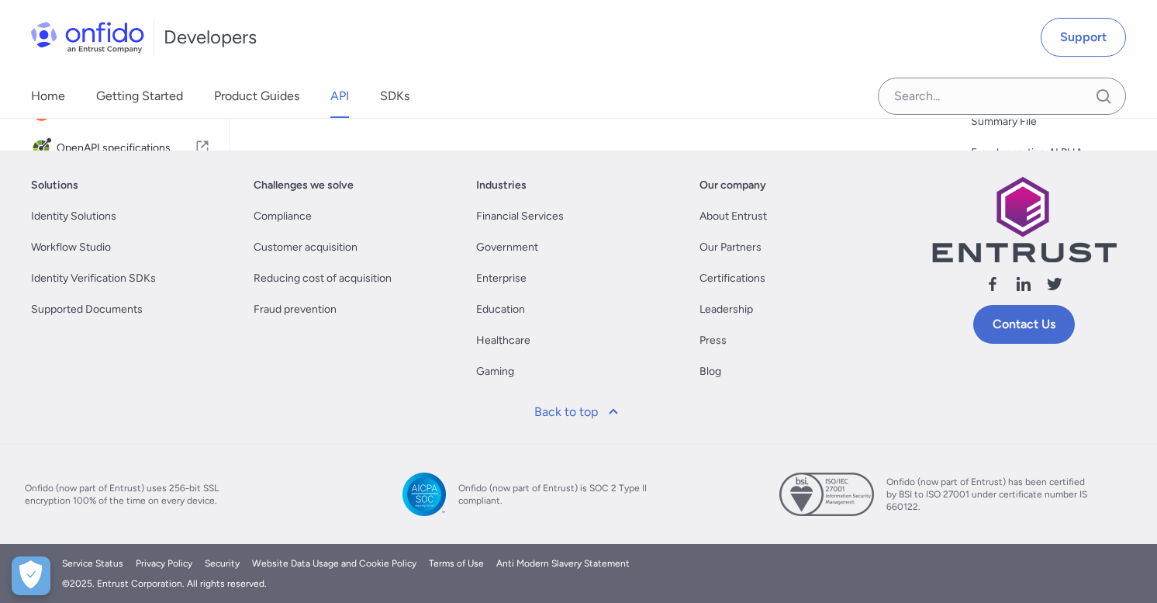
select select "bash"
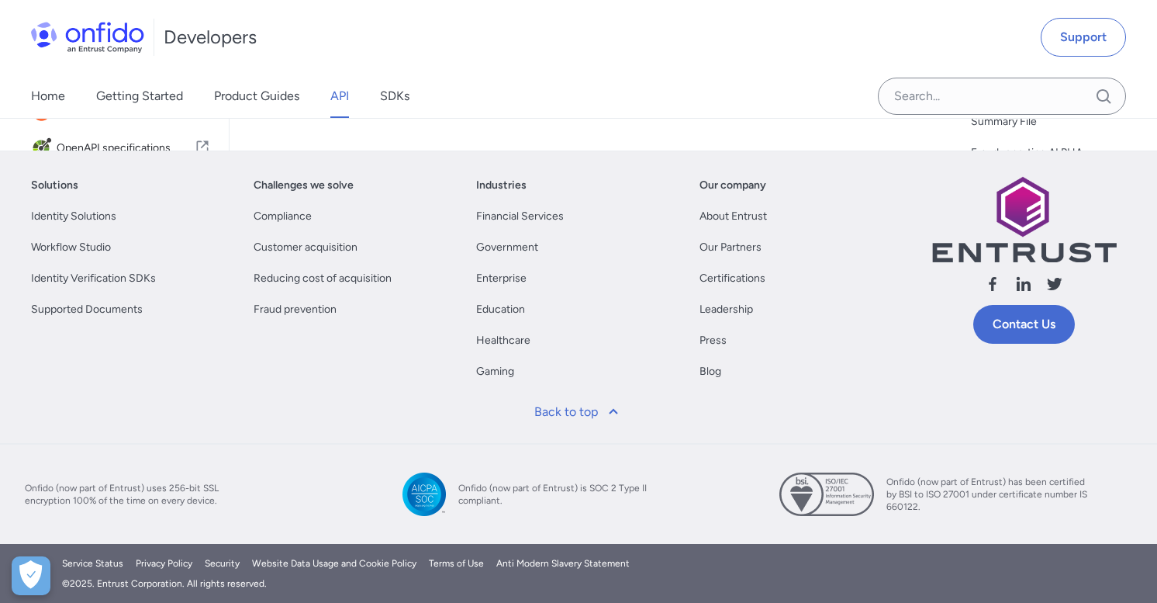
select select "bash"
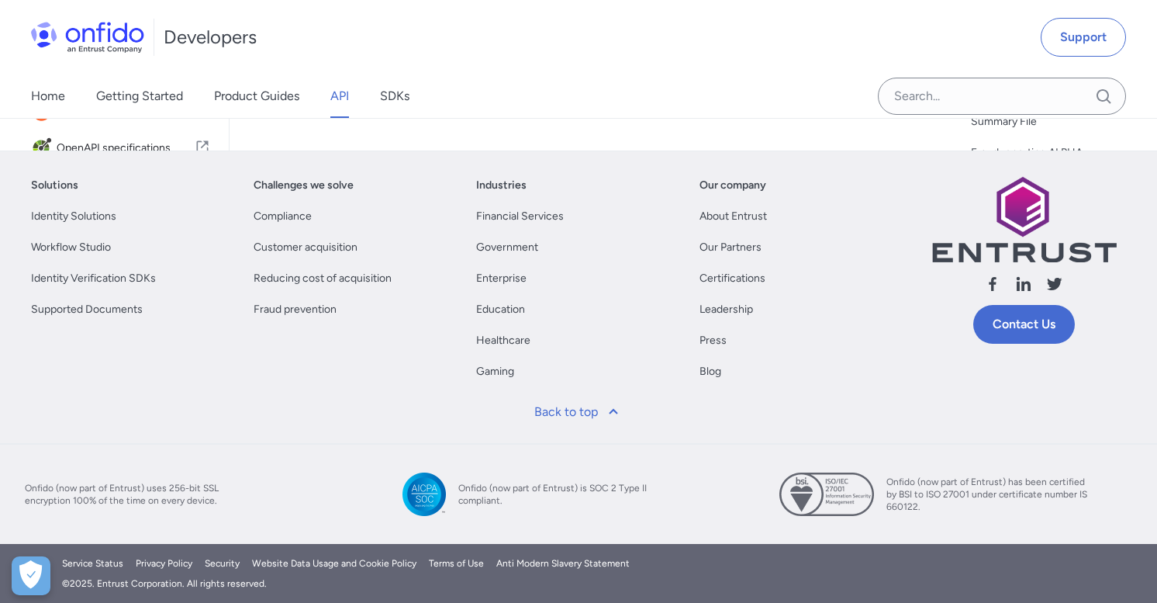
select select "bash"
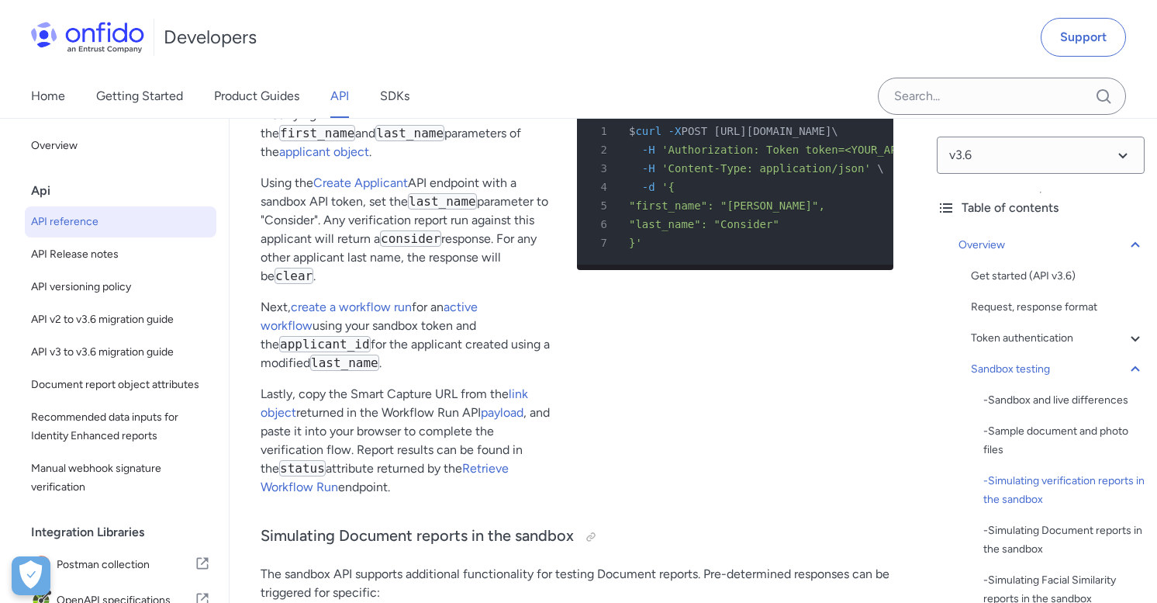
scroll to position [3790, 0]
click at [414, 244] on code "consider" at bounding box center [410, 239] width 61 height 16
click at [766, 231] on span ""last_name": "Consider"" at bounding box center [704, 225] width 150 height 12
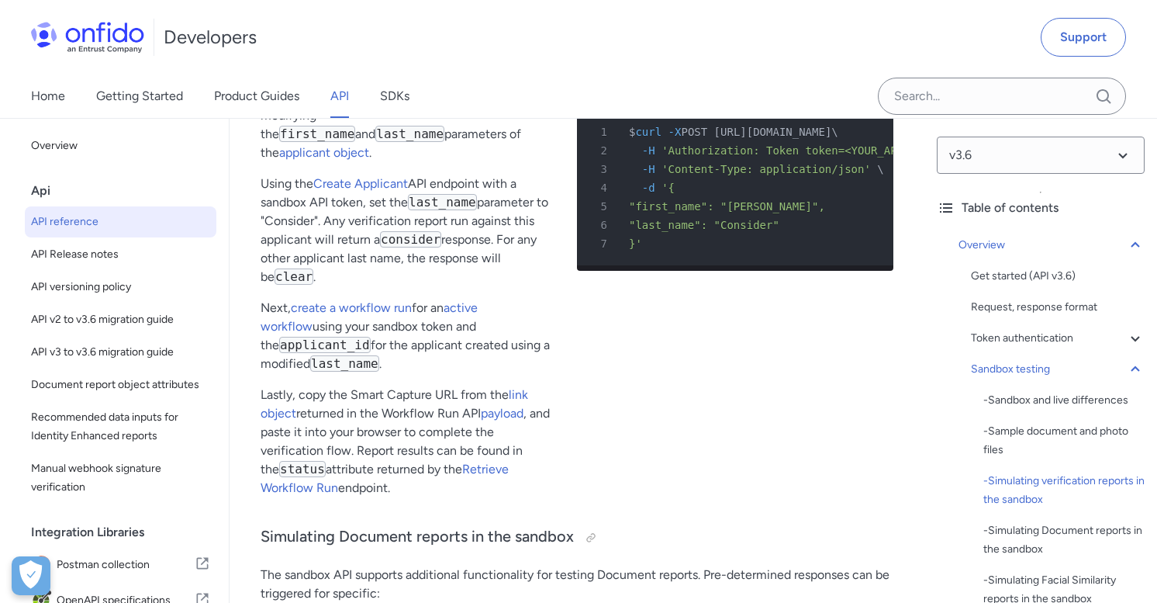
copy span "Consider"
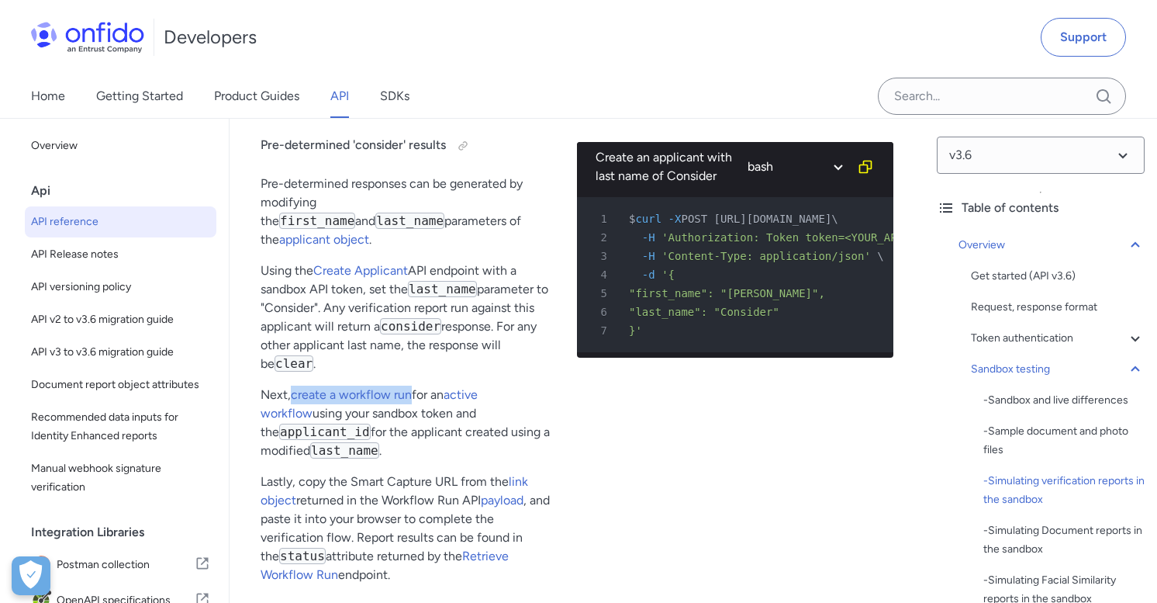
scroll to position [3710, 0]
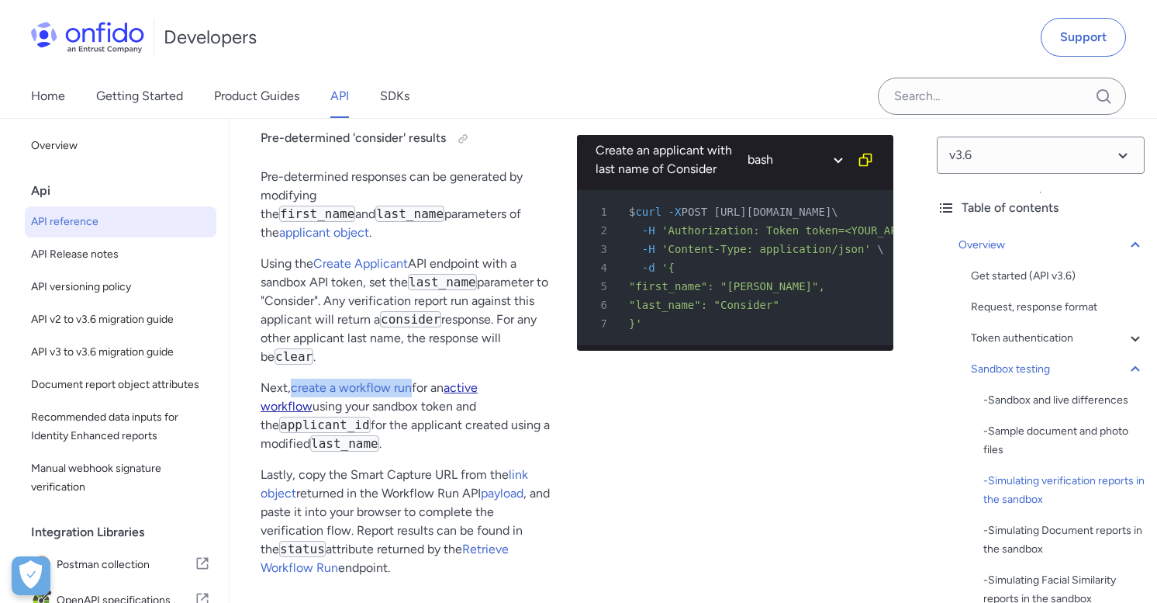
click at [478, 385] on link "active workflow" at bounding box center [369, 396] width 217 height 33
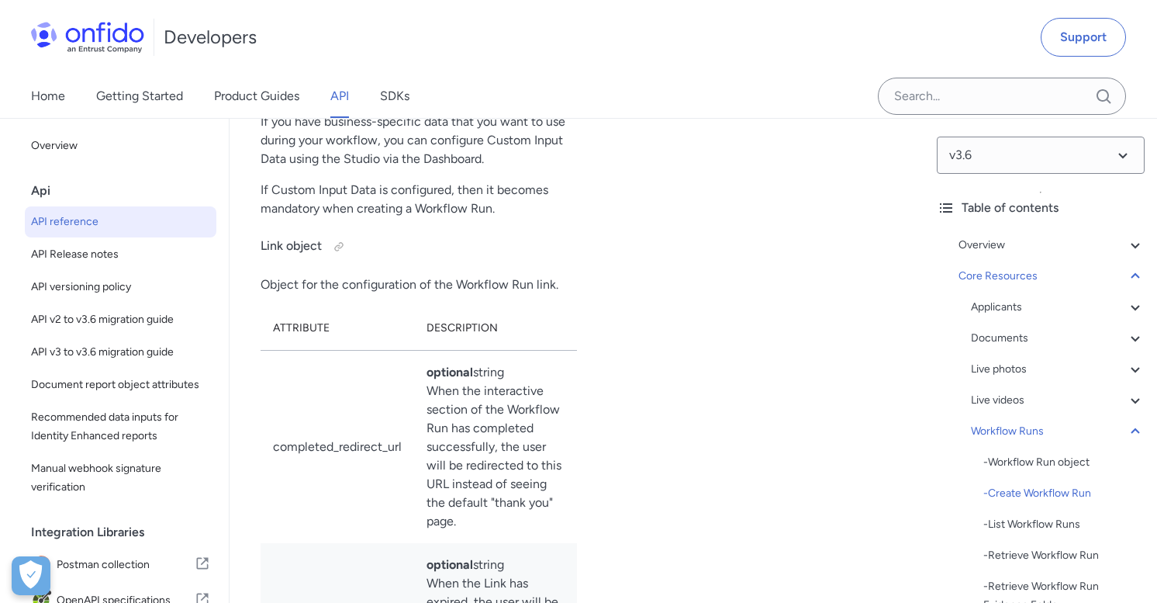
scroll to position [42800, 0]
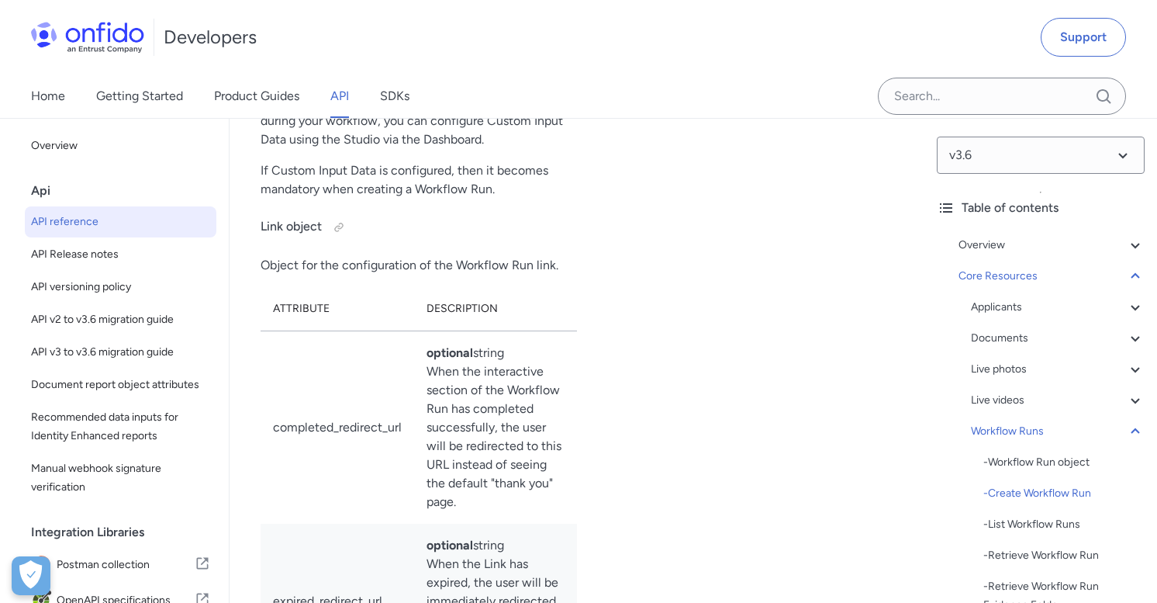
select select "bash"
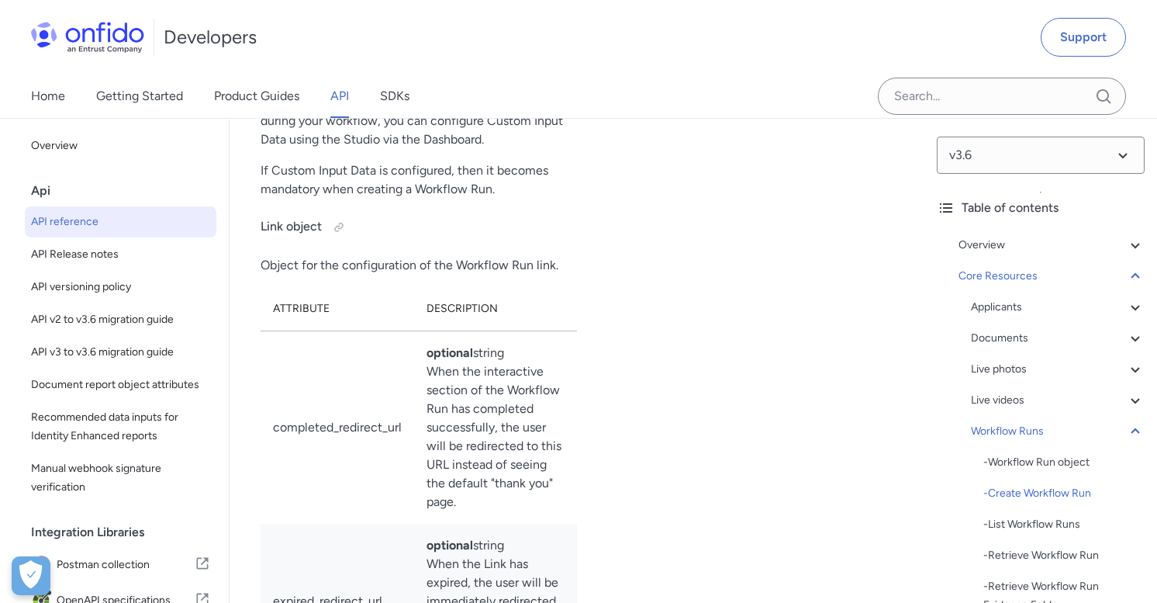
select select "bash"
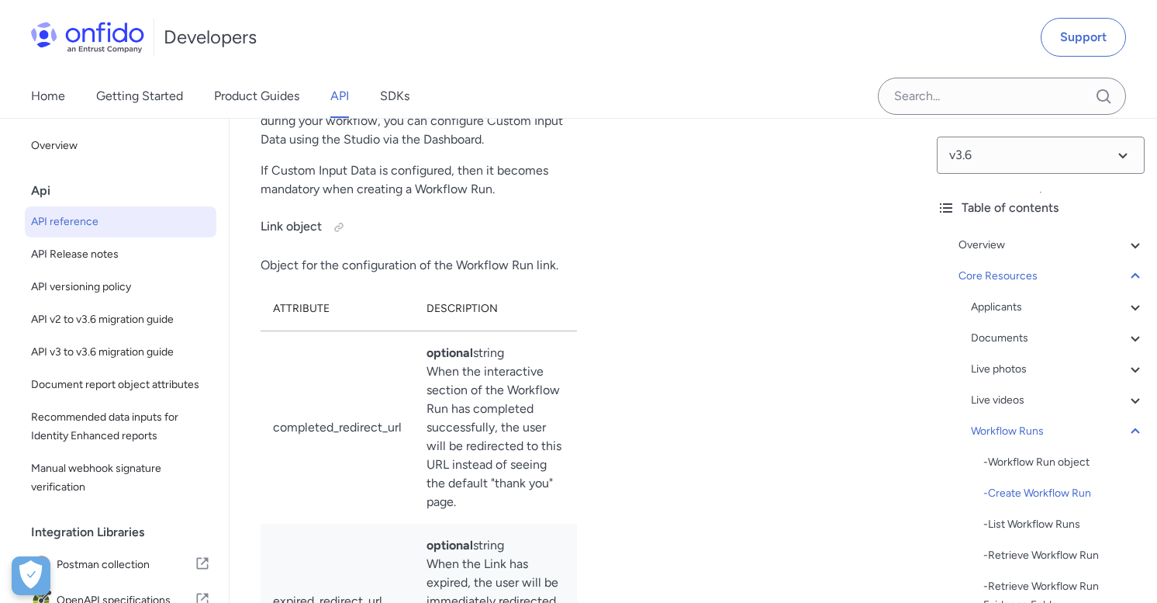
select select "bash"
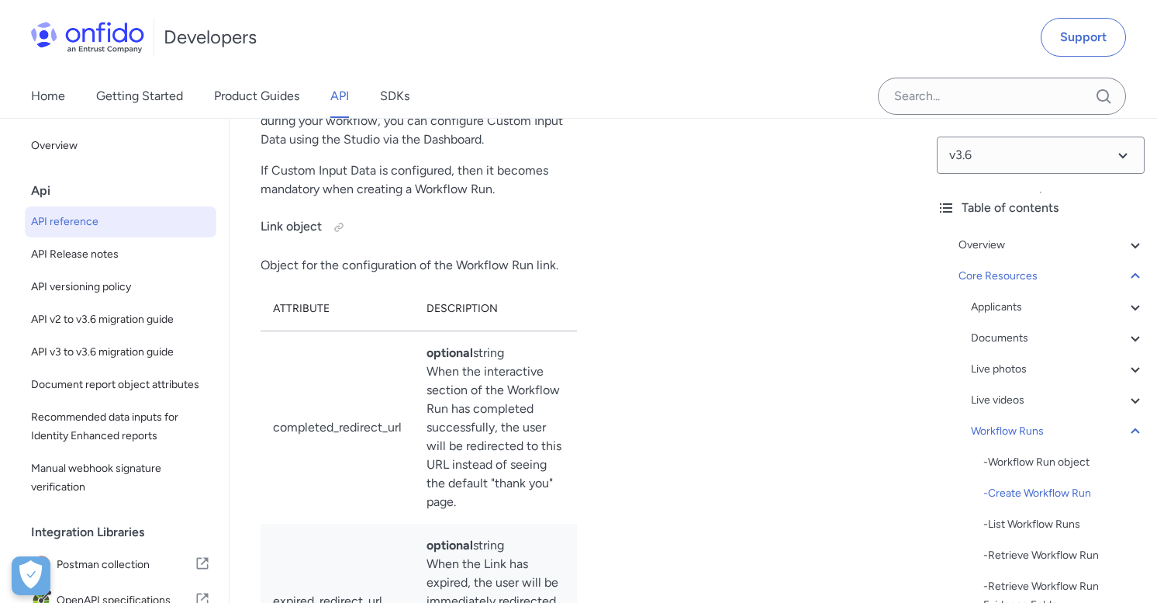
select select "bash"
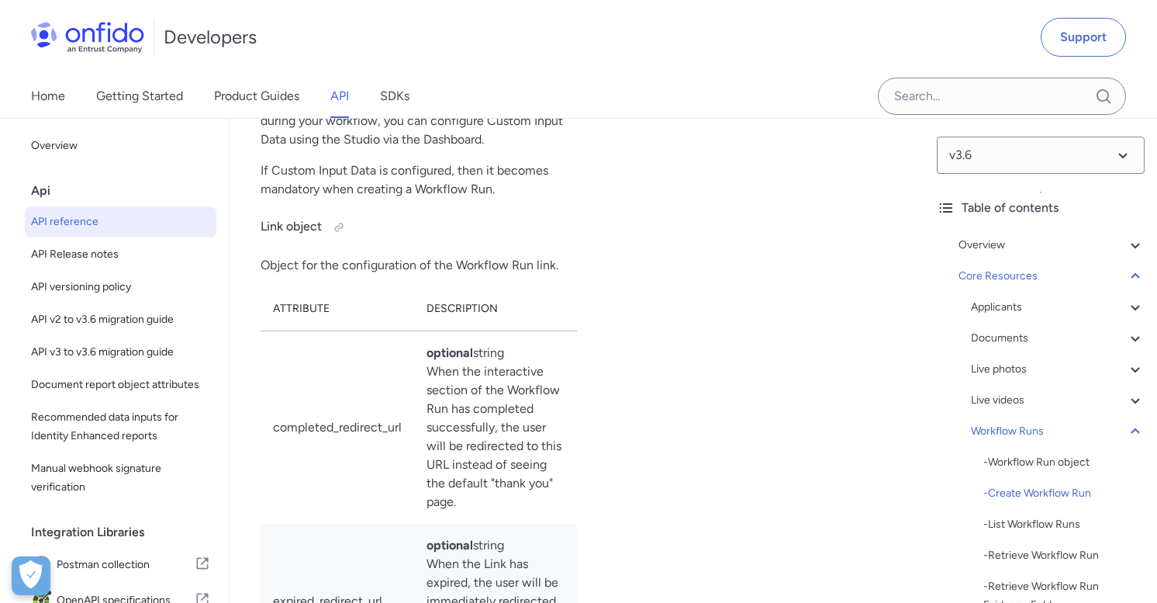
select select "bash"
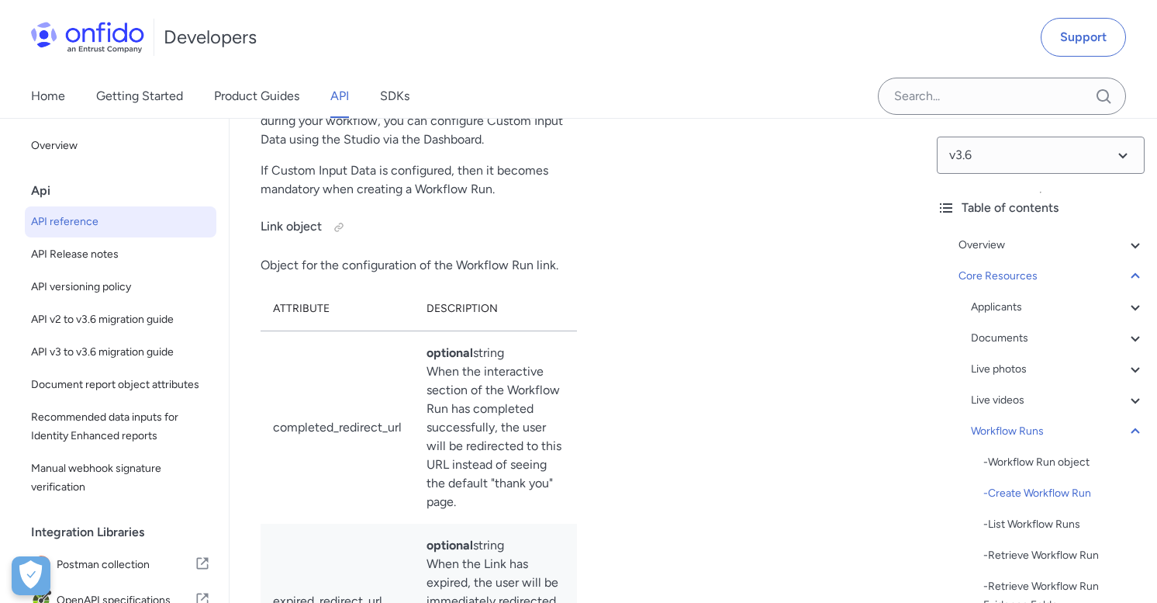
select select "bash"
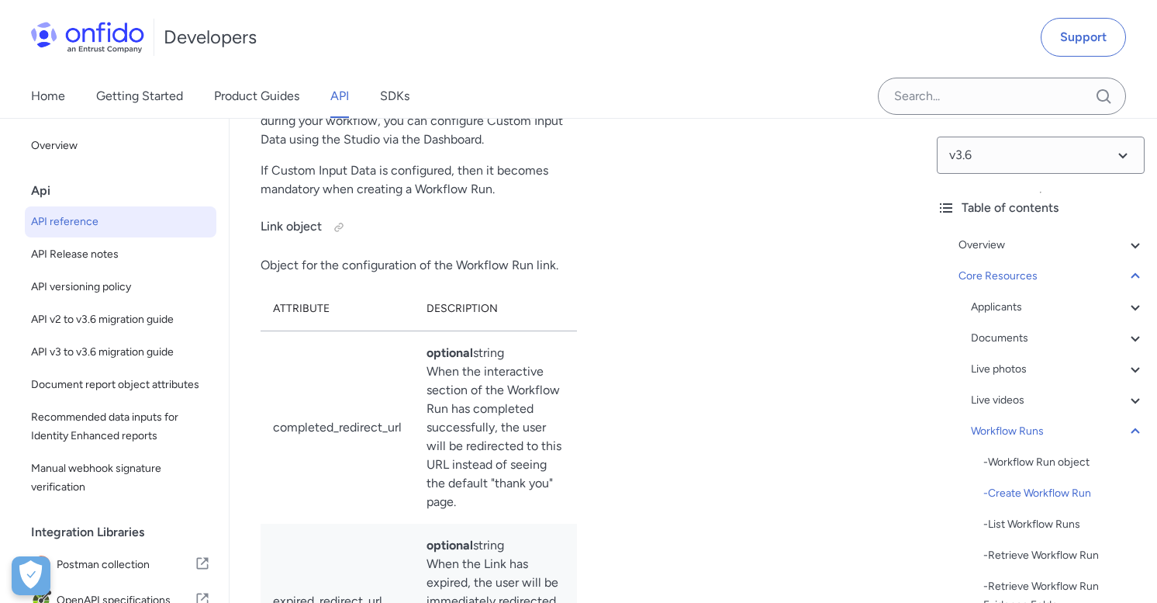
select select "bash"
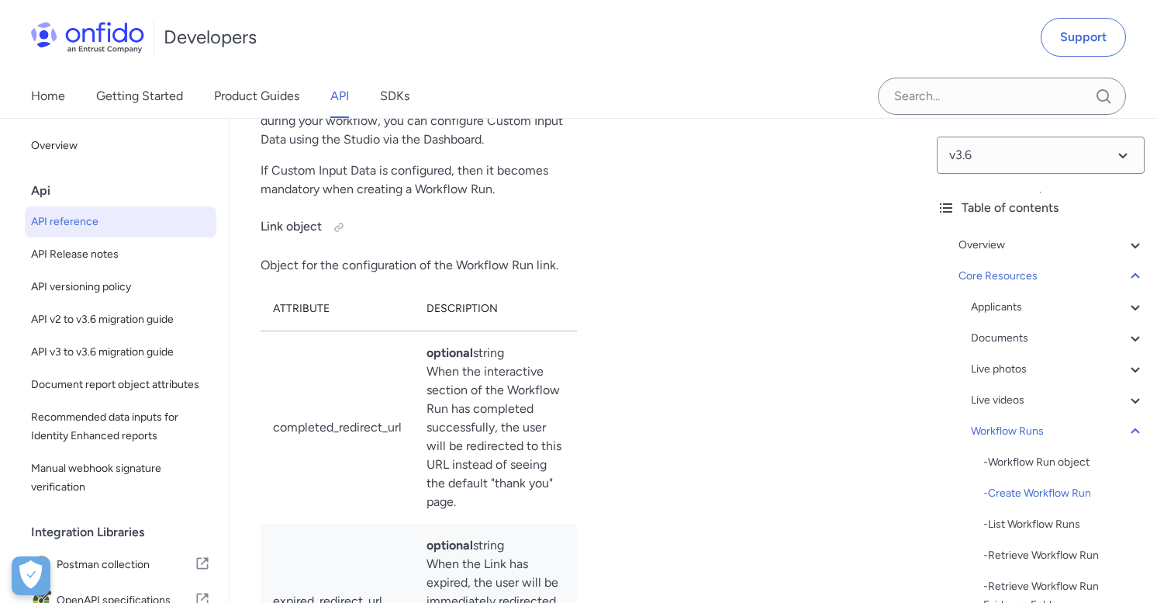
select select "bash"
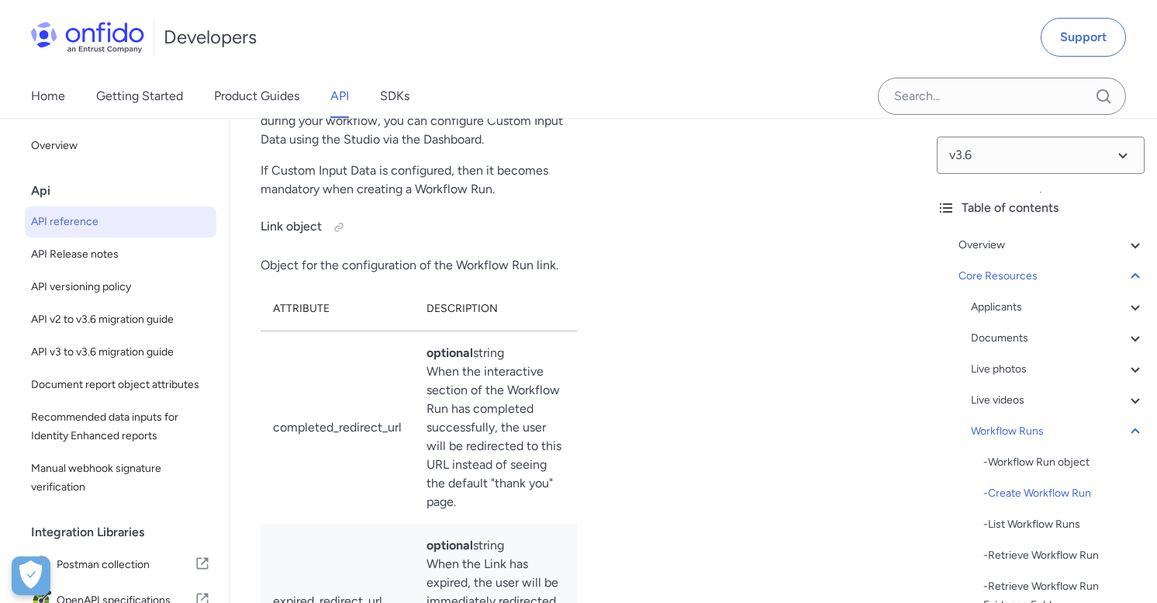
select select "bash"
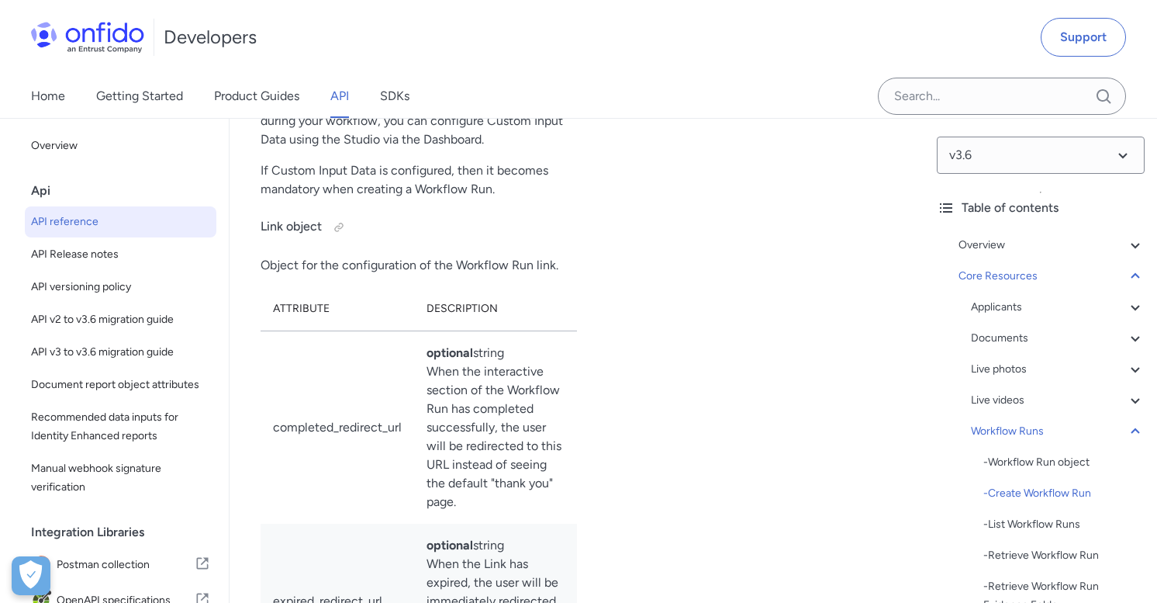
select select "bash"
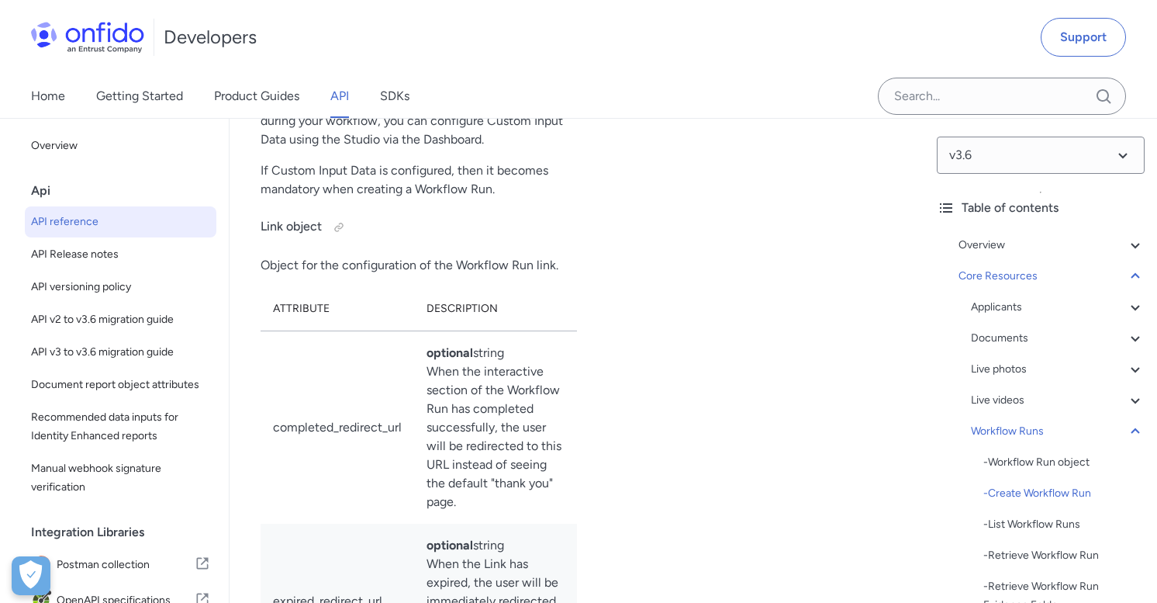
select select "bash"
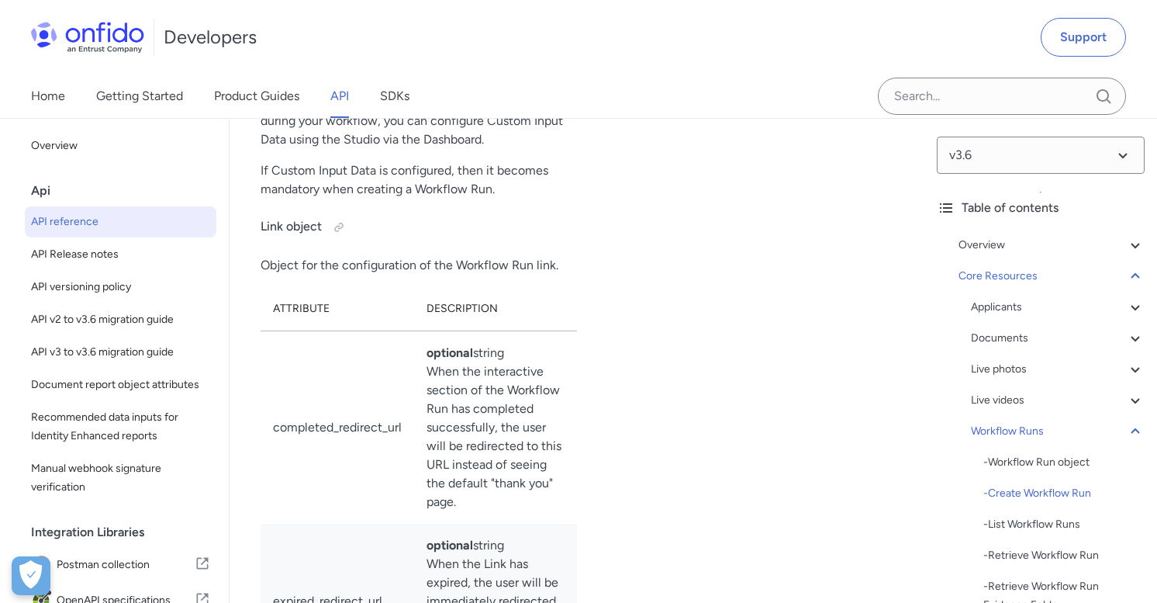
select select "bash"
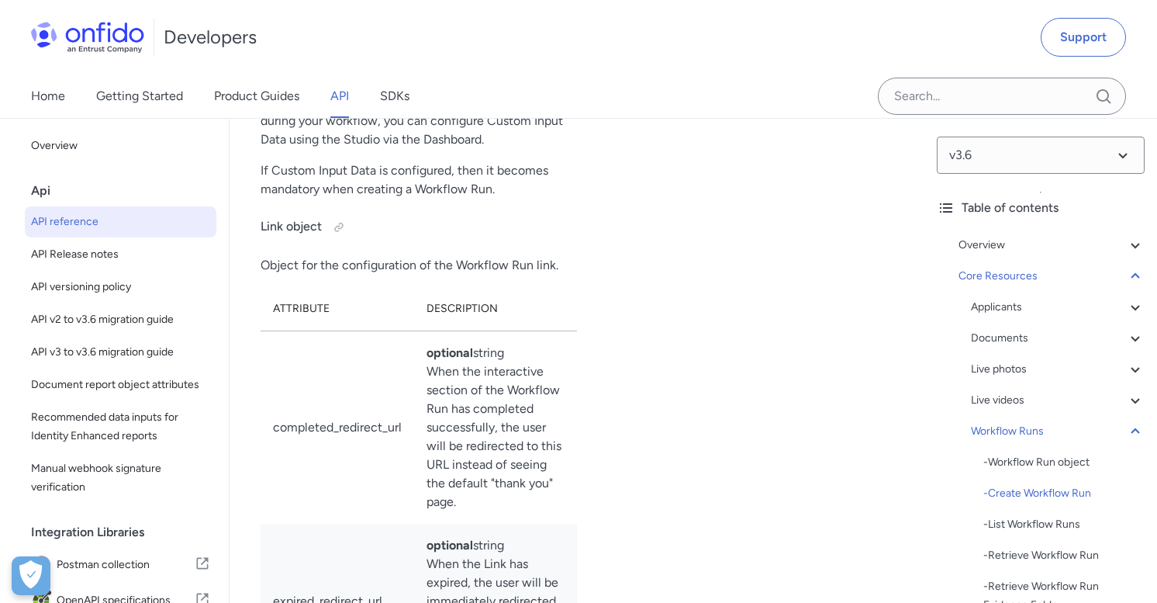
select select "bash"
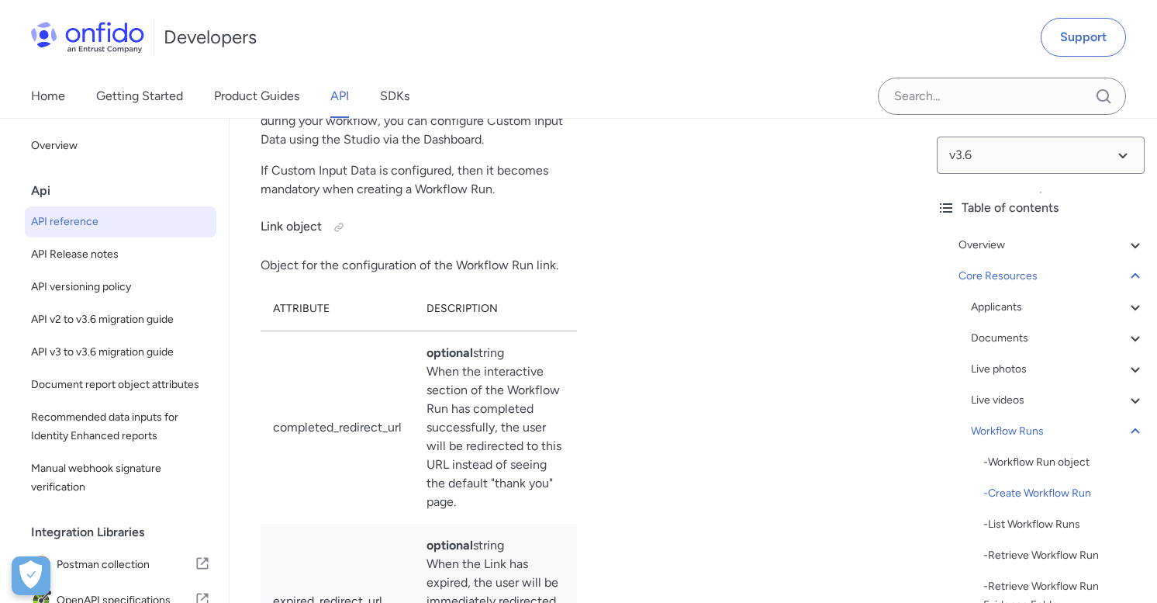
select select "bash"
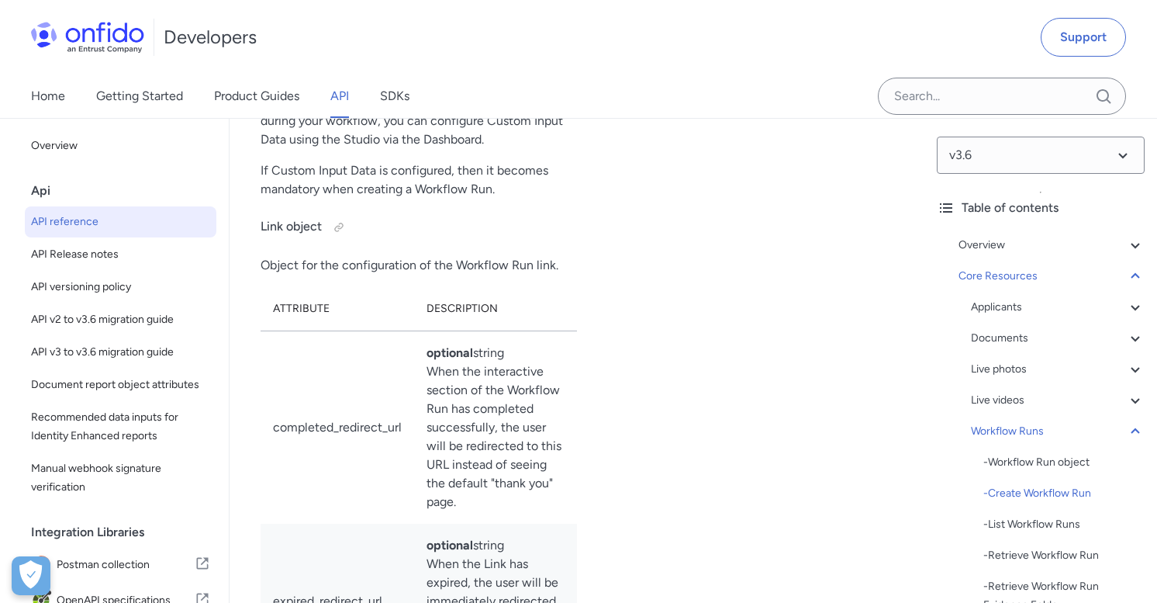
select select "bash"
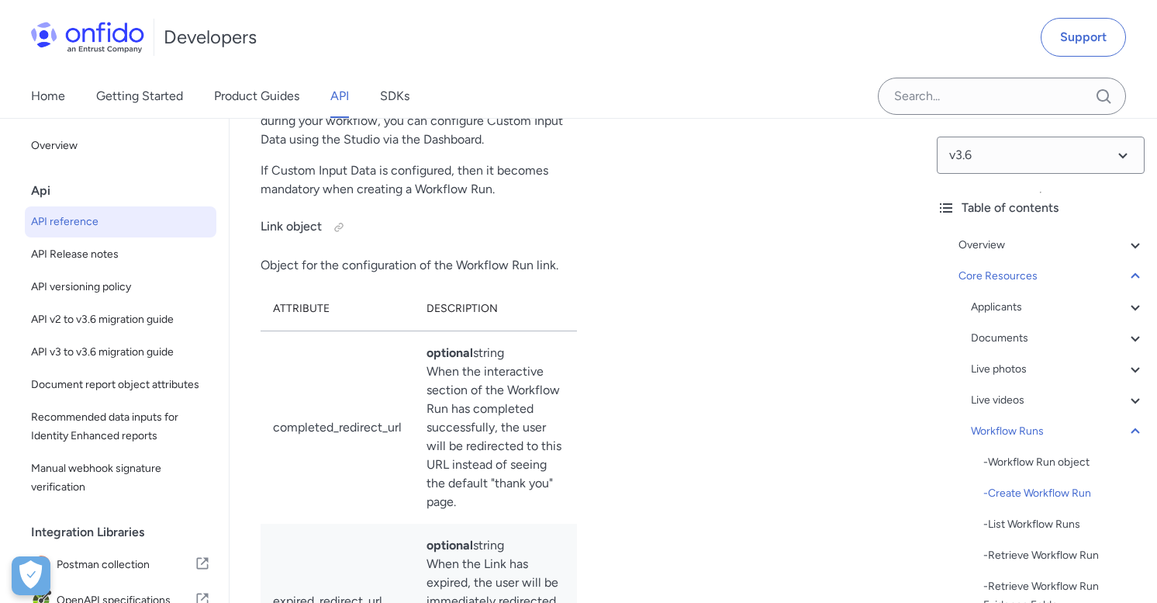
select select "bash"
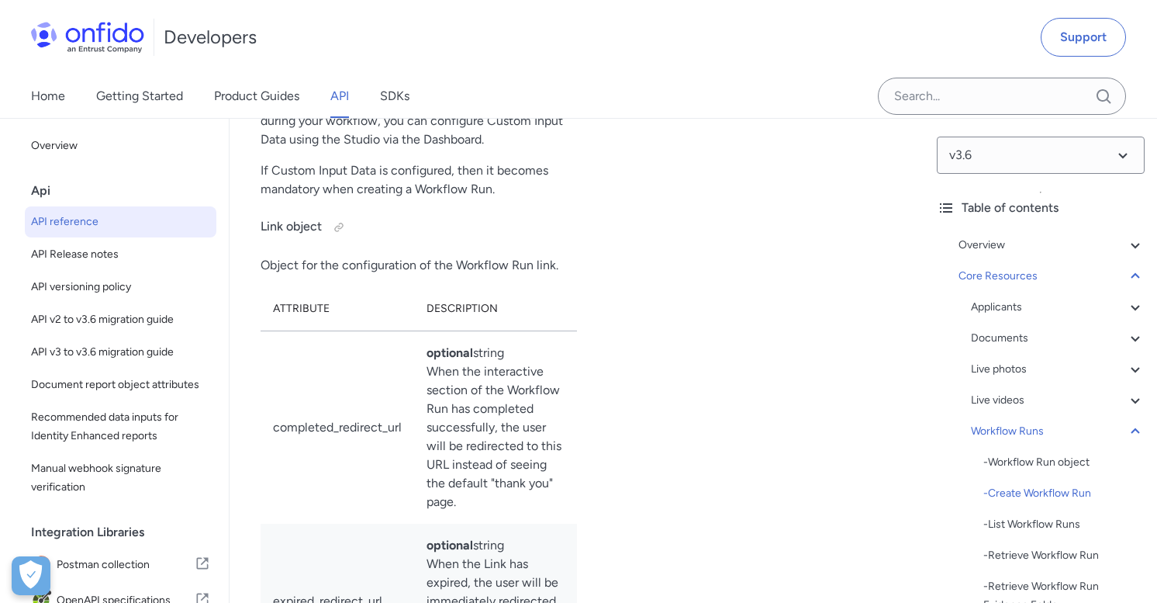
select select "bash"
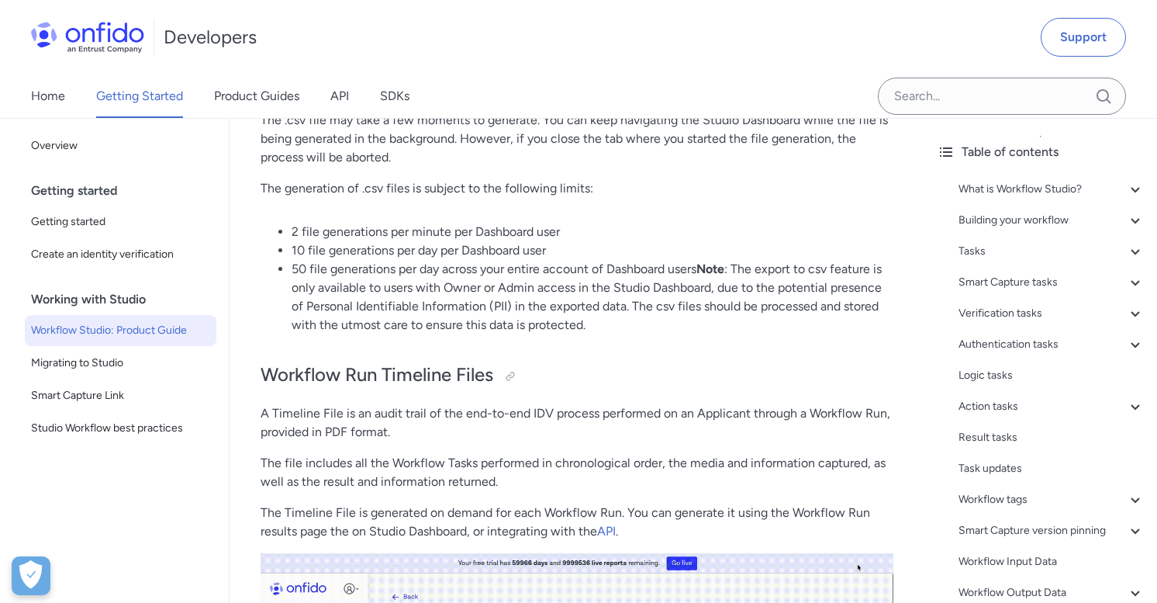
scroll to position [38852, 0]
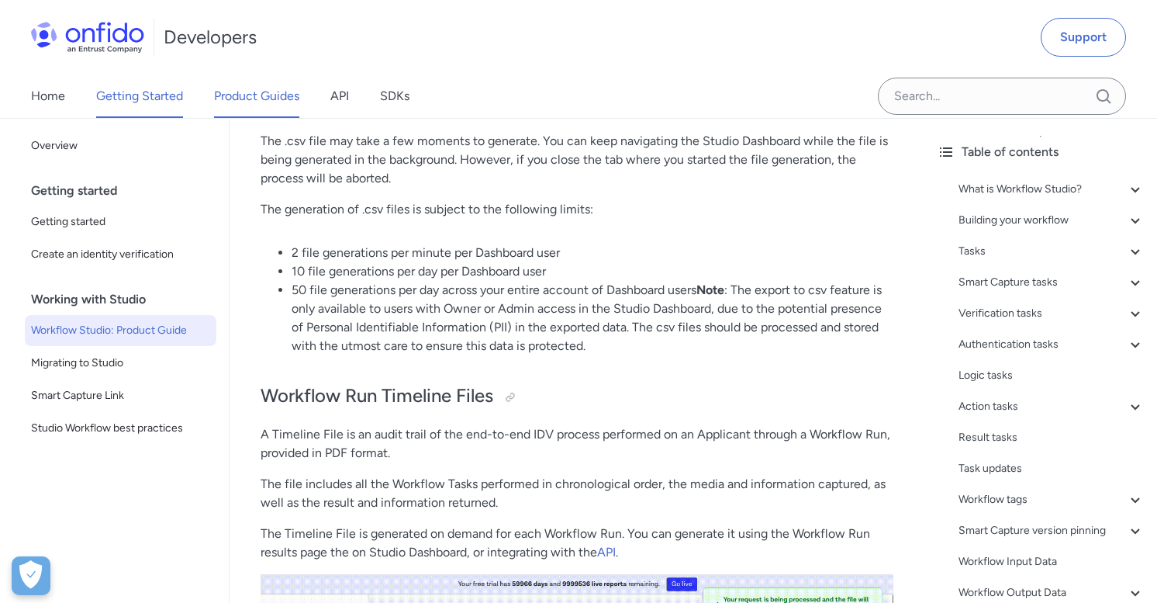
click at [287, 97] on link "Product Guides" at bounding box center [256, 95] width 85 height 43
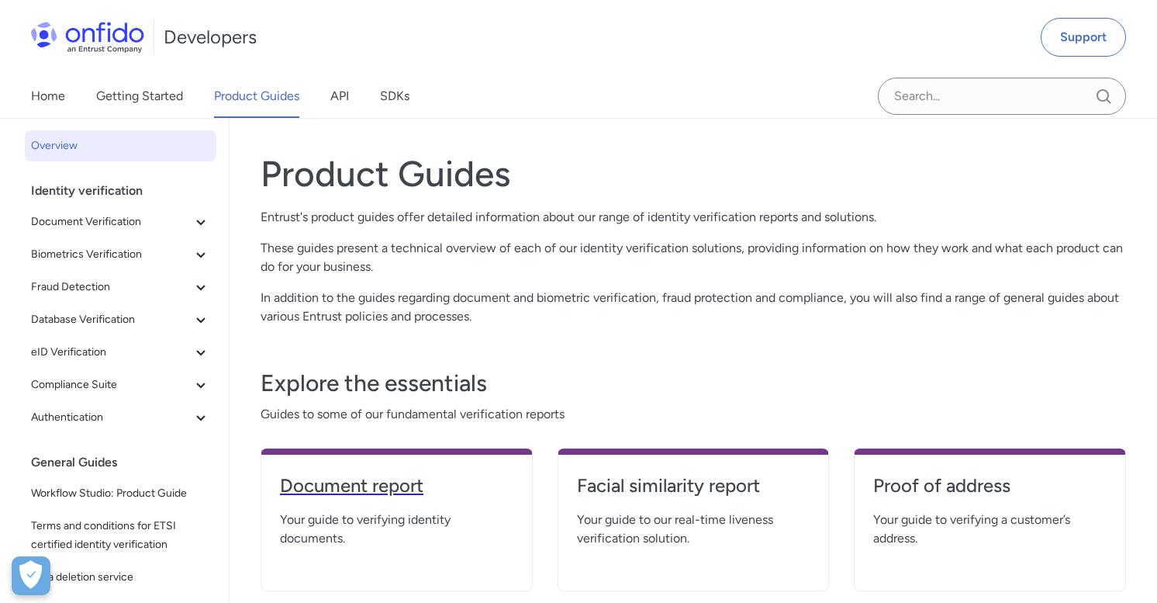
scroll to position [54, 0]
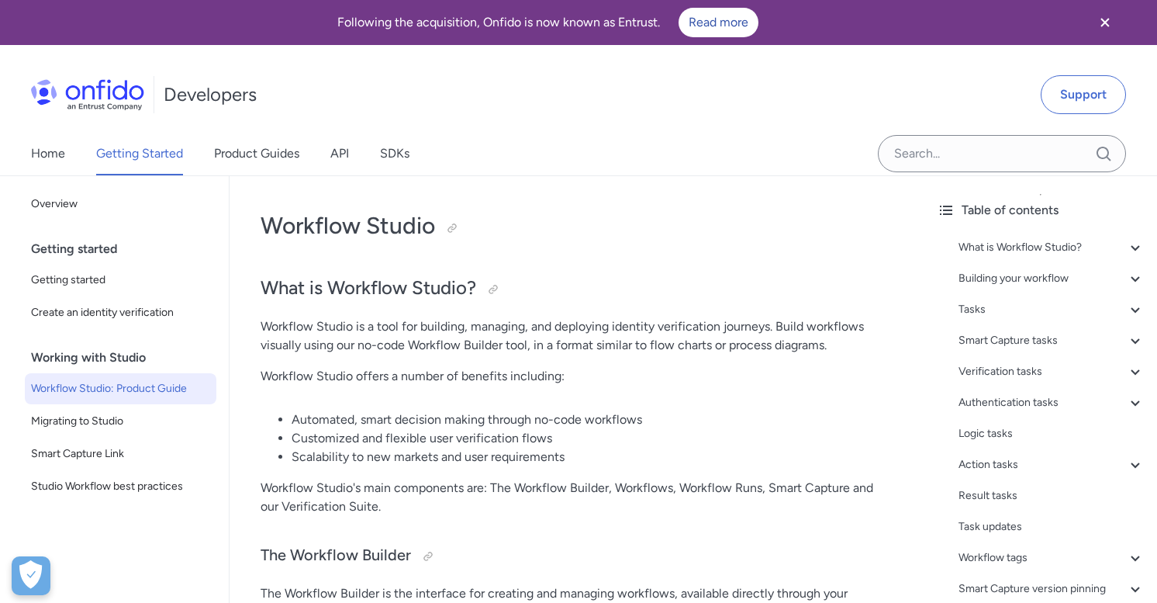
click at [29, 146] on div "Home Getting Started Product Guides API SDKs" at bounding box center [236, 153] width 472 height 43
click at [53, 156] on link "Home" at bounding box center [48, 153] width 34 height 43
